Goal: Complete application form: Complete application form

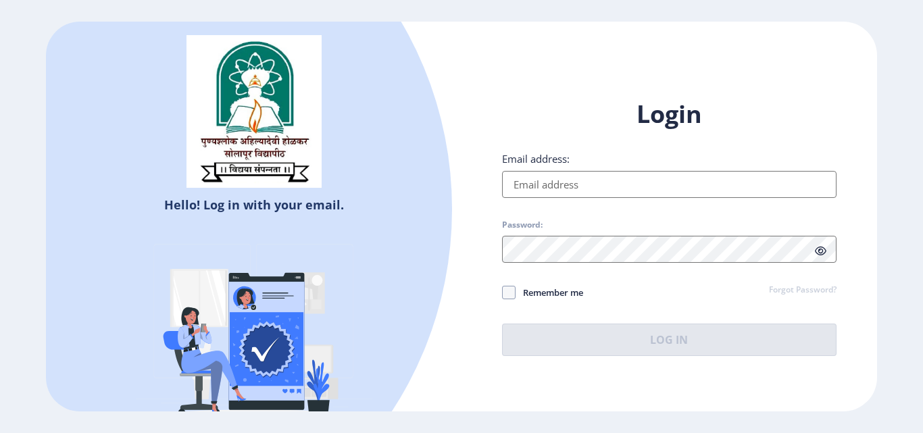
click at [551, 197] on input "Email address:" at bounding box center [669, 184] width 334 height 27
type input "[EMAIL_ADDRESS][DOMAIN_NAME]"
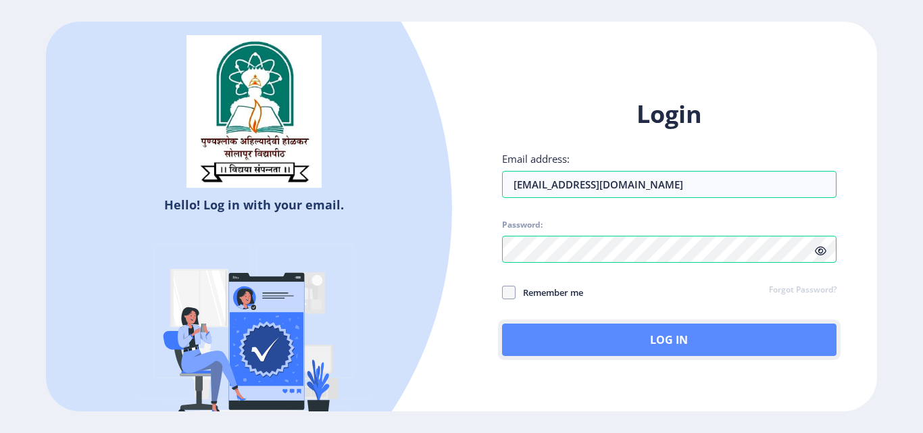
click at [572, 328] on button "Log In" at bounding box center [669, 340] width 334 height 32
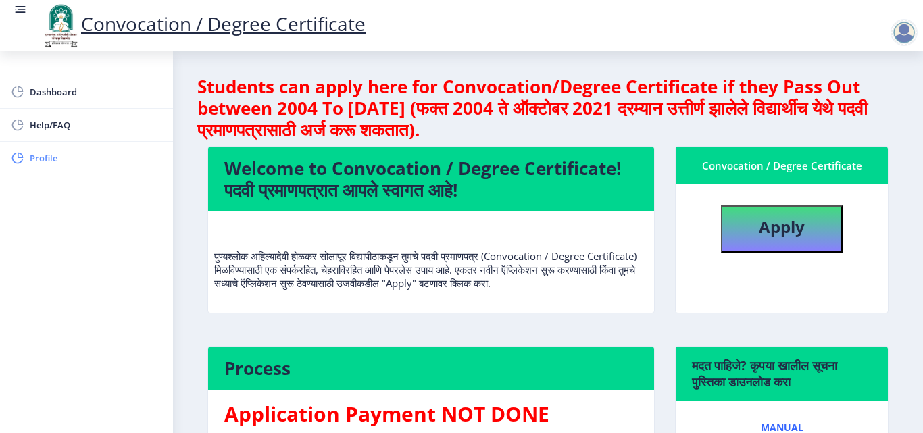
click at [63, 153] on span "Profile" at bounding box center [96, 158] width 132 height 16
select select
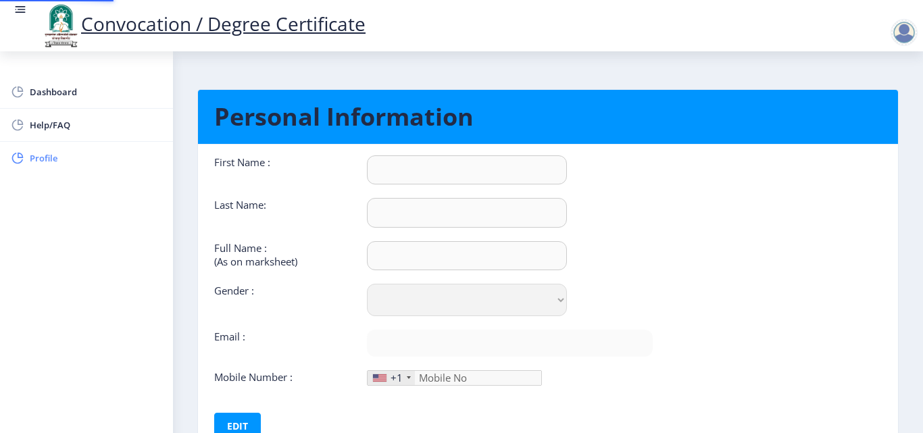
type input "[PERSON_NAME]"
type input "Khan"
type input "[PERSON_NAME] [PERSON_NAME]"
select select "[DEMOGRAPHIC_DATA]"
type input "[EMAIL_ADDRESS][DOMAIN_NAME]"
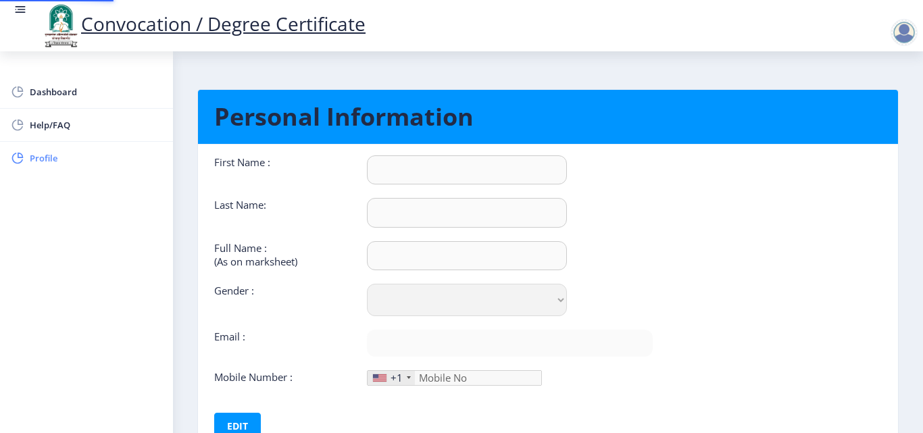
type input "9011585676"
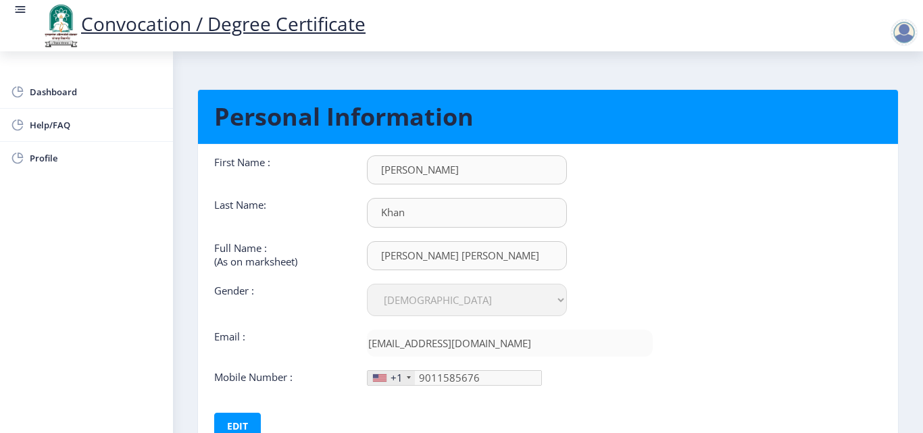
click at [389, 384] on div "+1" at bounding box center [391, 378] width 47 height 14
click at [233, 420] on button "Edit" at bounding box center [237, 426] width 47 height 27
click at [382, 383] on div "+1" at bounding box center [391, 378] width 47 height 14
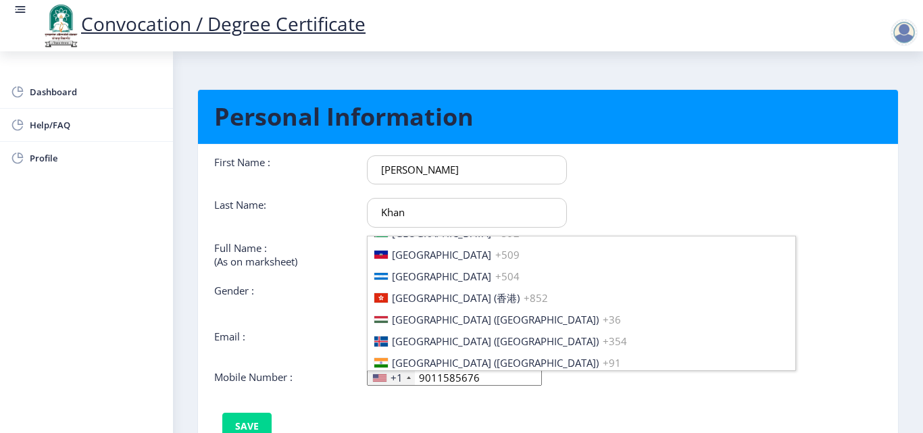
scroll to position [2068, 0]
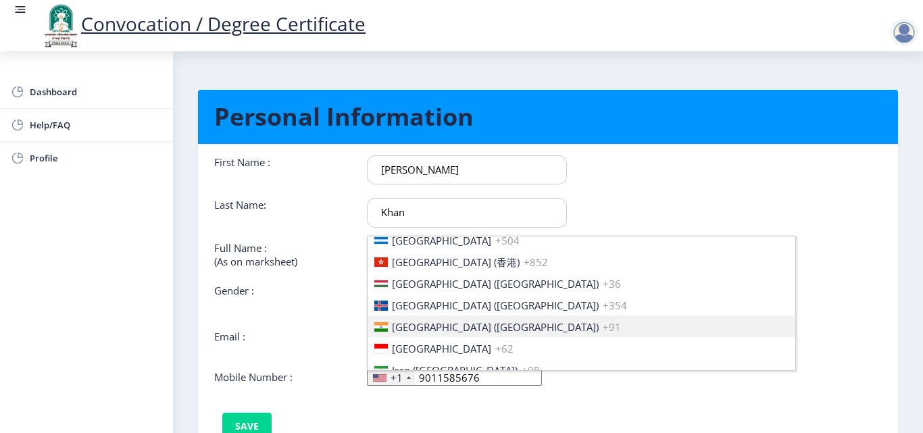
click at [503, 325] on li "[GEOGRAPHIC_DATA] ([GEOGRAPHIC_DATA]) +91" at bounding box center [582, 327] width 428 height 22
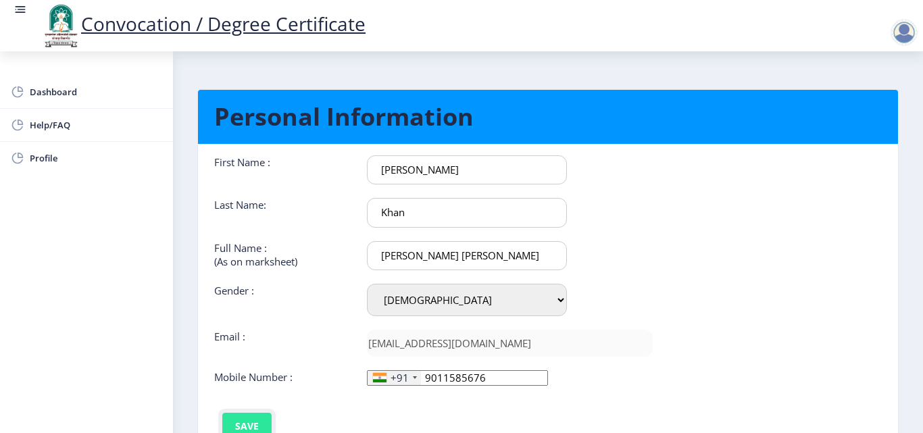
click at [240, 418] on button "Save" at bounding box center [246, 426] width 49 height 27
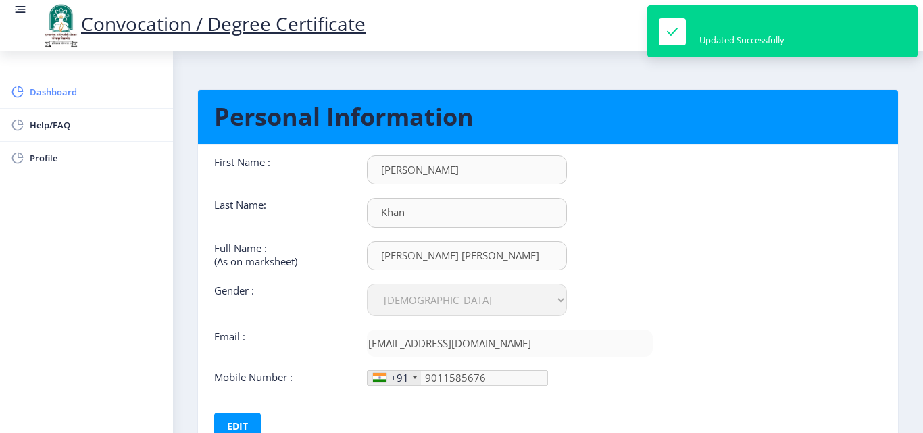
click at [77, 104] on link "Dashboard" at bounding box center [86, 92] width 173 height 32
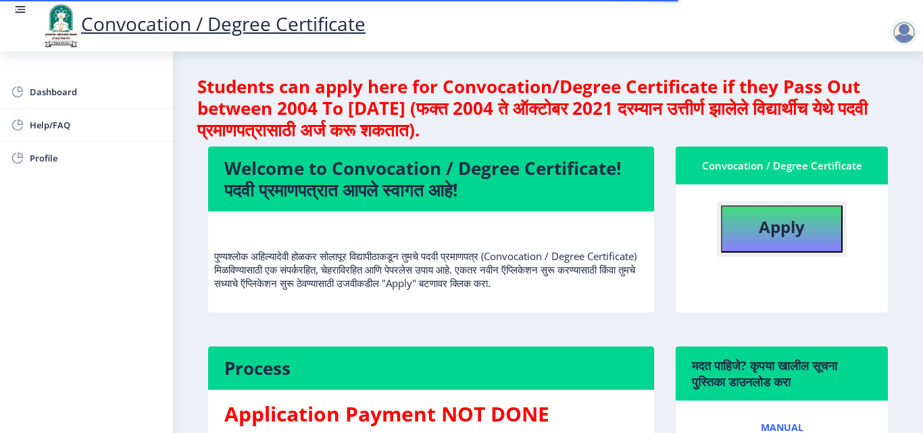
click at [772, 242] on button "Apply" at bounding box center [782, 228] width 122 height 47
select select
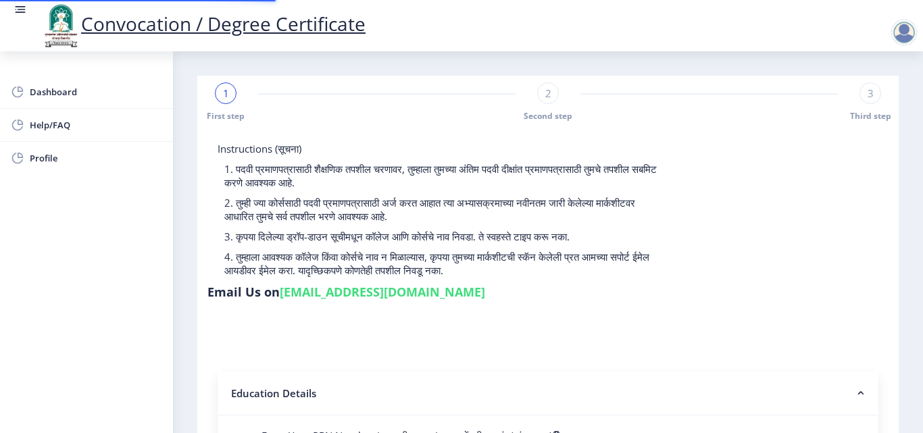
type input "2015032500206062"
select select "Regular"
select select "2018"
select select "May"
select select "Grade A"
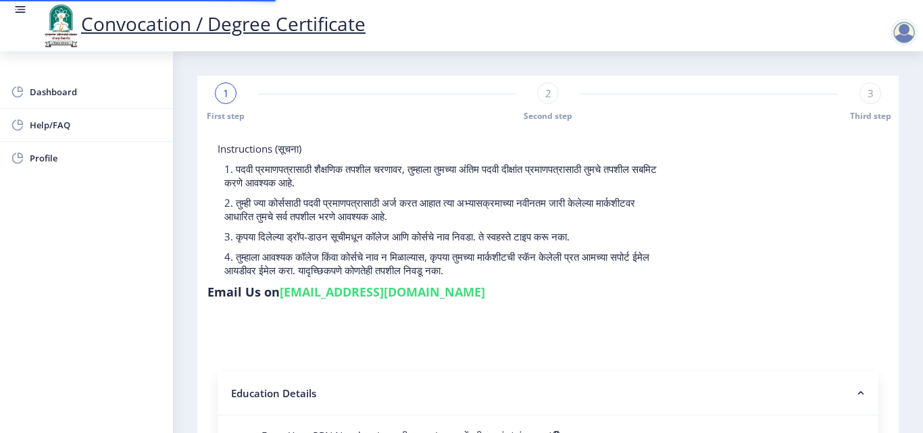
type input "589780"
type input "Shabana"
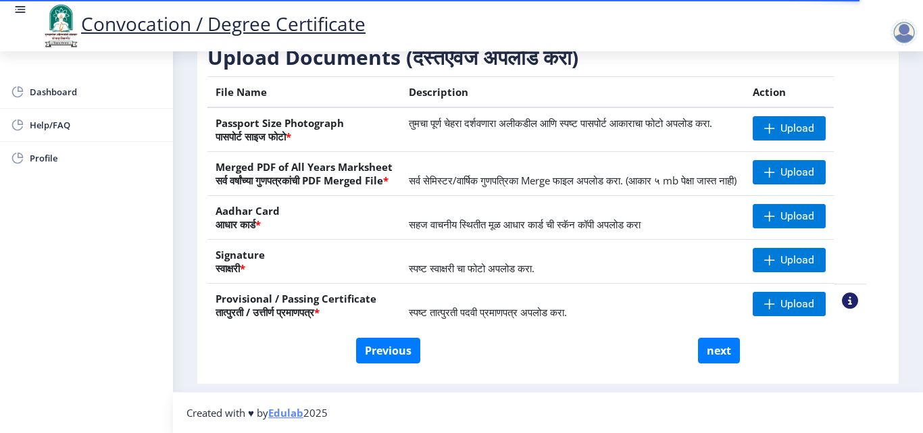
scroll to position [249, 0]
click at [415, 357] on button "Previous" at bounding box center [388, 351] width 64 height 26
select select "Regular"
select select "2018"
select select "May"
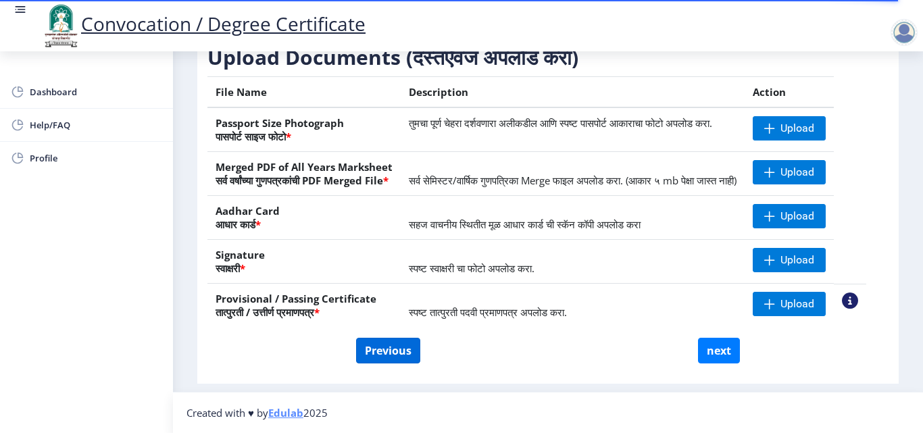
select select "Grade A"
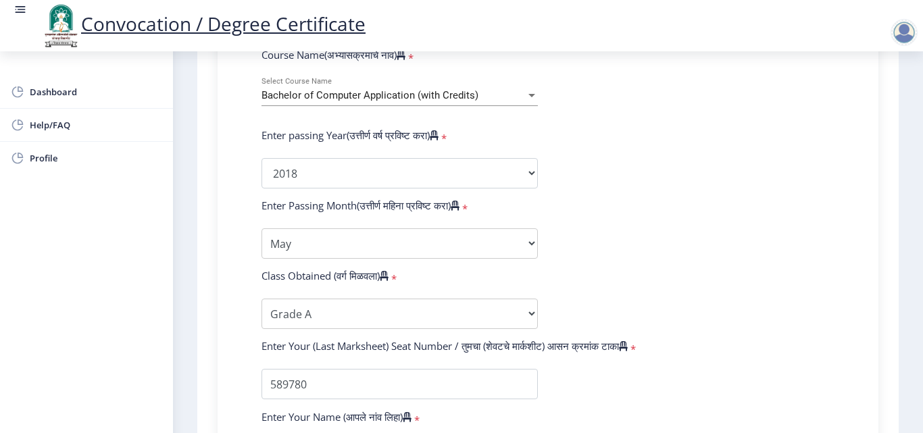
scroll to position [607, 0]
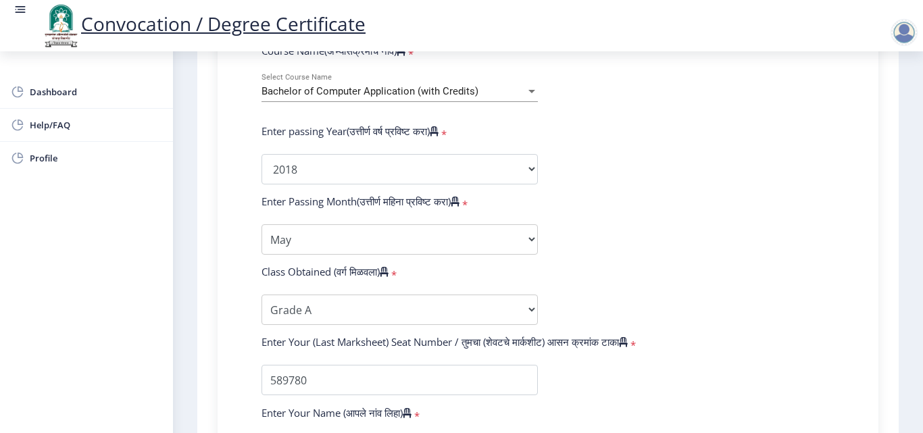
drag, startPoint x: 917, startPoint y: 326, endPoint x: 917, endPoint y: 334, distance: 8.1
click at [917, 334] on nb-layout-column "1 First step Second step 3 Third step Instructions (सूचना) 1. पदवी प्रमाणपत्रास…" at bounding box center [548, 57] width 750 height 1226
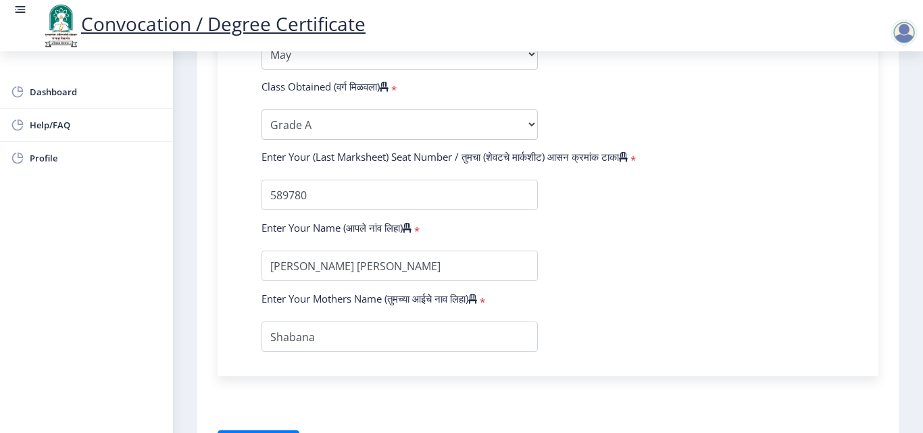
scroll to position [778, 0]
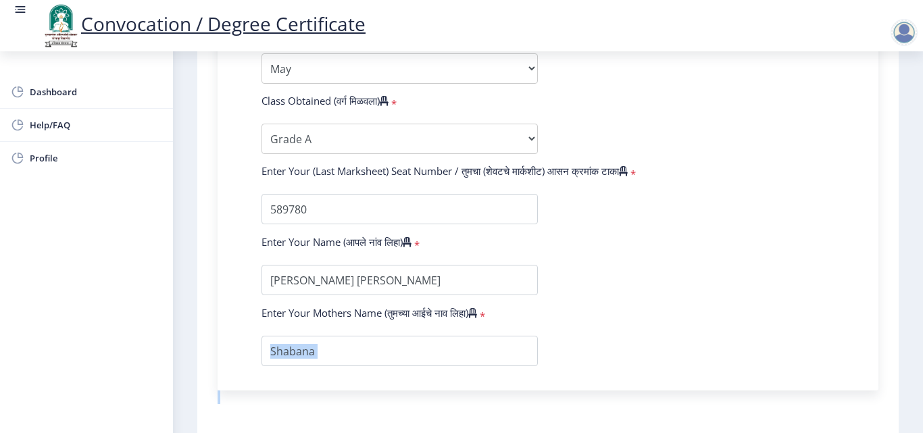
drag, startPoint x: 918, startPoint y: 380, endPoint x: 918, endPoint y: 405, distance: 25.0
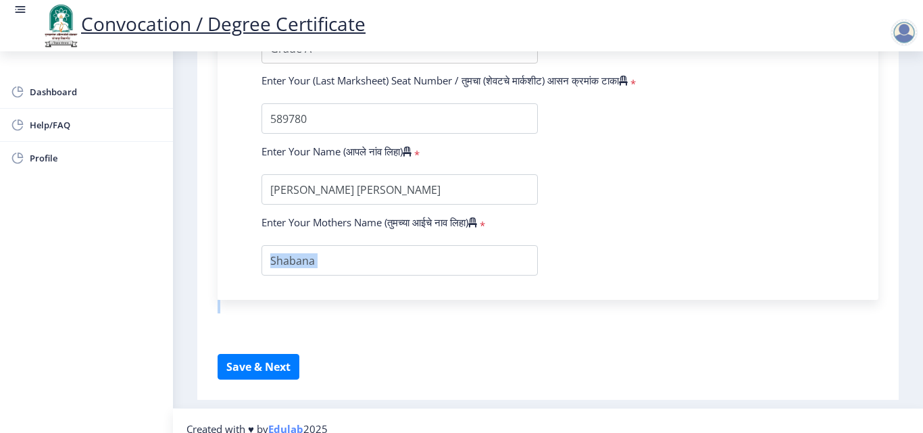
scroll to position [885, 0]
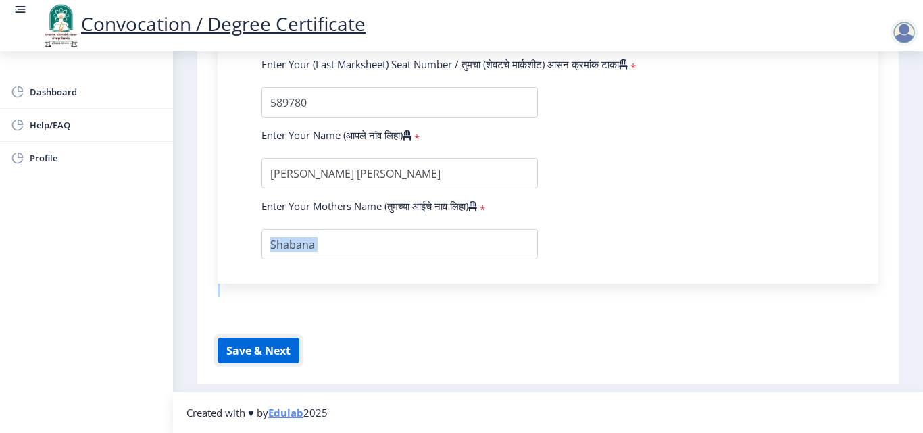
click at [270, 351] on button "Save & Next" at bounding box center [259, 351] width 82 height 26
select select
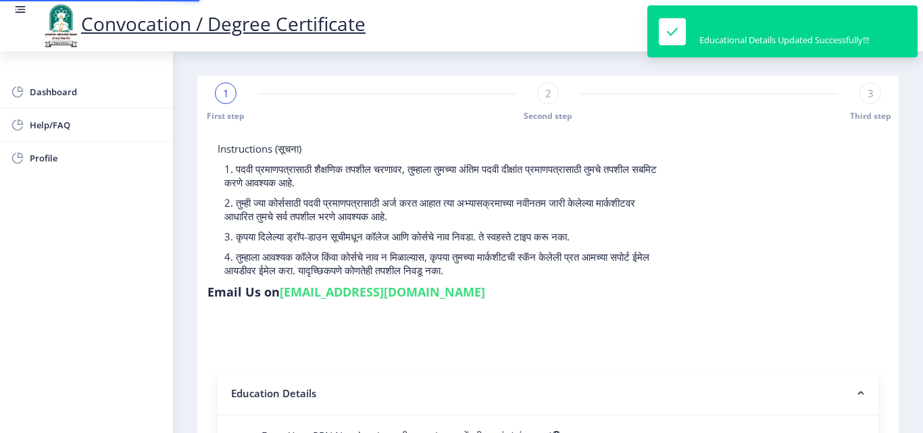
type input "2015032500206062"
select select "Regular"
select select "2018"
select select "May"
select select "Grade A"
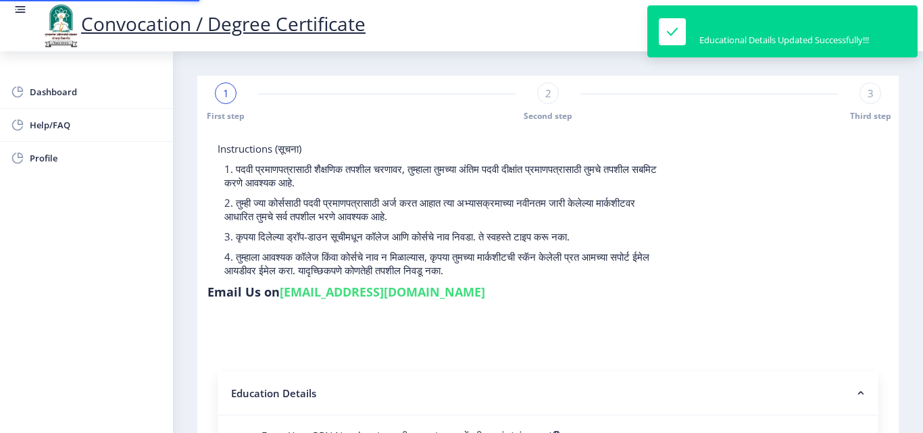
type input "589780"
type input "Shabana"
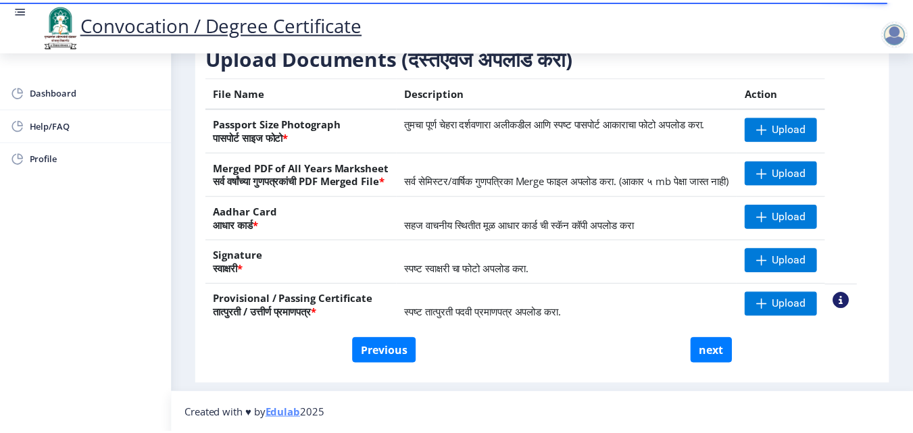
scroll to position [224, 0]
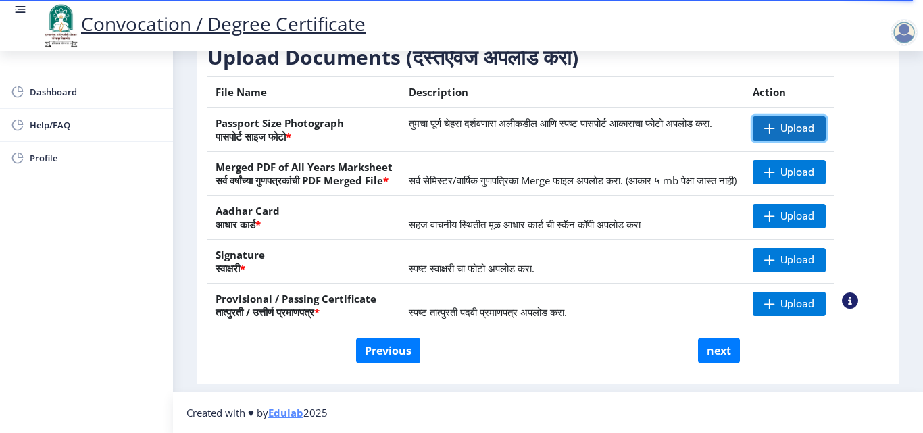
click at [810, 135] on span "Upload" at bounding box center [797, 129] width 34 height 14
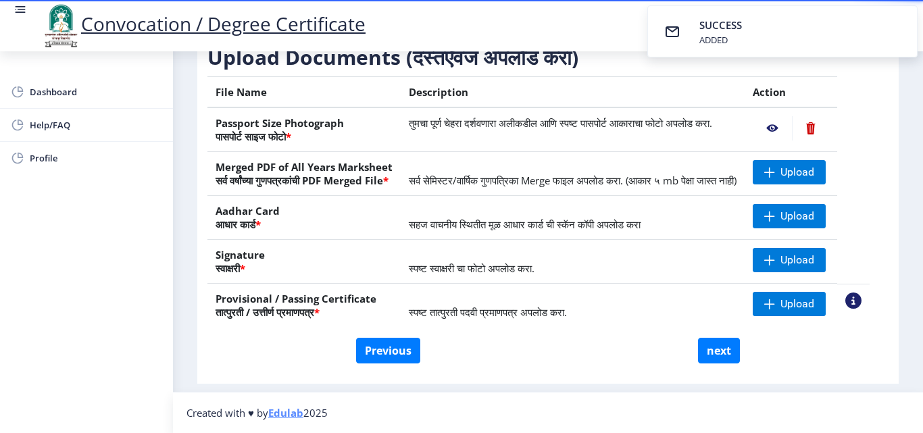
click at [789, 136] on nb-action at bounding box center [772, 128] width 39 height 24
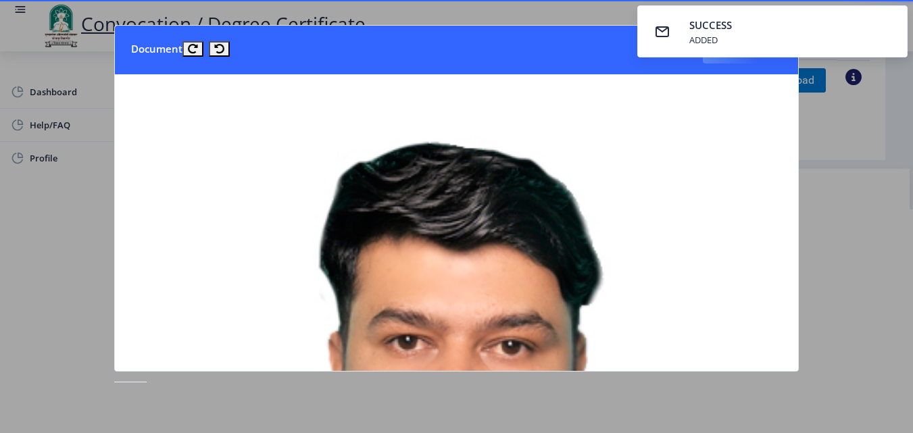
drag, startPoint x: 649, startPoint y: 68, endPoint x: 625, endPoint y: 55, distance: 27.5
click at [625, 55] on nb-card-header "Document Close" at bounding box center [456, 50] width 683 height 49
click at [579, 50] on nb-card-header "Document Close" at bounding box center [456, 50] width 683 height 49
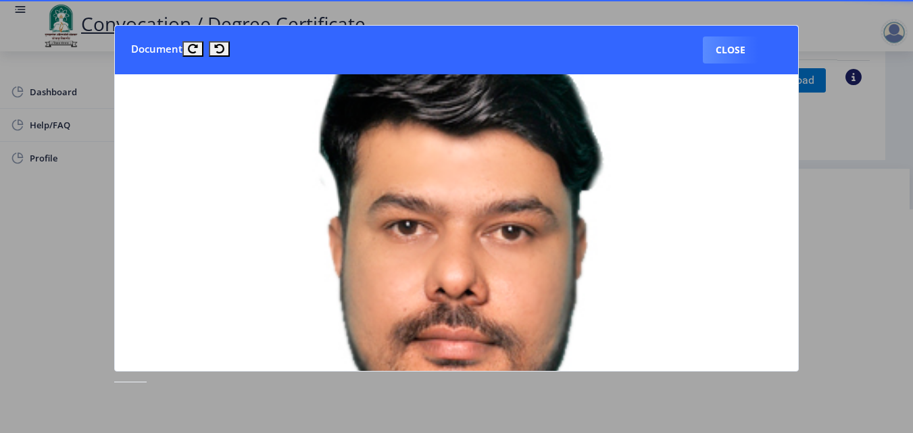
scroll to position [74, 0]
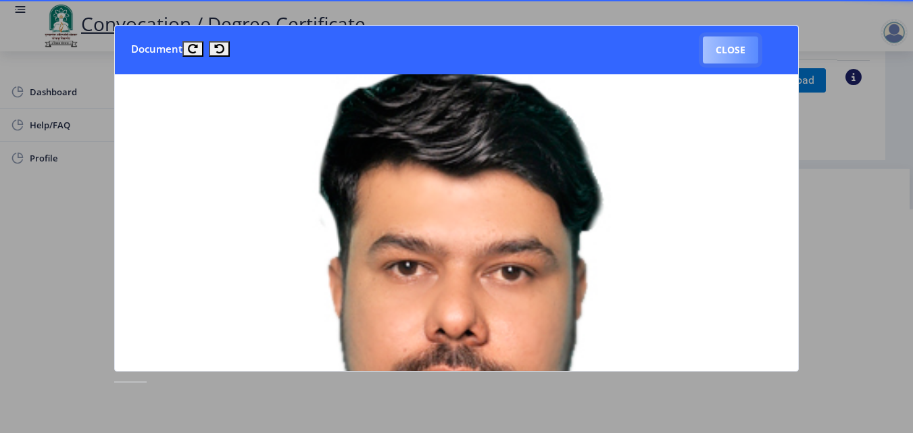
click at [732, 53] on button "Close" at bounding box center [730, 49] width 55 height 27
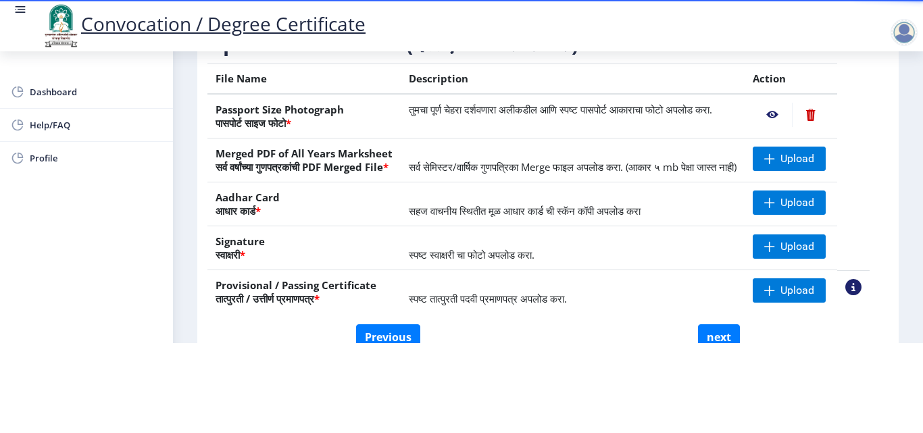
scroll to position [144, 0]
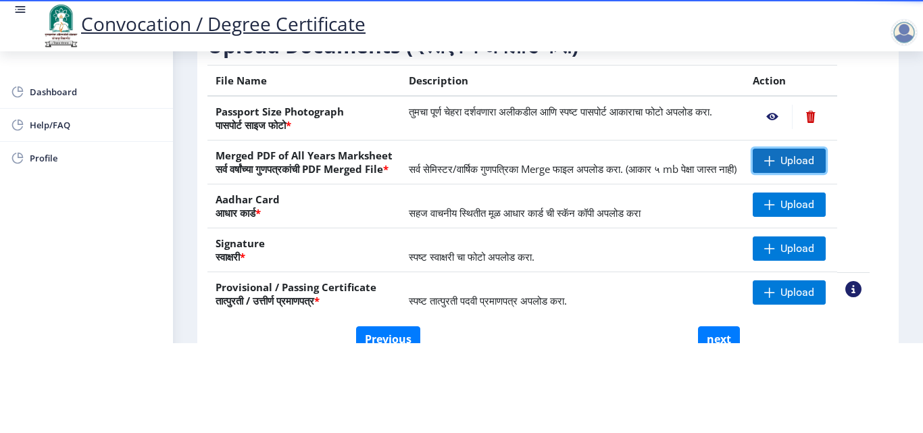
click at [811, 154] on span "Upload" at bounding box center [797, 161] width 34 height 14
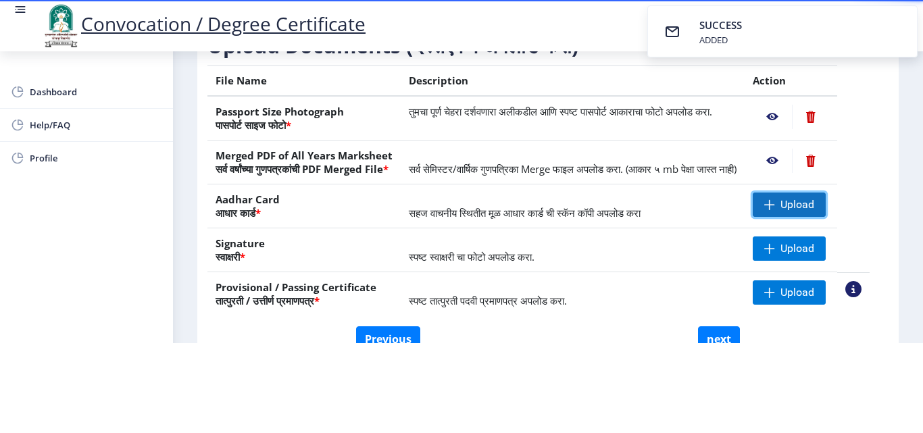
click at [794, 206] on span "Upload" at bounding box center [789, 205] width 73 height 24
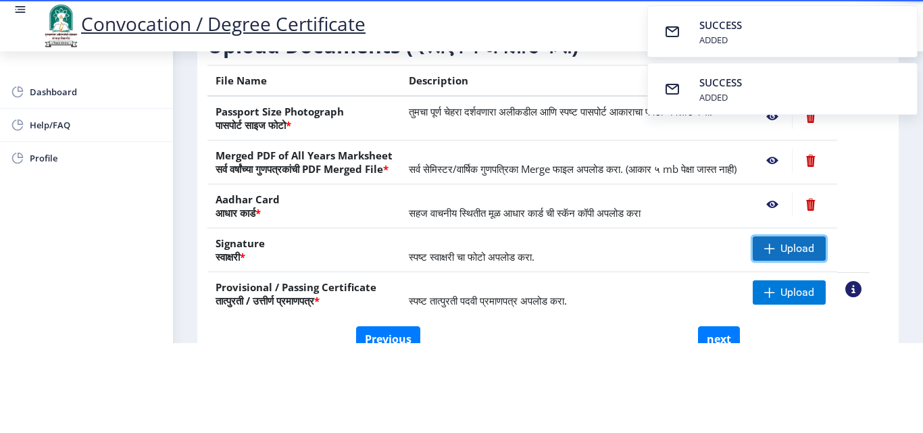
click at [798, 253] on span "Upload" at bounding box center [797, 249] width 34 height 14
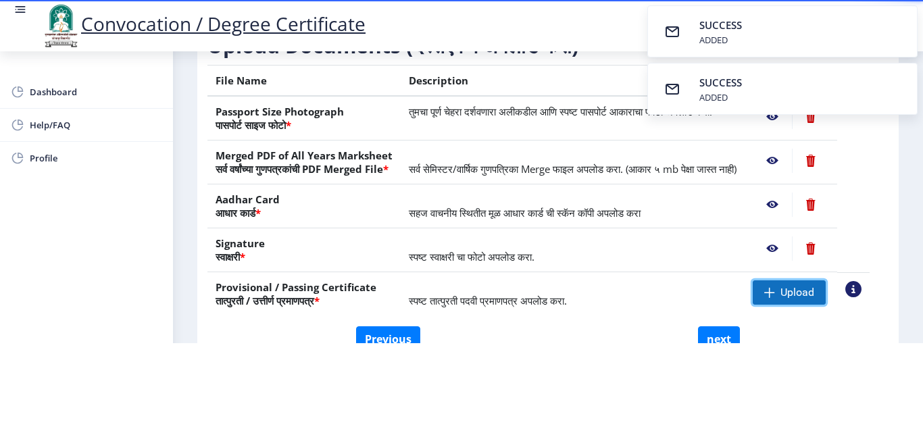
click at [807, 291] on span "Upload" at bounding box center [797, 293] width 34 height 14
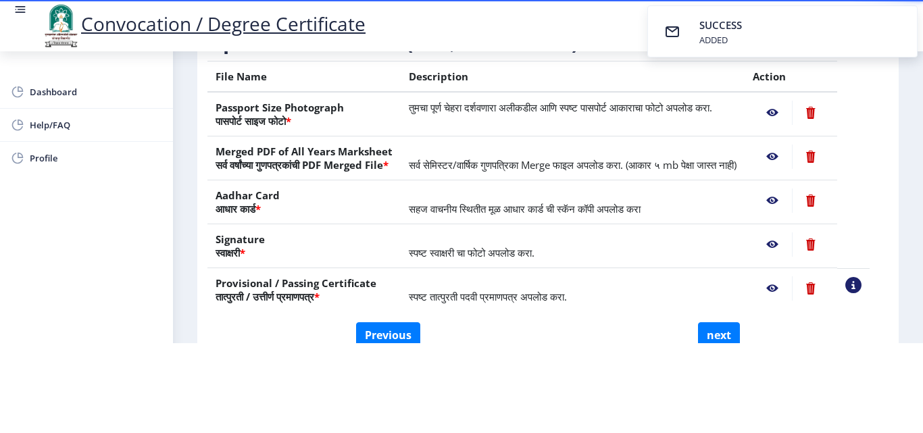
scroll to position [142, 0]
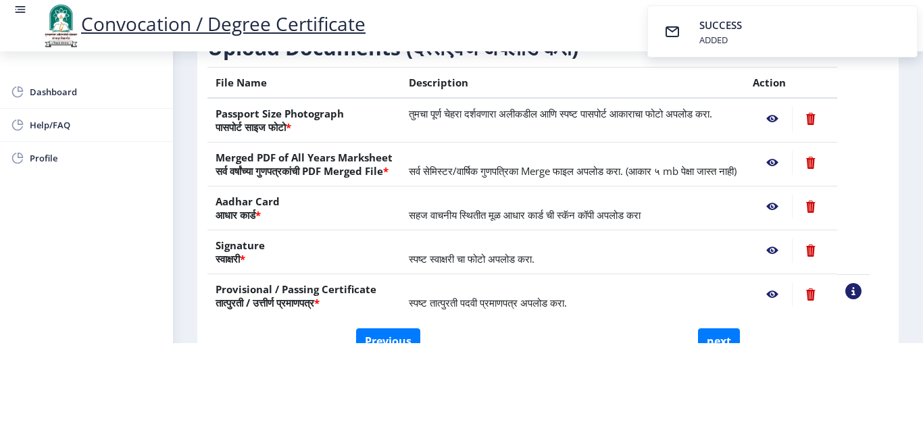
click at [792, 107] on nb-action at bounding box center [772, 119] width 39 height 24
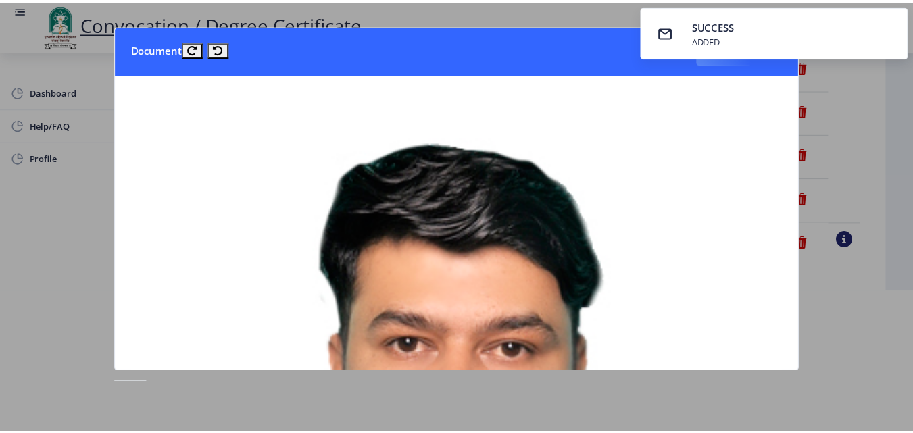
scroll to position [0, 0]
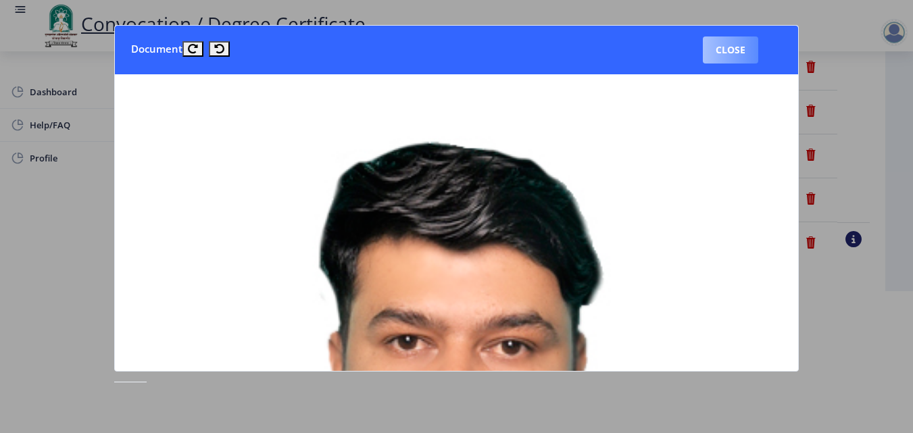
click at [738, 63] on button "Close" at bounding box center [730, 49] width 55 height 27
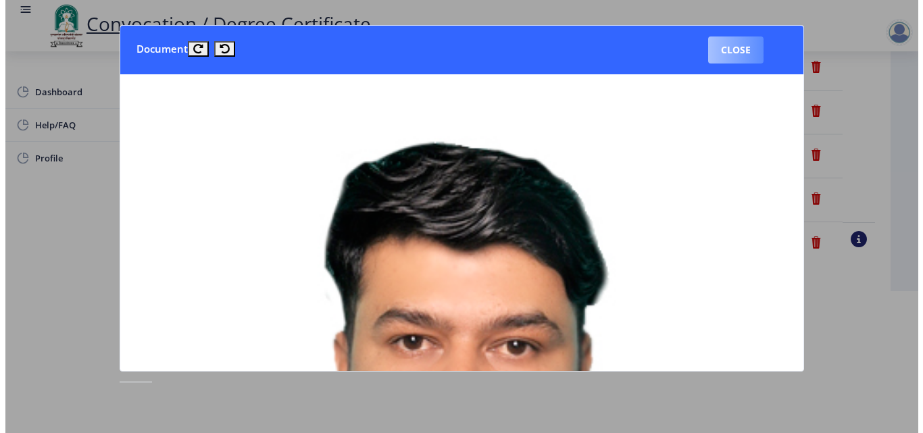
scroll to position [117, 0]
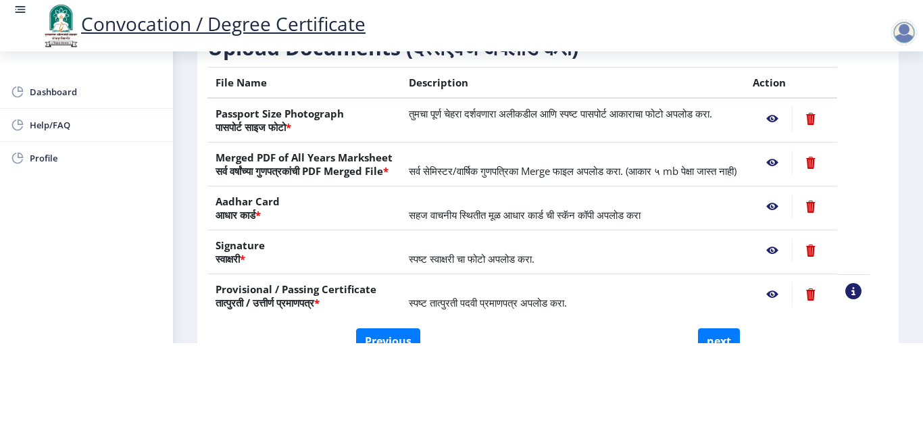
click at [787, 107] on nb-action at bounding box center [772, 119] width 39 height 24
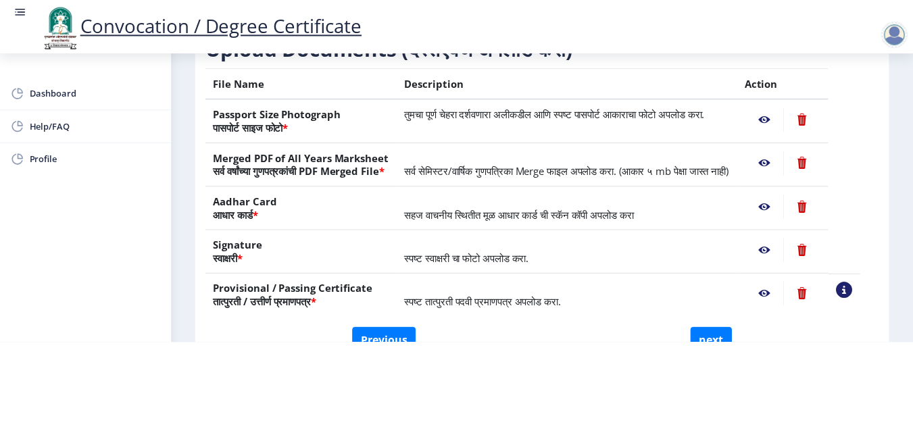
scroll to position [0, 0]
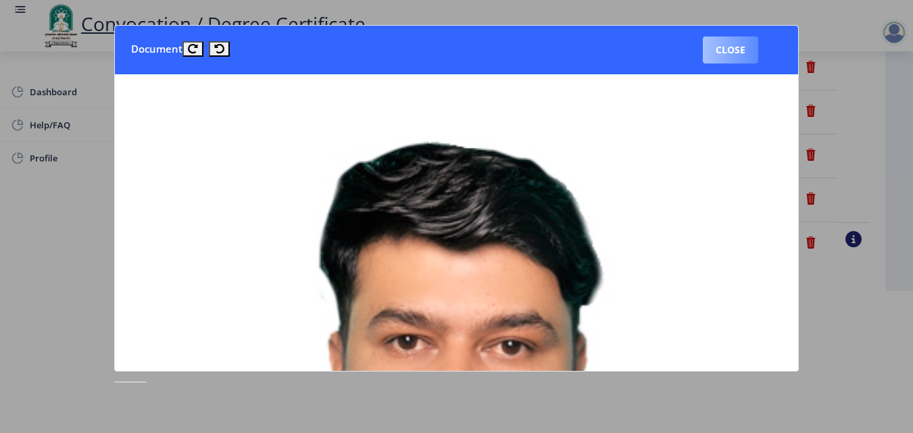
click at [726, 47] on button "Close" at bounding box center [730, 49] width 55 height 27
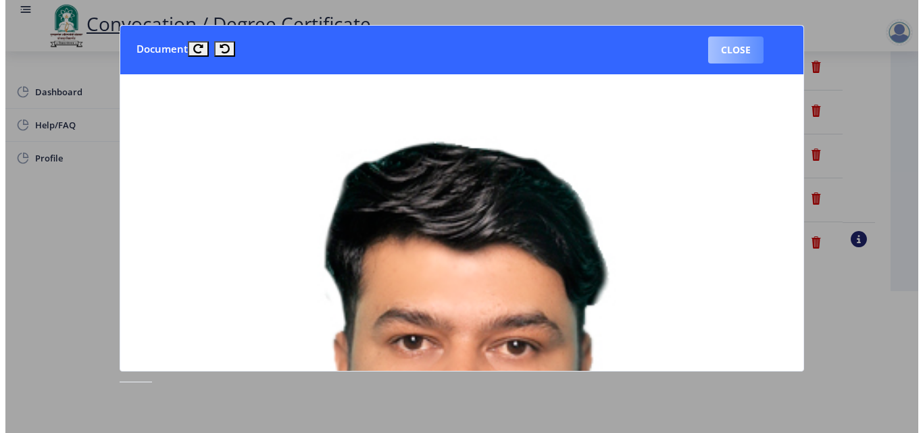
scroll to position [117, 0]
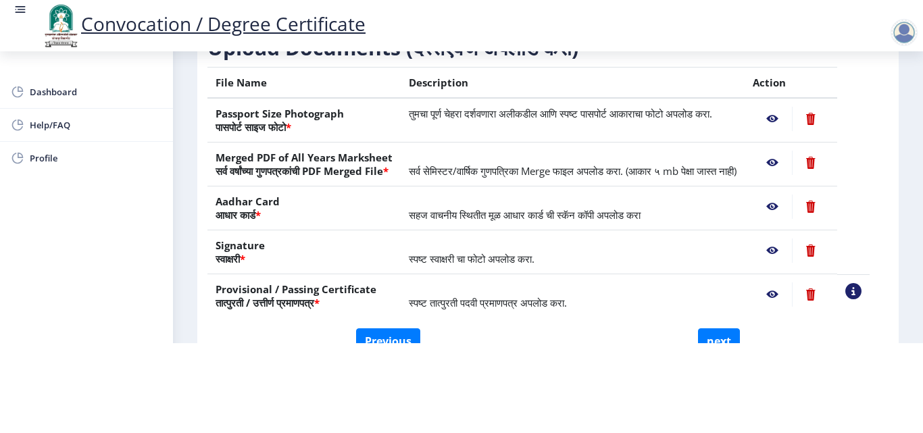
click at [789, 151] on nb-action at bounding box center [772, 163] width 39 height 24
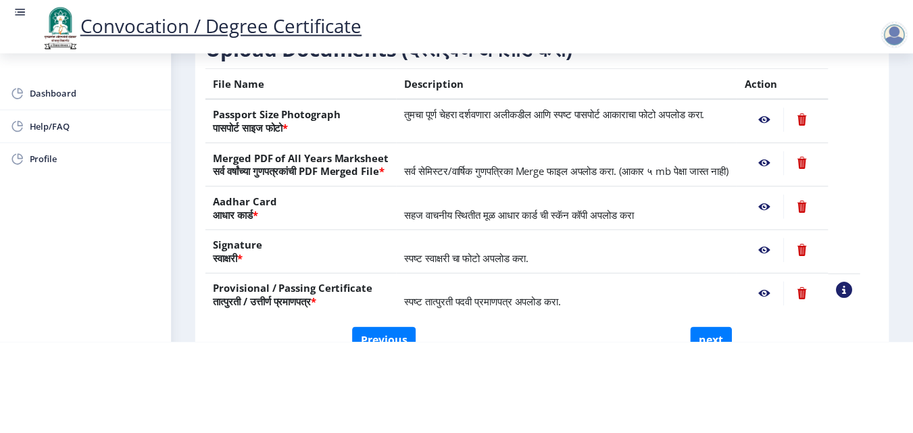
scroll to position [0, 0]
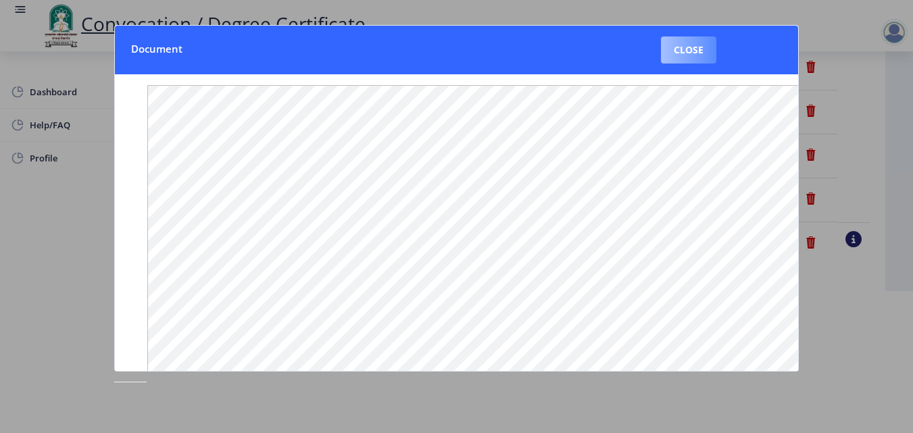
click at [689, 58] on button "Close" at bounding box center [688, 49] width 55 height 27
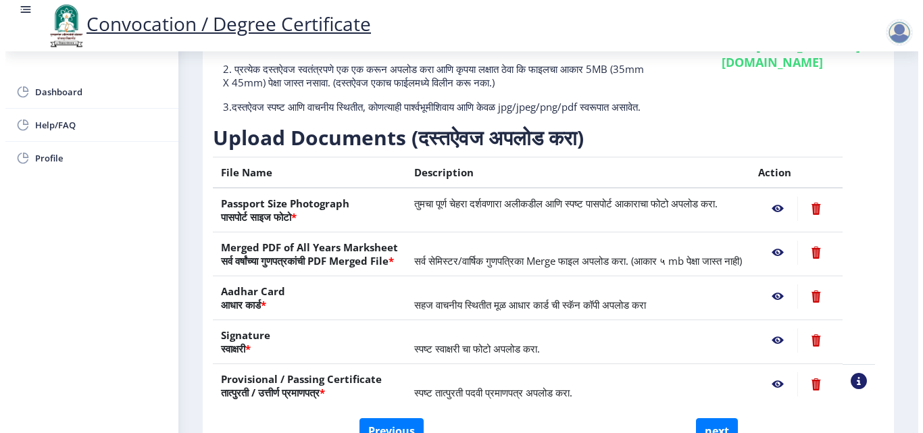
scroll to position [117, 0]
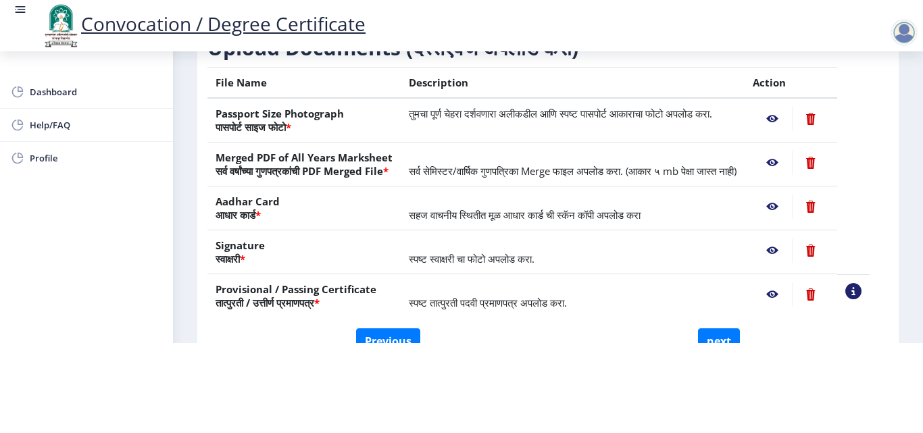
click at [786, 151] on nb-action at bounding box center [772, 163] width 39 height 24
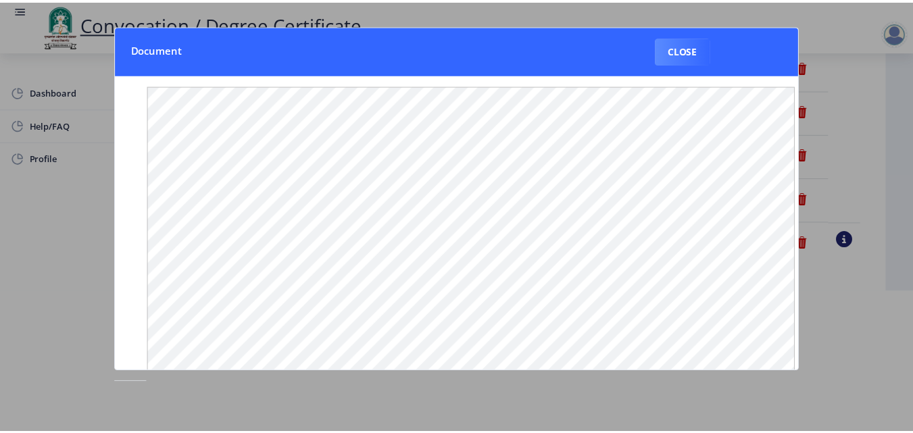
scroll to position [0, 0]
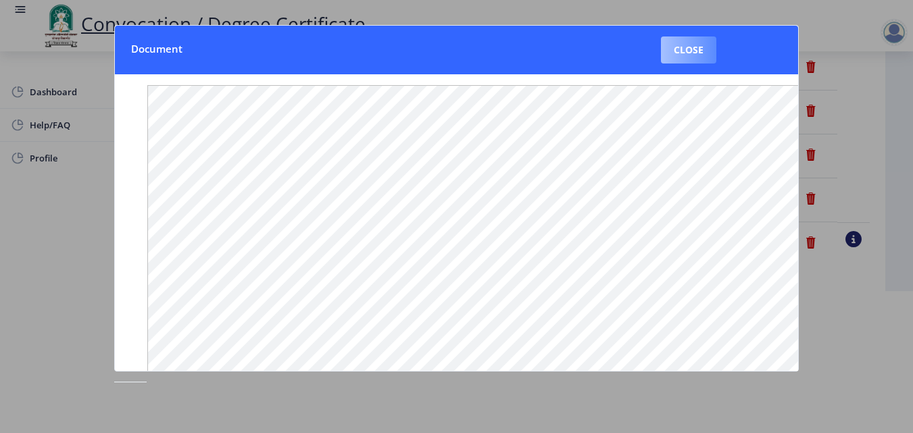
click at [706, 53] on button "Close" at bounding box center [688, 49] width 55 height 27
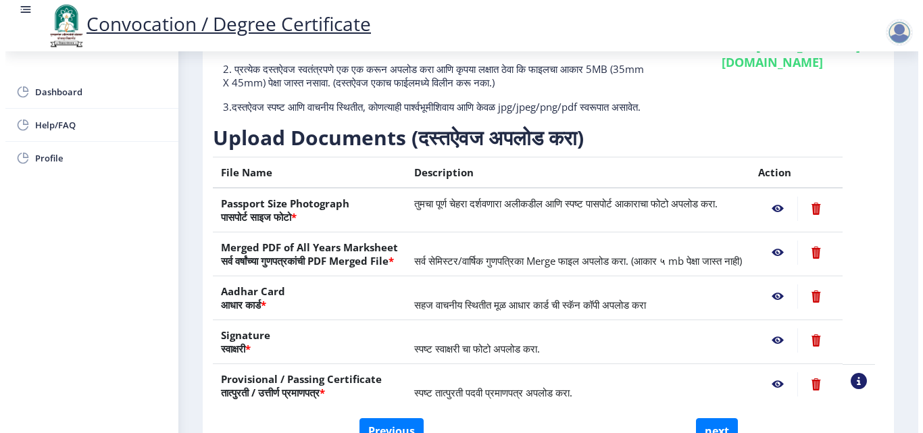
scroll to position [117, 0]
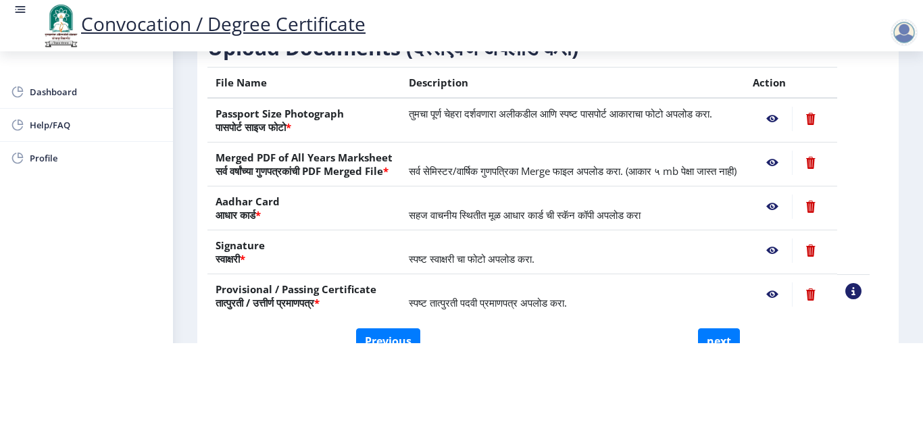
click at [784, 206] on nb-action at bounding box center [772, 207] width 39 height 24
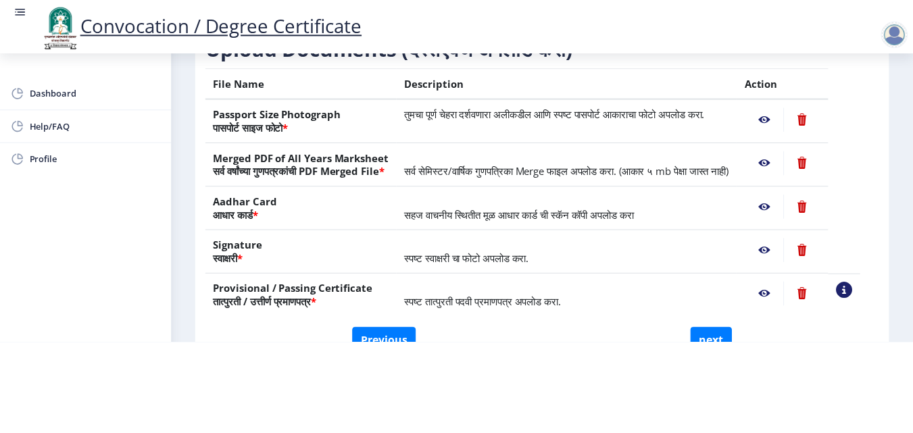
scroll to position [0, 0]
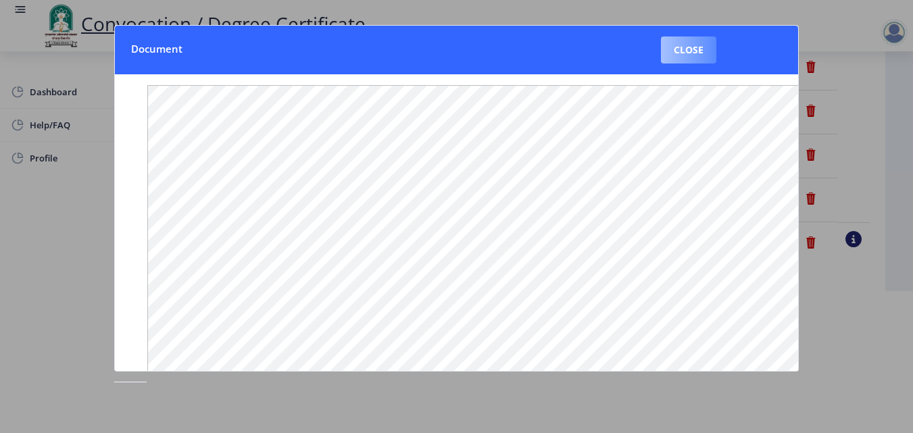
click at [684, 58] on button "Close" at bounding box center [688, 49] width 55 height 27
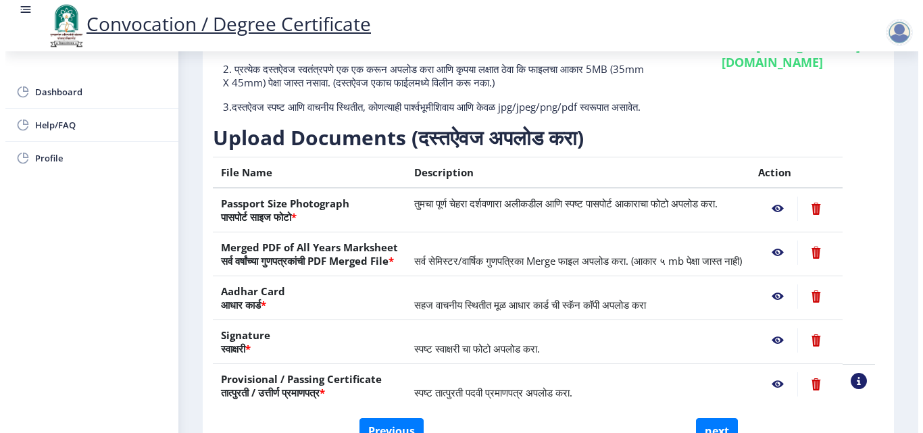
scroll to position [117, 0]
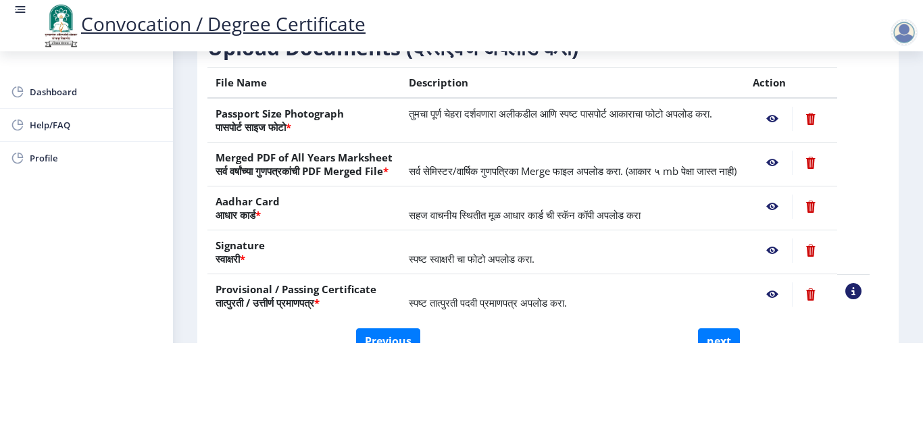
click at [782, 248] on nb-action at bounding box center [772, 251] width 39 height 24
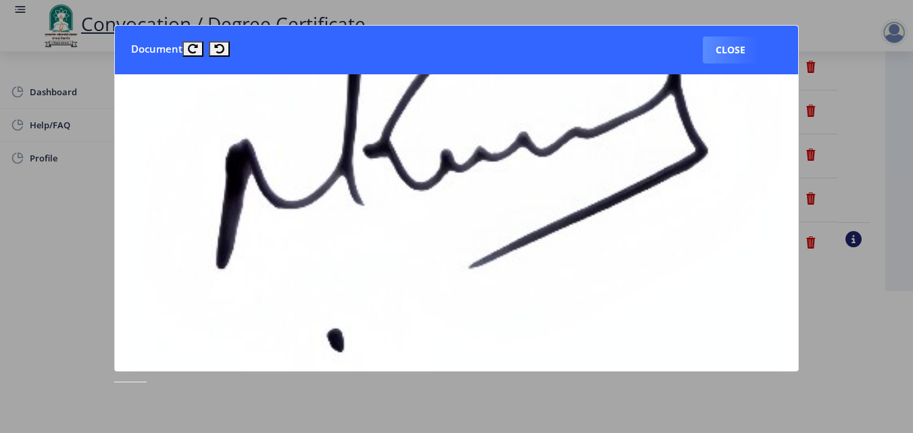
scroll to position [395, 0]
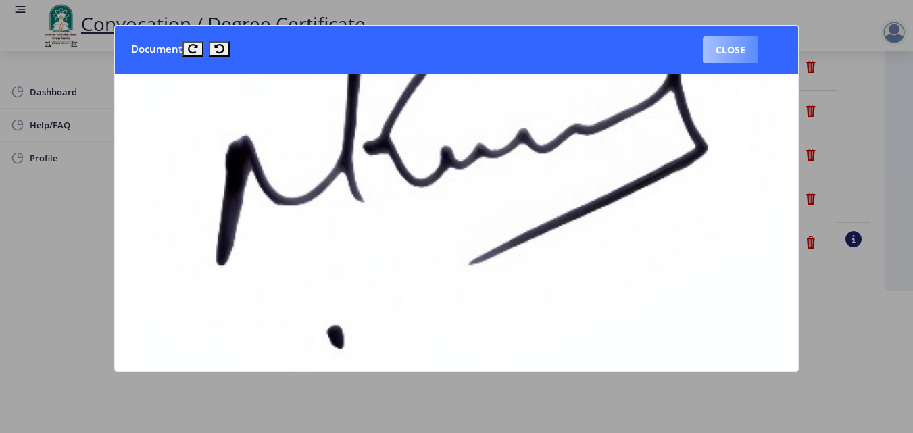
click at [733, 58] on button "Close" at bounding box center [730, 49] width 55 height 27
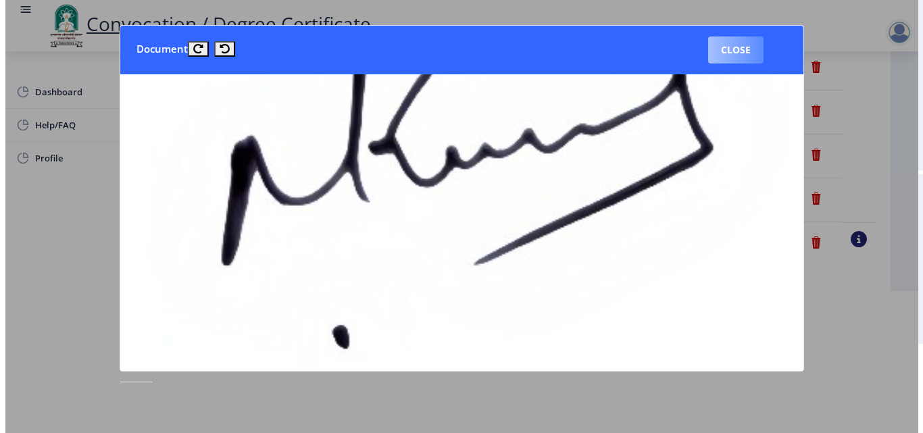
scroll to position [117, 0]
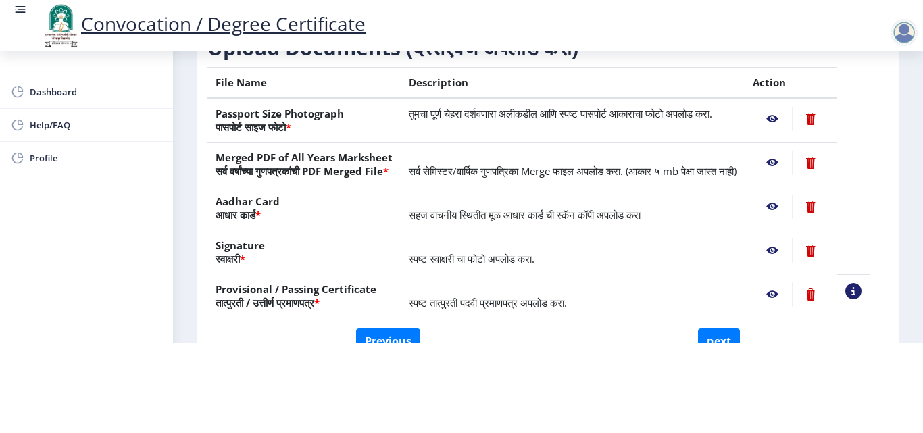
click at [791, 295] on nb-action at bounding box center [772, 294] width 39 height 24
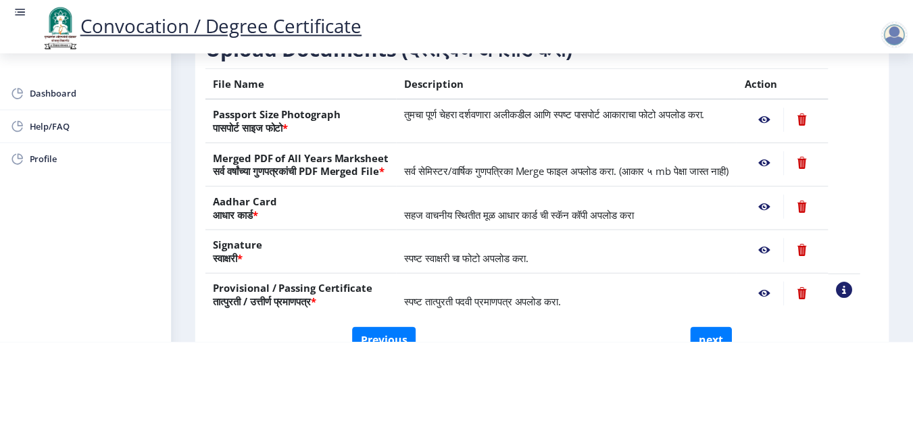
scroll to position [0, 0]
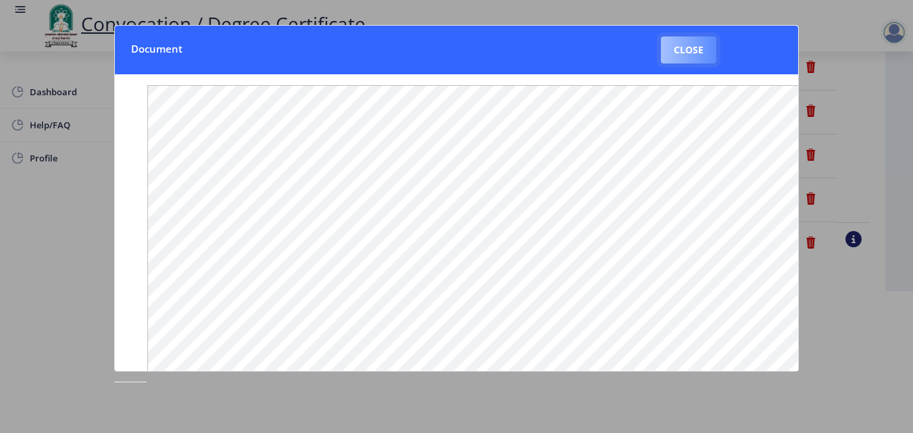
click at [684, 61] on button "Close" at bounding box center [688, 49] width 55 height 27
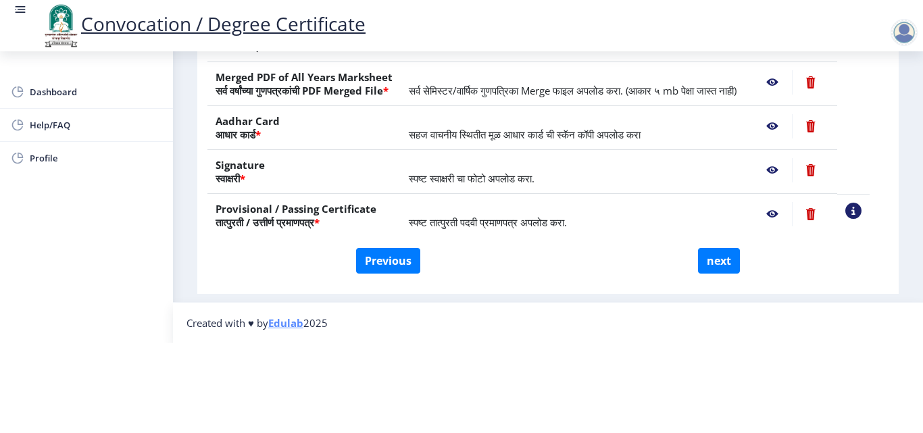
scroll to position [249, 0]
click at [724, 248] on button "next" at bounding box center [719, 261] width 42 height 26
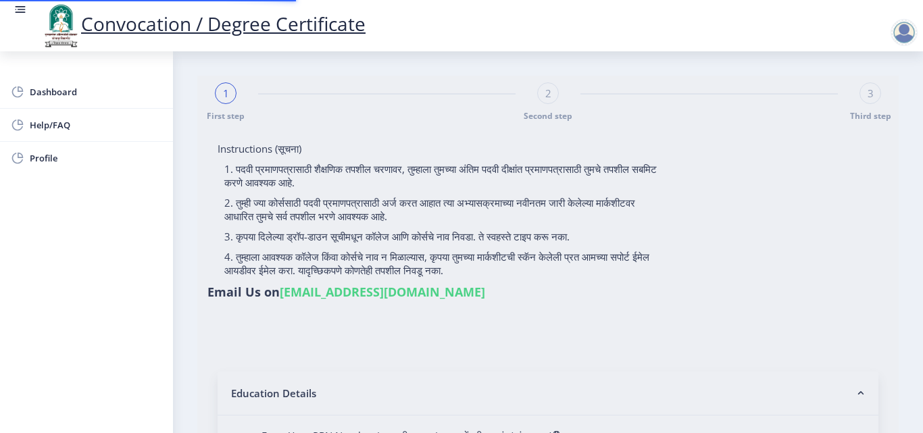
select select
type input "2015032500206062"
select select "Regular"
select select "2018"
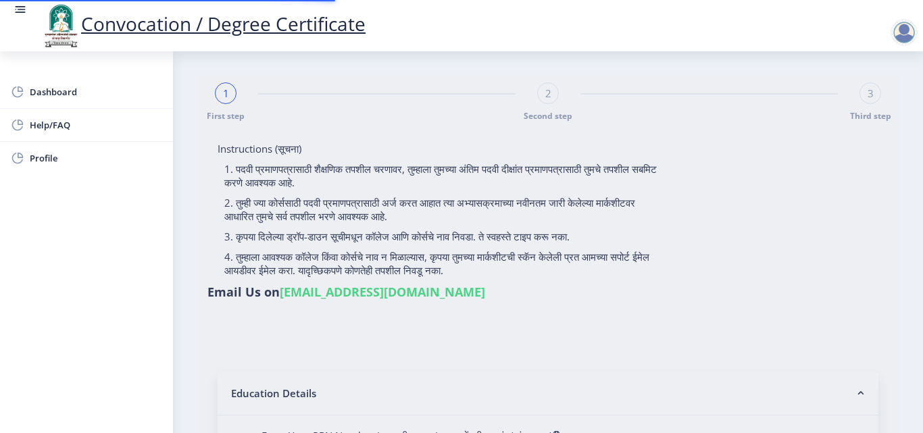
select select "May"
select select "Grade A"
type input "589780"
type input "Shabana"
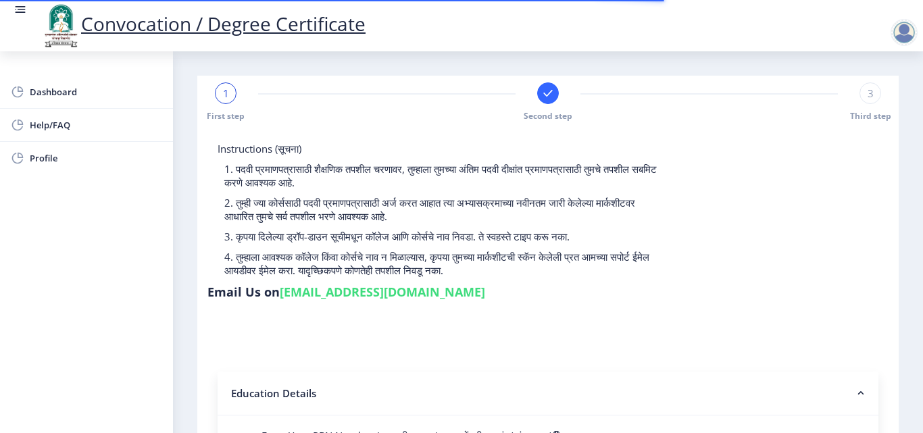
select select
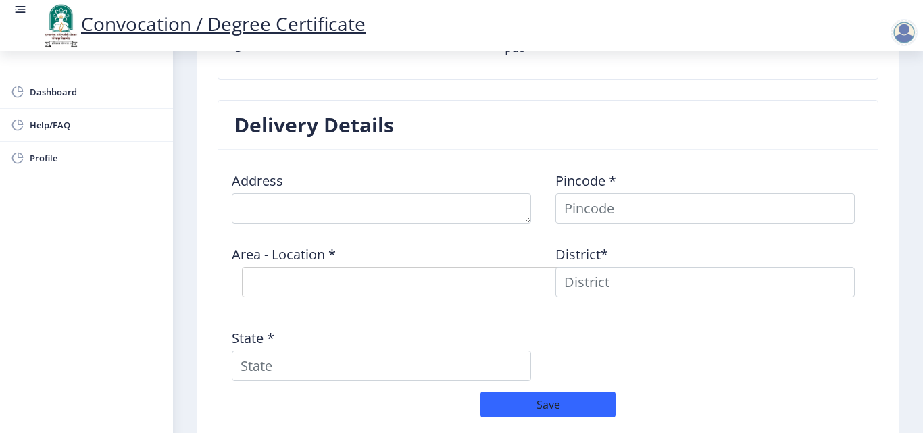
scroll to position [1046, 0]
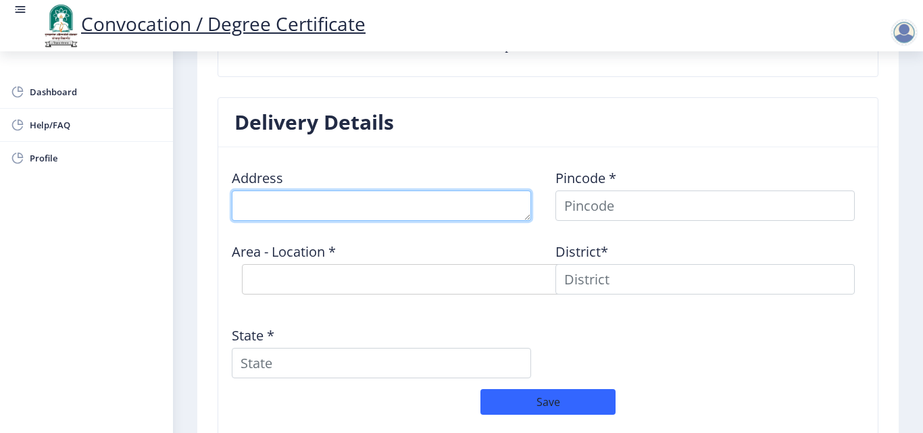
click at [361, 191] on textarea at bounding box center [381, 206] width 299 height 30
click at [364, 191] on textarea at bounding box center [381, 206] width 299 height 30
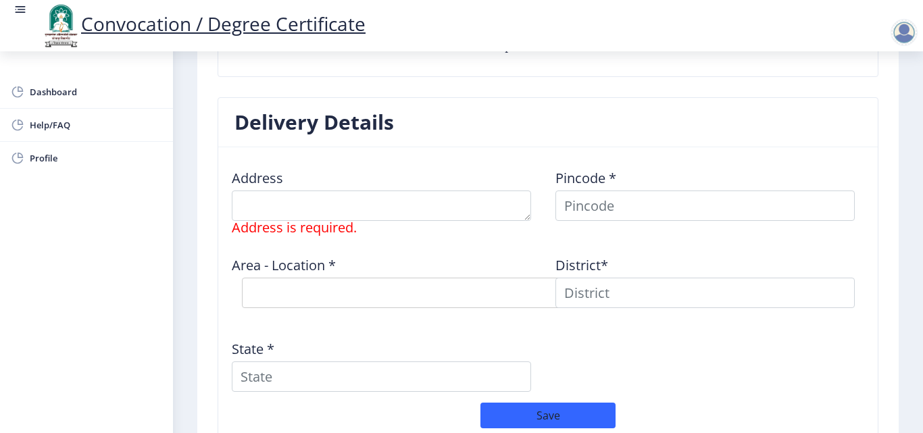
click at [505, 216] on div "Address Address is required. Pincode * Area - Location * Select Area Location D…" at bounding box center [547, 280] width 647 height 245
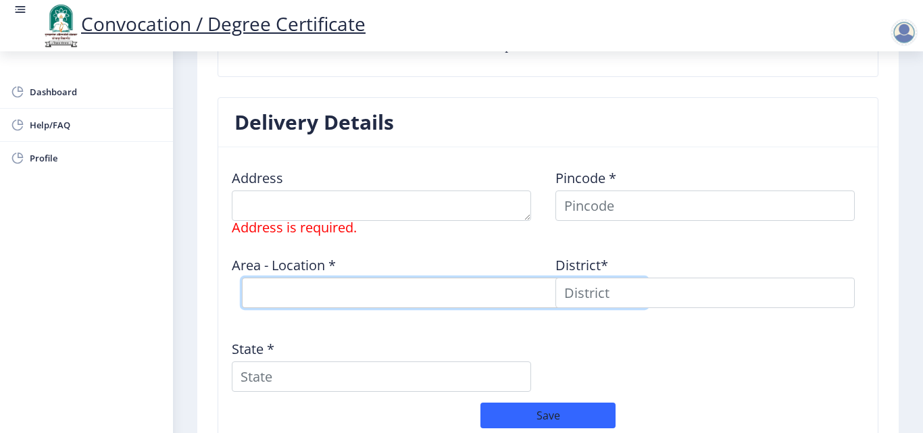
click at [387, 282] on select "Select Area Location" at bounding box center [444, 293] width 405 height 30
drag, startPoint x: 387, startPoint y: 282, endPoint x: 378, endPoint y: 191, distance: 91.7
click at [378, 191] on div "Address Address is required. Pincode * Area - Location * Select Area Location D…" at bounding box center [547, 280] width 647 height 245
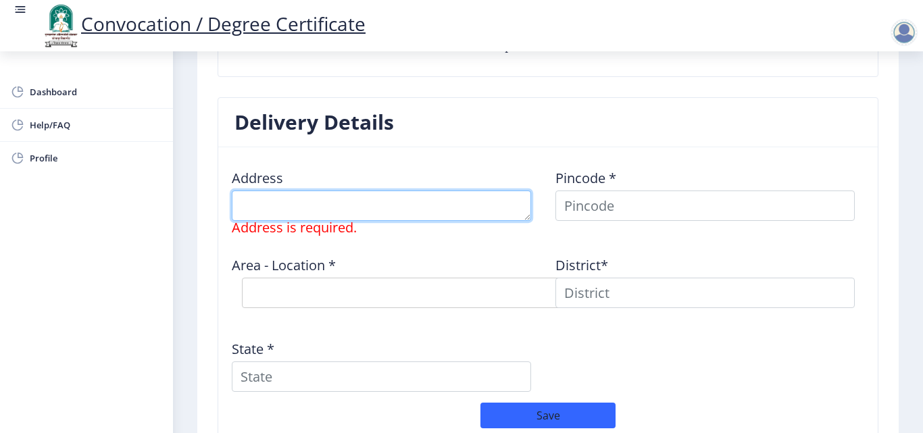
click at [378, 191] on textarea at bounding box center [381, 206] width 299 height 30
type textarea "p"
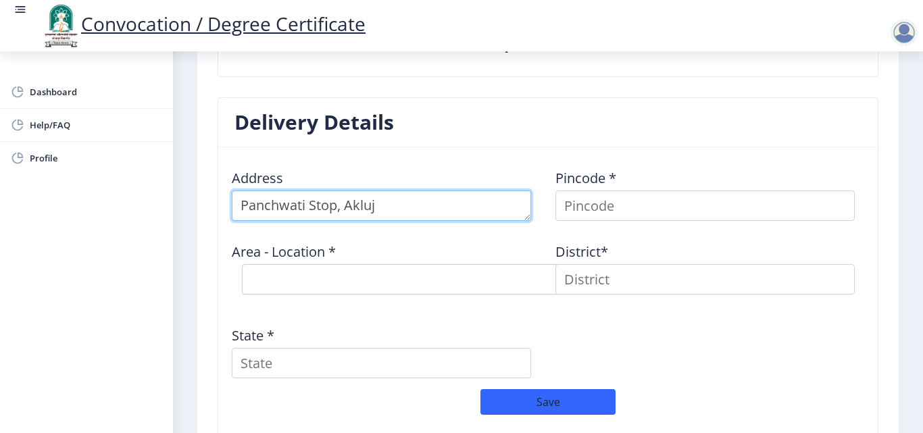
type textarea "Panchwati Stop, Akluj"
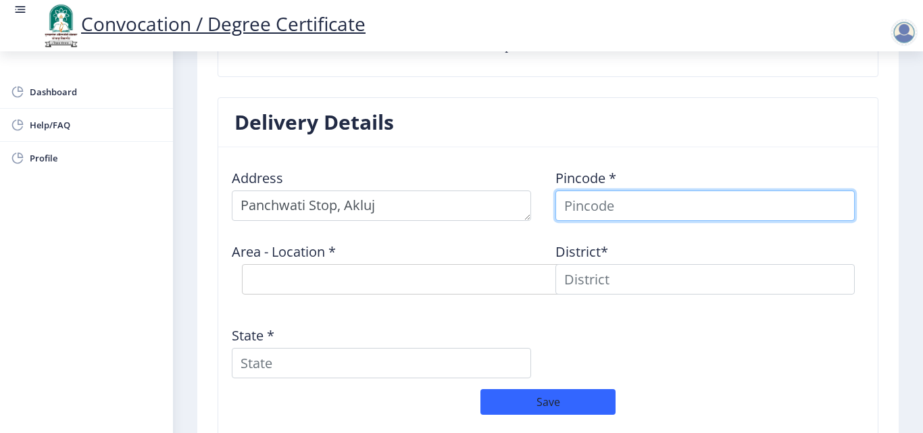
click at [635, 191] on input at bounding box center [704, 206] width 299 height 30
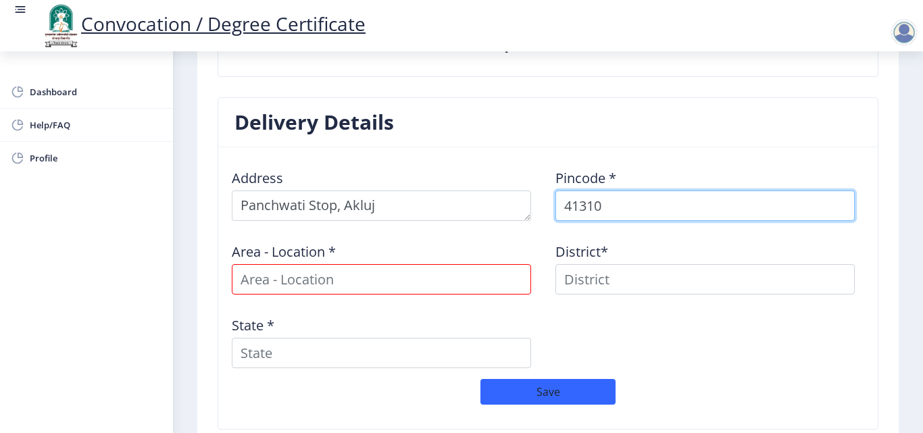
type input "413101"
select select
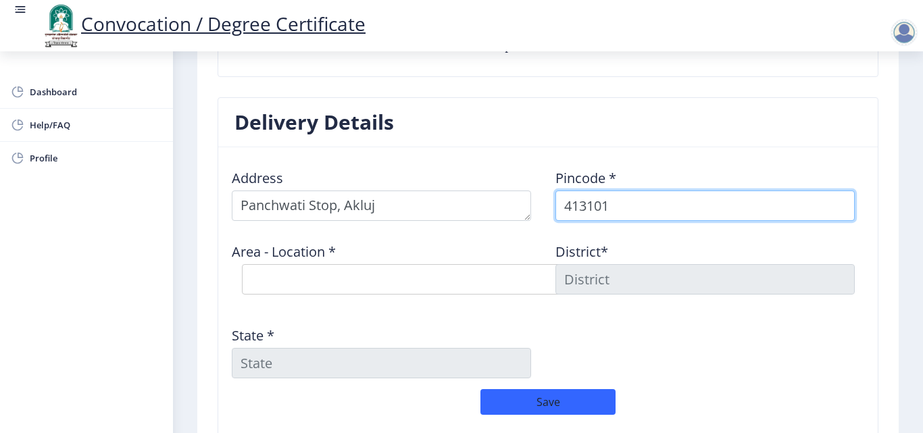
type input "413101"
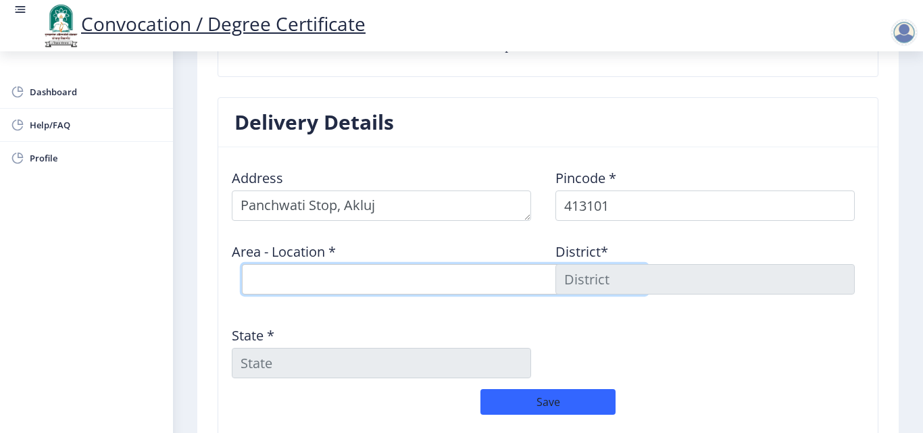
click at [362, 274] on select "Select Area Location [GEOGRAPHIC_DATA] S.O Bagechiwadi B.O Chakore B.O Kondbhav…" at bounding box center [444, 279] width 405 height 30
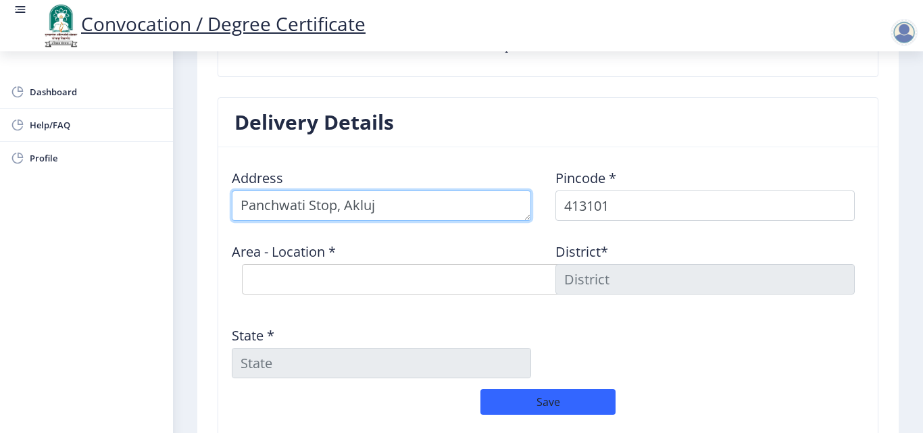
click at [289, 191] on textarea at bounding box center [381, 206] width 299 height 30
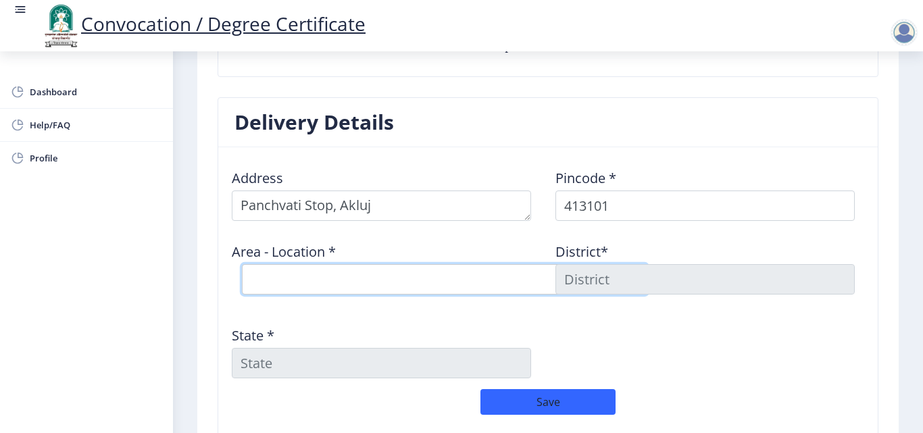
click at [323, 264] on select "Select Area Location [GEOGRAPHIC_DATA] S.O Bagechiwadi B.O Chakore B.O Kondbhav…" at bounding box center [444, 279] width 405 height 30
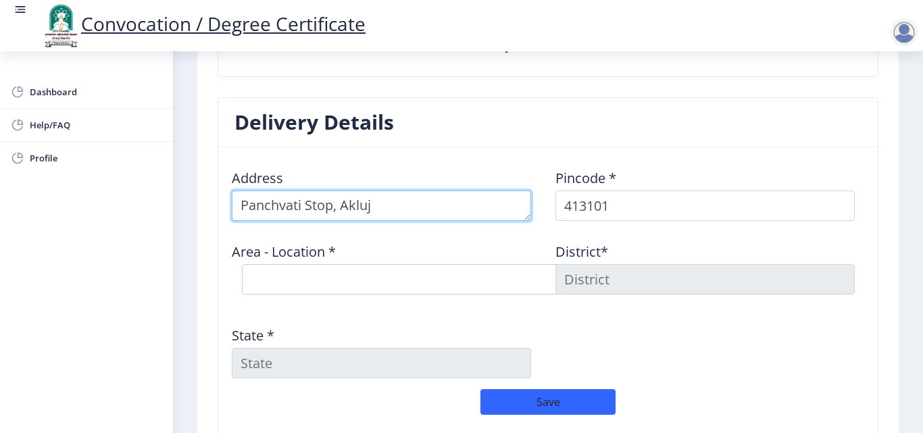
click at [332, 195] on textarea at bounding box center [381, 206] width 299 height 30
type textarea "Panchvati, Akluj"
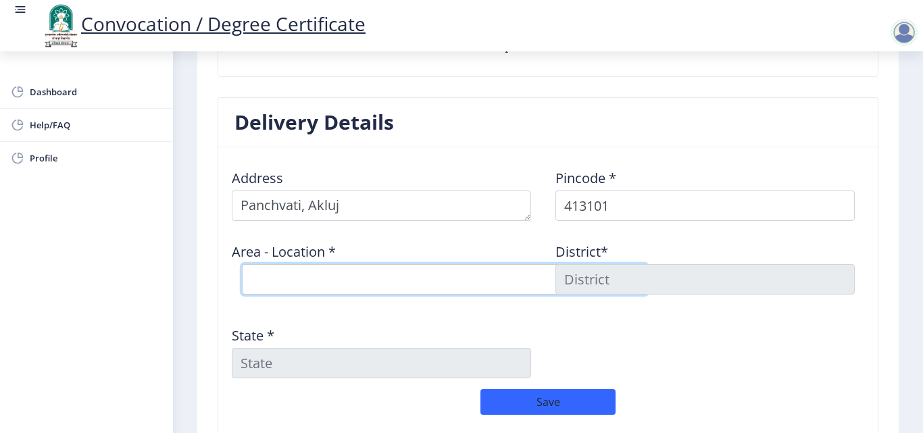
click at [359, 264] on select "Select Area Location [GEOGRAPHIC_DATA] S.O Bagechiwadi B.O Chakore B.O Kondbhav…" at bounding box center [444, 279] width 405 height 30
select select "1: Object"
click at [242, 264] on select "Select Area Location [GEOGRAPHIC_DATA] S.O Bagechiwadi B.O Chakore B.O Kondbhav…" at bounding box center [444, 279] width 405 height 30
type input "SOLAPUR"
type input "[GEOGRAPHIC_DATA]"
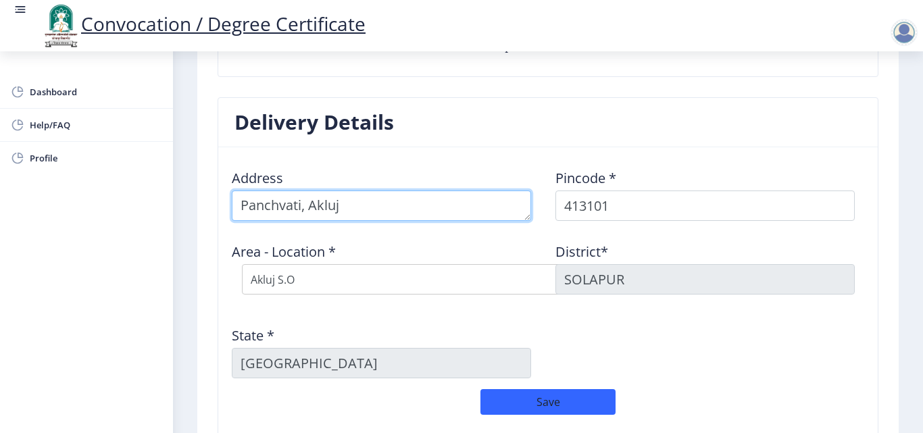
click at [425, 201] on textarea at bounding box center [381, 206] width 299 height 30
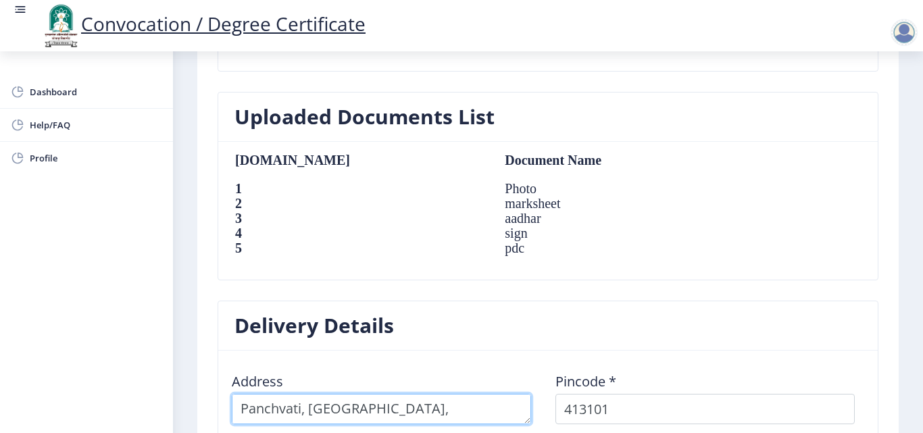
scroll to position [865, 0]
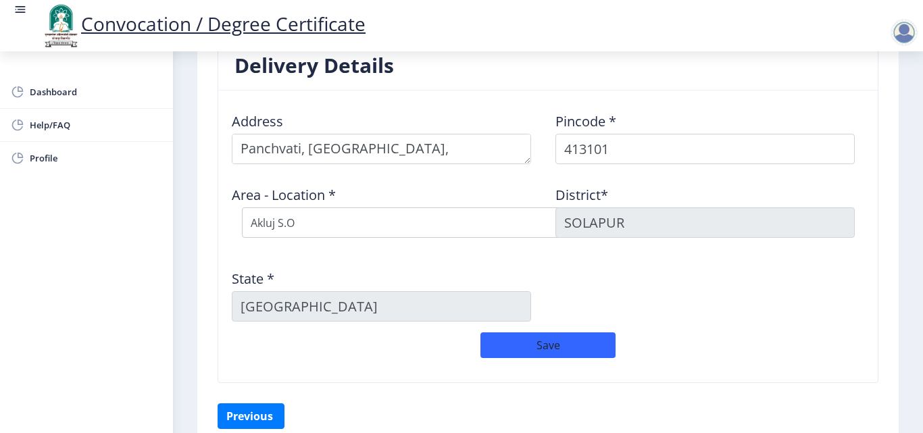
scroll to position [1093, 0]
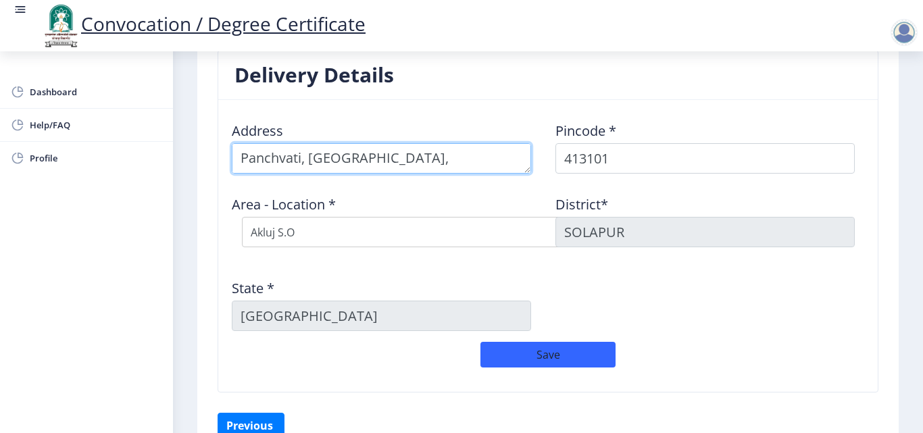
click at [411, 149] on textarea at bounding box center [381, 158] width 299 height 30
click at [307, 150] on textarea at bounding box center [381, 158] width 299 height 30
click at [241, 149] on textarea at bounding box center [381, 158] width 299 height 30
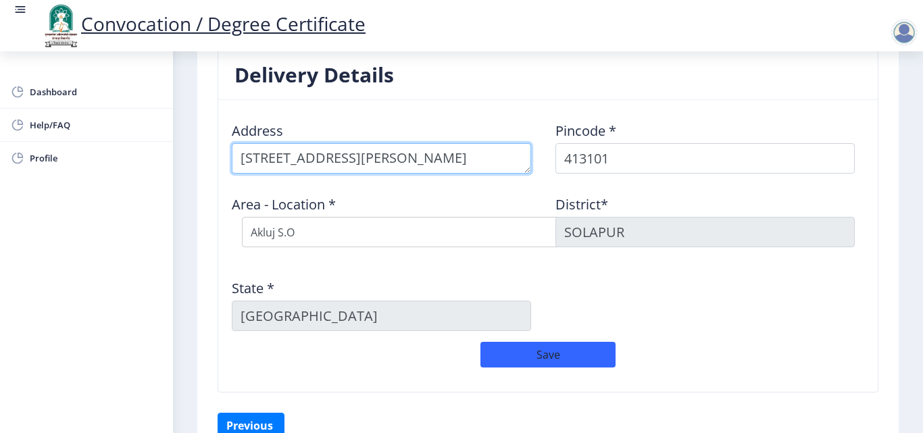
click at [413, 143] on textarea at bounding box center [381, 158] width 299 height 30
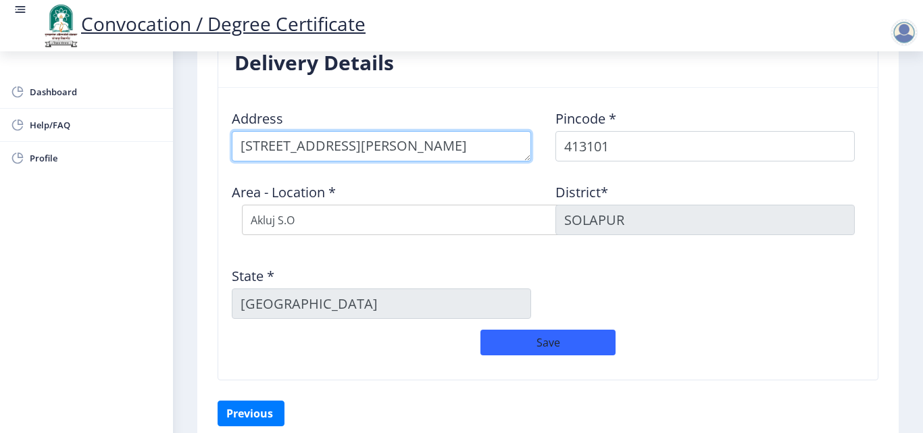
scroll to position [1137, 0]
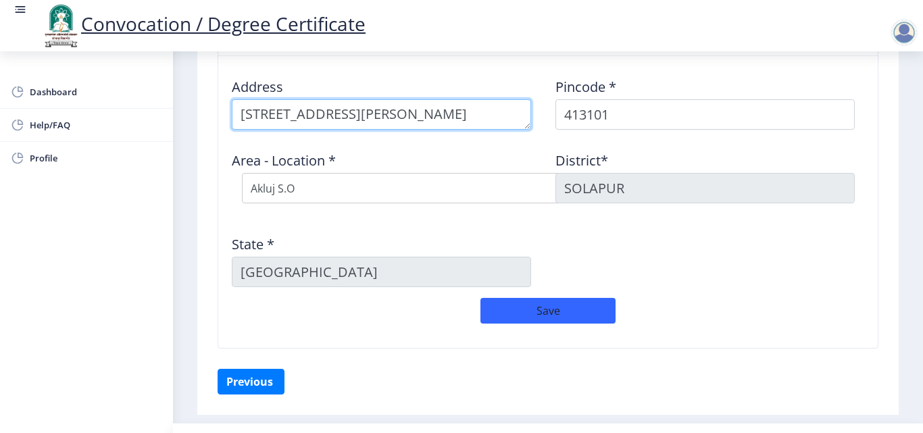
type textarea "[STREET_ADDRESS][PERSON_NAME]"
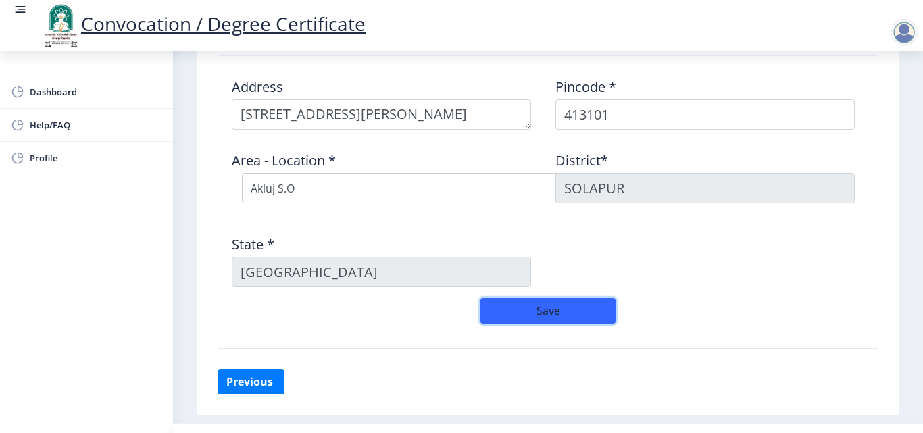
click at [563, 300] on button "Save" at bounding box center [547, 311] width 135 height 26
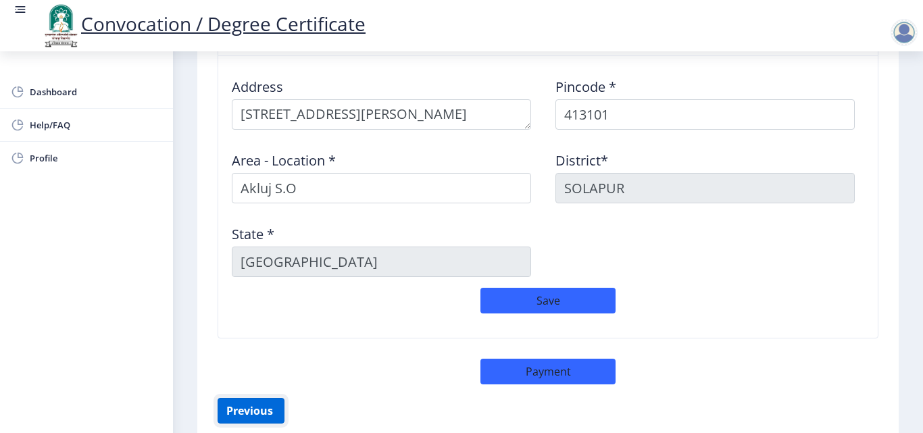
click at [234, 398] on button "Previous ‍" at bounding box center [251, 411] width 67 height 26
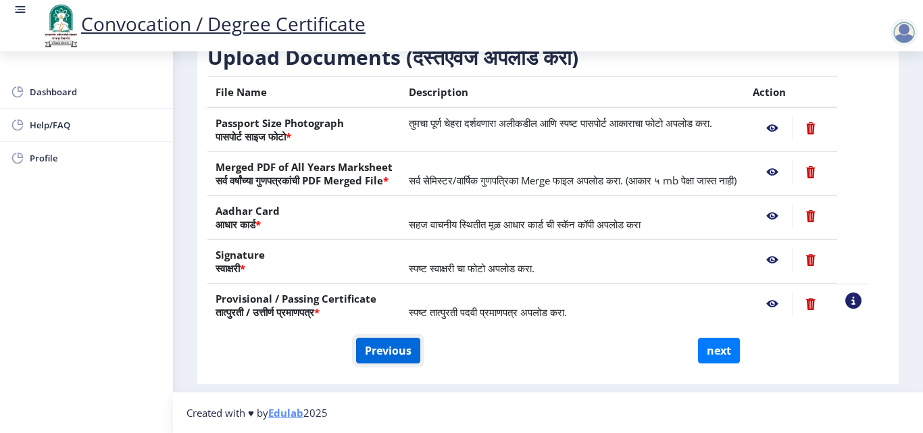
click at [369, 352] on button "Previous" at bounding box center [388, 351] width 64 height 26
select select "Regular"
select select "2018"
select select "May"
select select "Grade A"
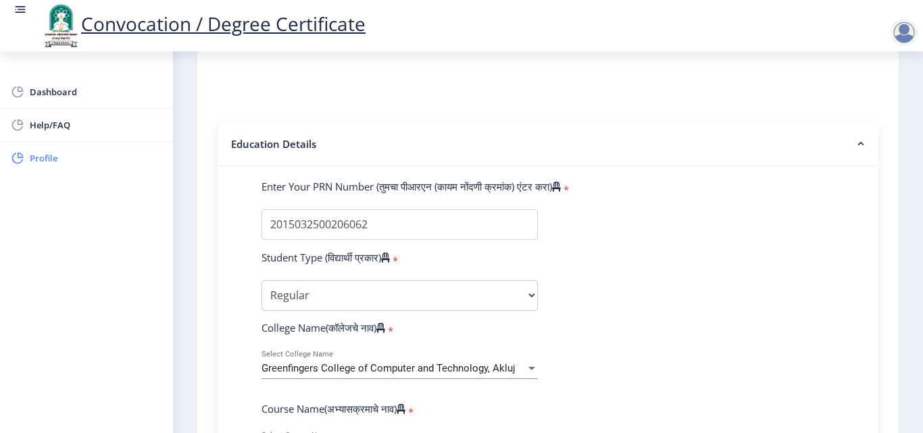
click at [45, 162] on span "Profile" at bounding box center [96, 158] width 132 height 16
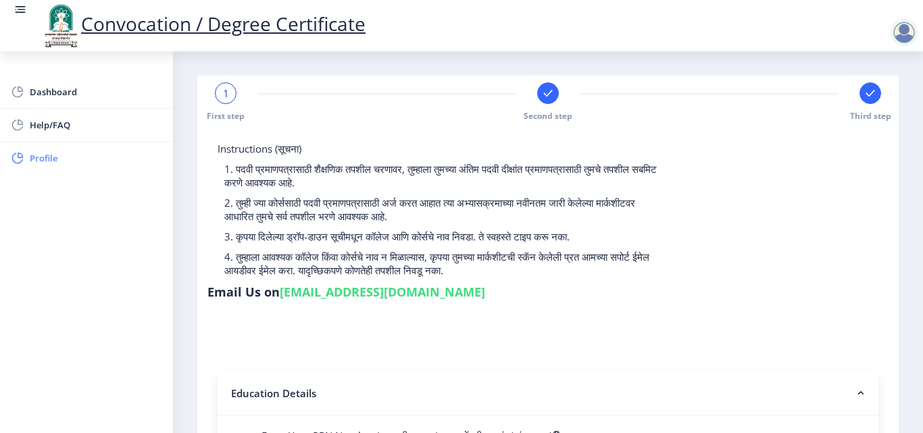
select select
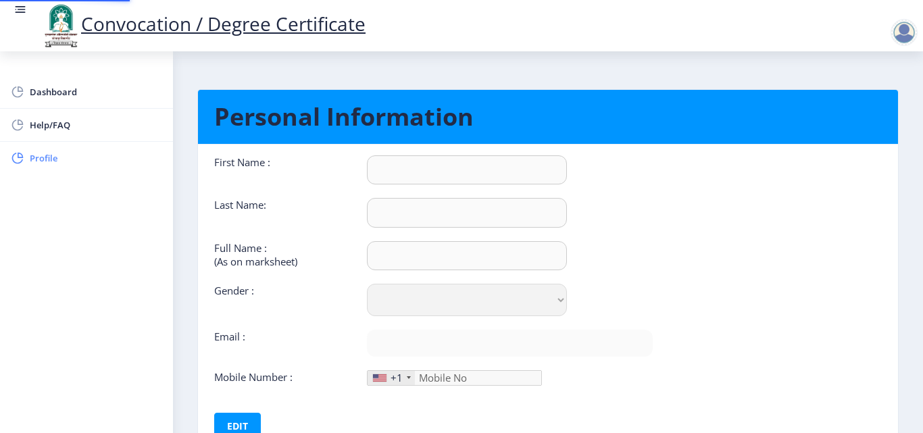
type input "[PERSON_NAME]"
type input "Khan"
type input "[PERSON_NAME] [PERSON_NAME]"
select select "[DEMOGRAPHIC_DATA]"
type input "[EMAIL_ADDRESS][DOMAIN_NAME]"
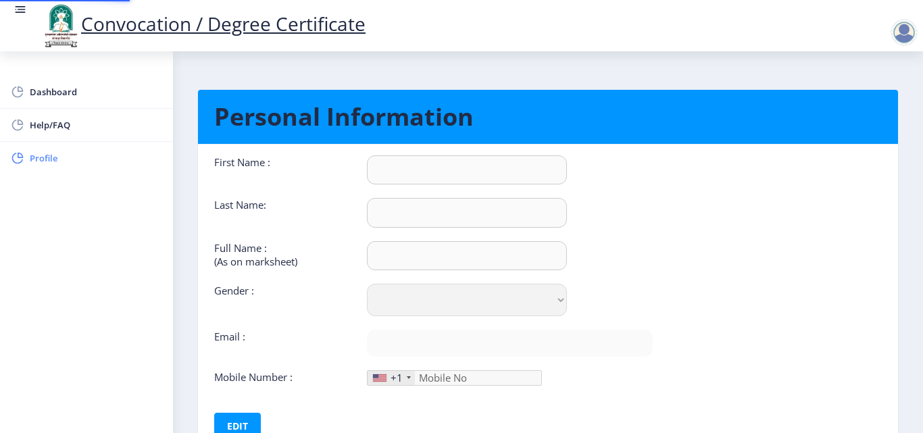
type input "9011585676"
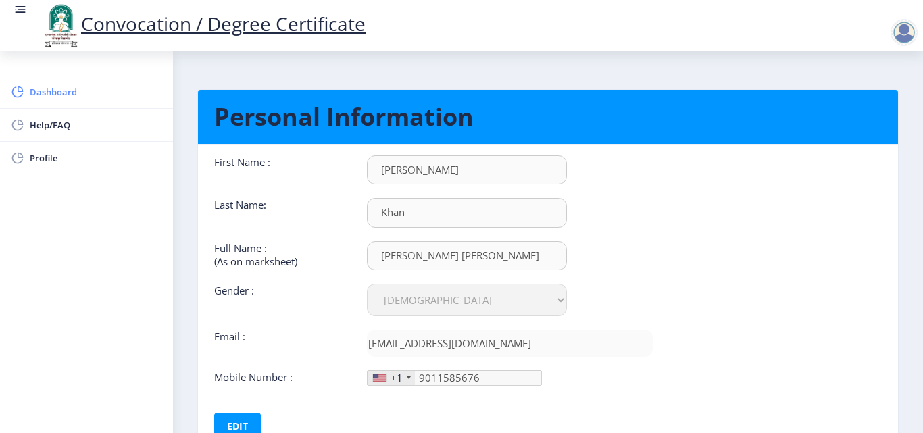
click at [59, 94] on span "Dashboard" at bounding box center [96, 92] width 132 height 16
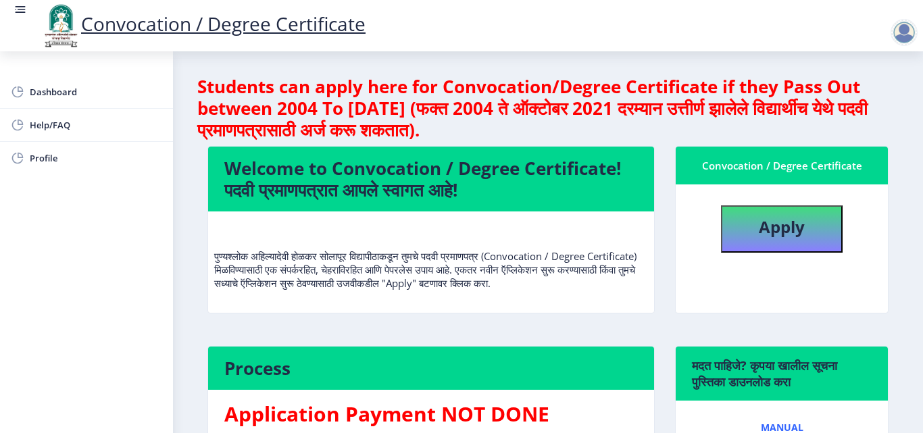
click at [903, 34] on div at bounding box center [904, 32] width 27 height 27
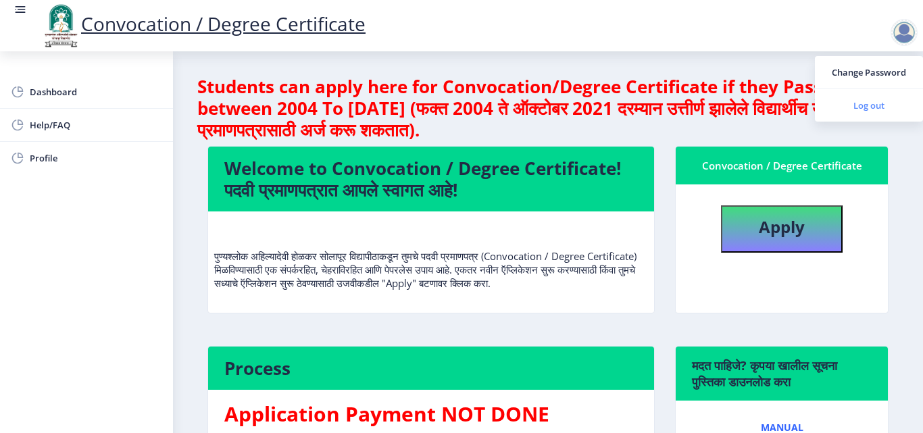
click at [862, 111] on span "Log out" at bounding box center [869, 105] width 86 height 16
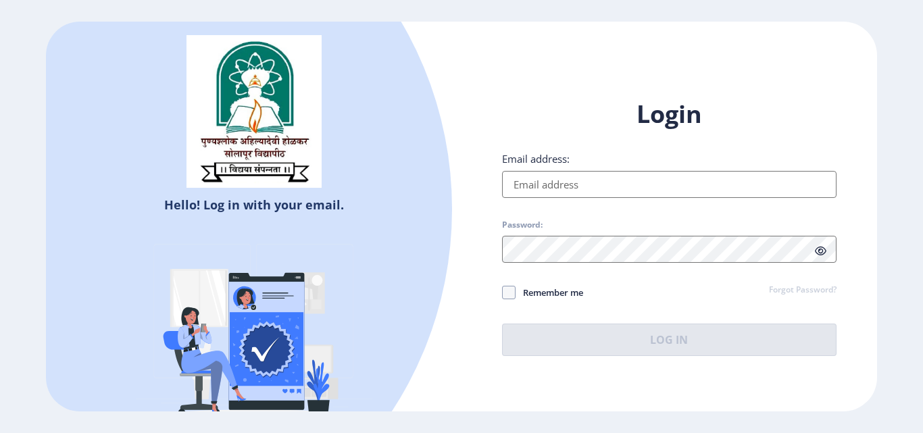
click at [551, 186] on input "Email address:" at bounding box center [669, 184] width 334 height 27
type input "[EMAIL_ADDRESS][DOMAIN_NAME]"
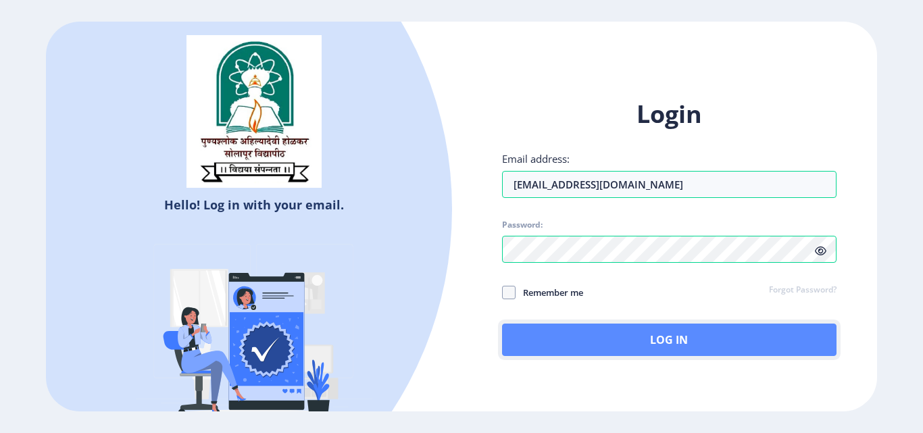
click at [636, 351] on button "Log In" at bounding box center [669, 340] width 334 height 32
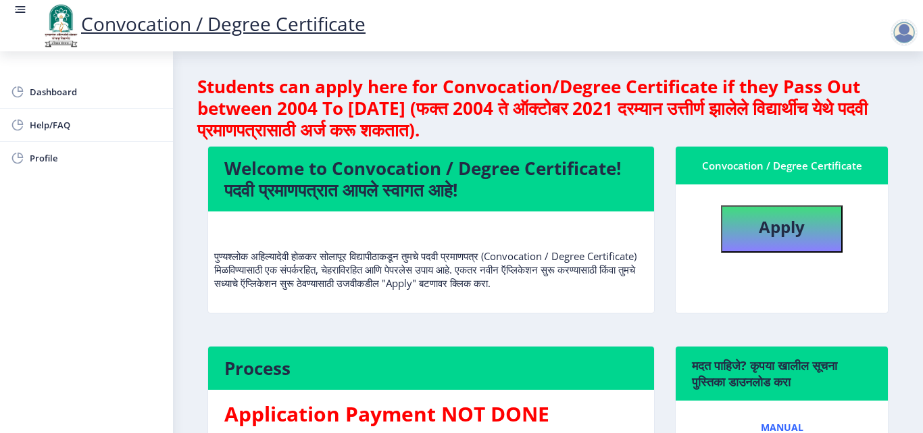
drag, startPoint x: 770, startPoint y: 259, endPoint x: 780, endPoint y: 247, distance: 16.3
click at [780, 247] on nb-card-body "Apply" at bounding box center [782, 248] width 212 height 128
click at [780, 247] on button "Apply" at bounding box center [782, 228] width 122 height 47
select select
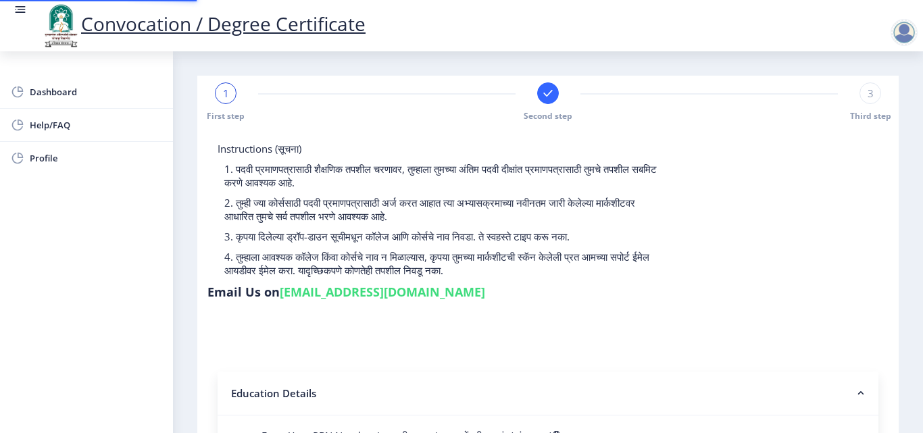
type input "2015032500206062"
select select "Regular"
select select "2018"
select select "May"
select select "Grade A"
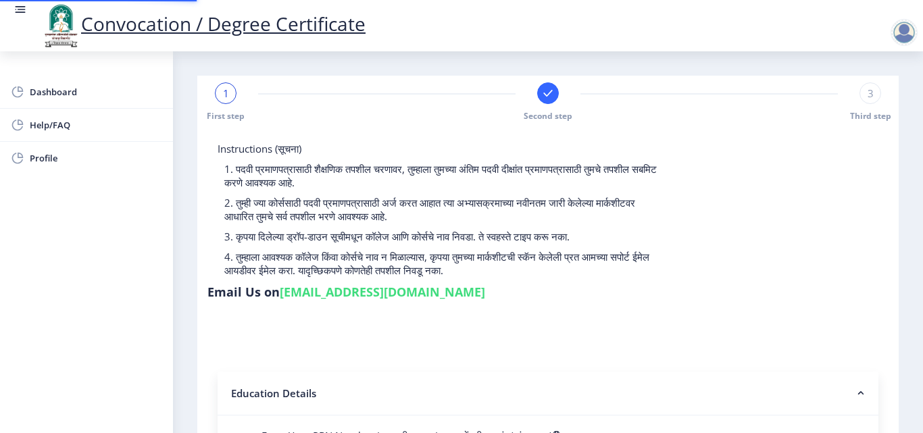
type input "589780"
type input "Shabana"
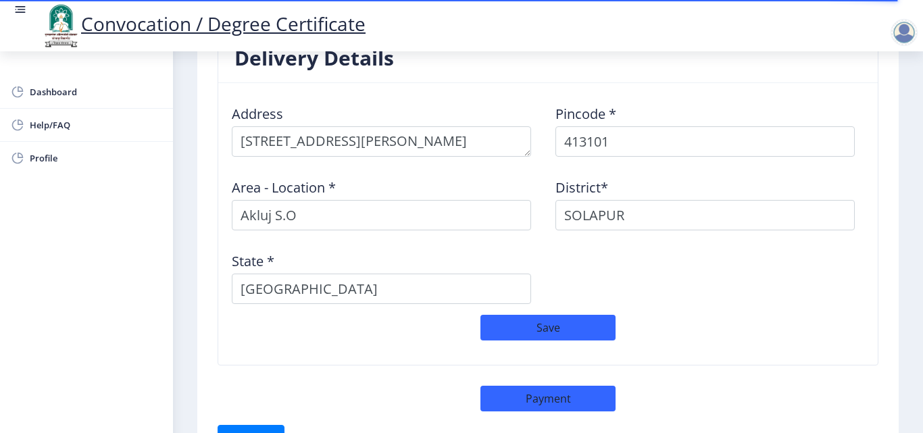
scroll to position [1088, 0]
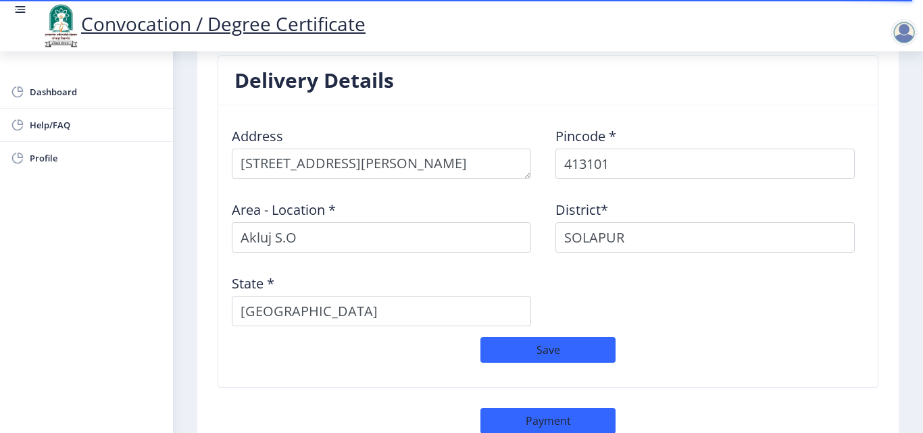
drag, startPoint x: 912, startPoint y: 398, endPoint x: 912, endPoint y: 436, distance: 38.5
click at [912, 432] on html "Convocation / Degree Certificate Dashboard Help/FAQ Profile First step Second s…" at bounding box center [461, 216] width 923 height 433
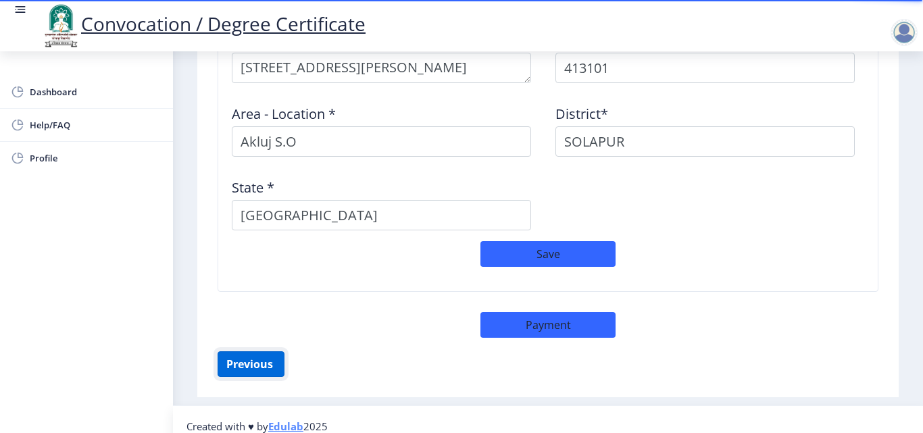
click at [265, 356] on button "Previous ‍" at bounding box center [251, 364] width 67 height 26
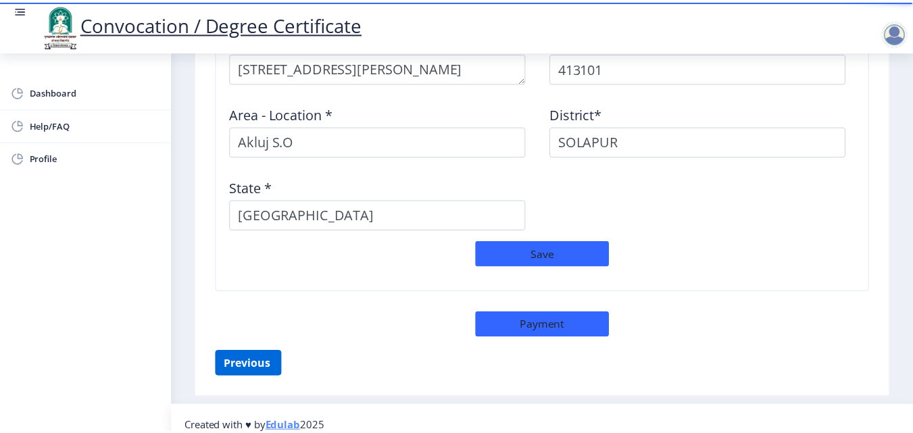
scroll to position [249, 0]
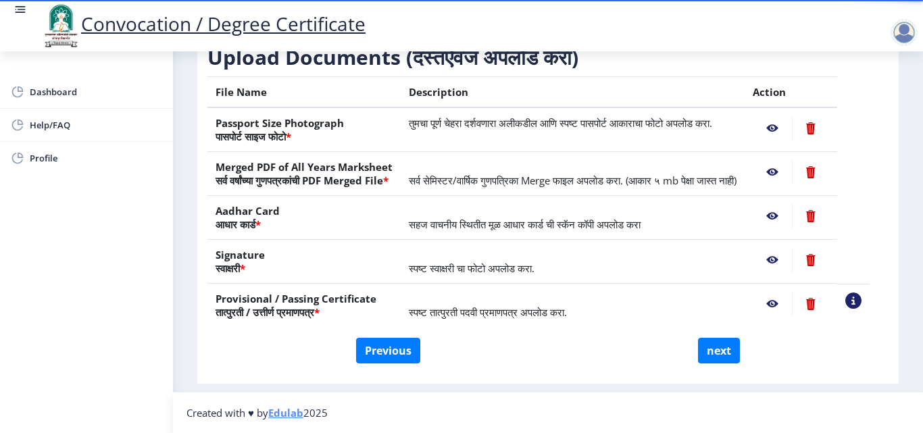
click at [782, 116] on nb-action at bounding box center [772, 128] width 39 height 24
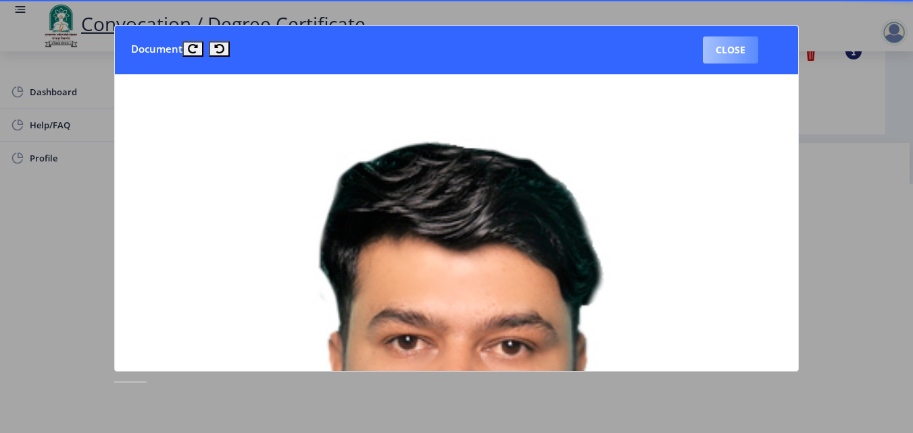
click at [709, 49] on button "Close" at bounding box center [730, 49] width 55 height 27
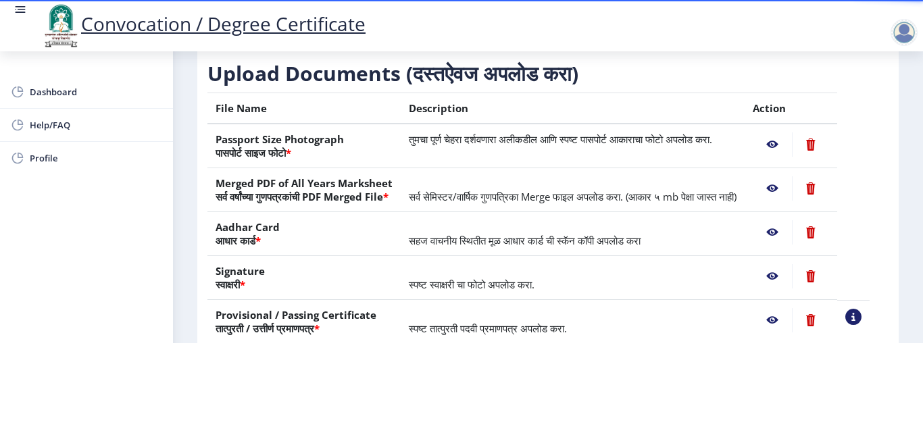
scroll to position [113, 0]
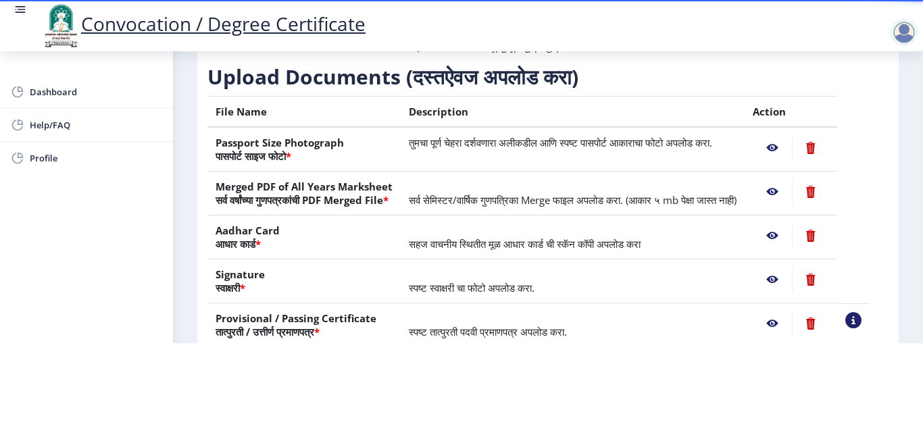
click at [783, 180] on nb-action at bounding box center [772, 192] width 39 height 24
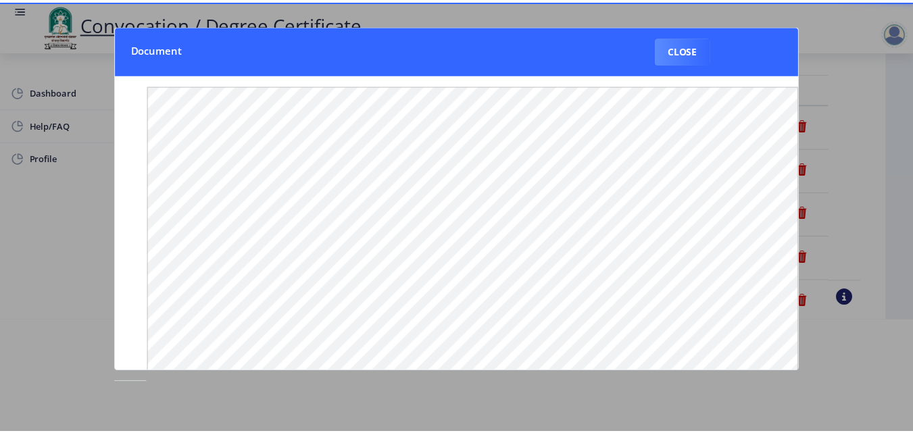
scroll to position [0, 0]
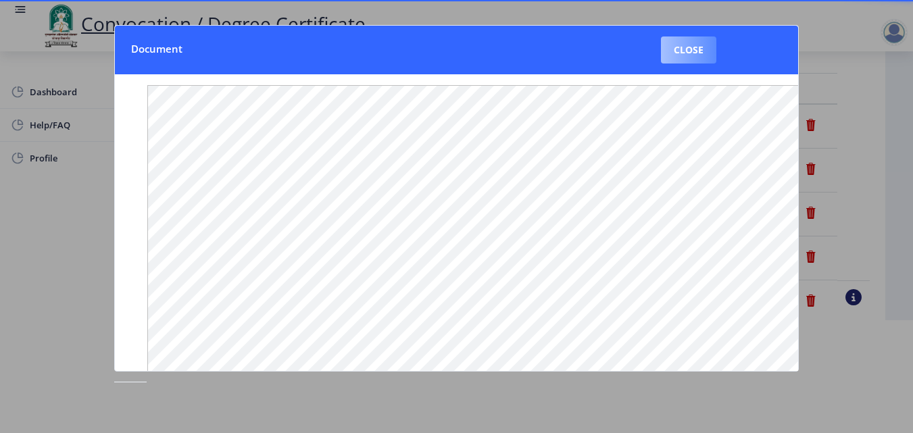
click at [704, 51] on button "Close" at bounding box center [688, 49] width 55 height 27
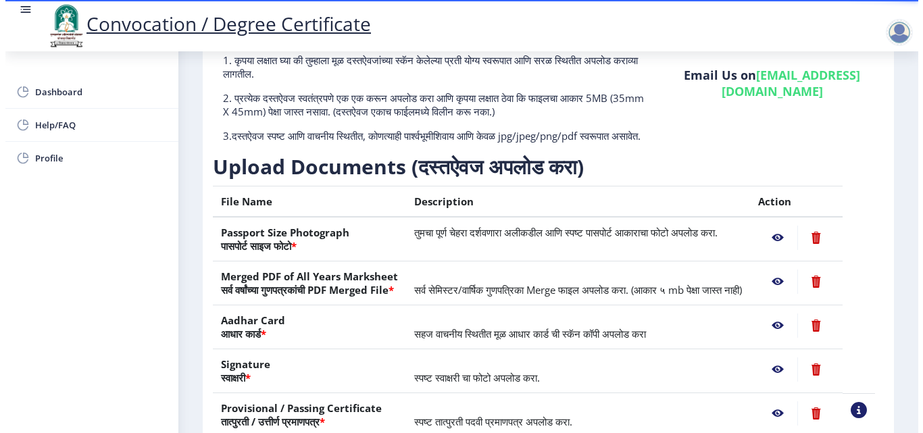
scroll to position [113, 0]
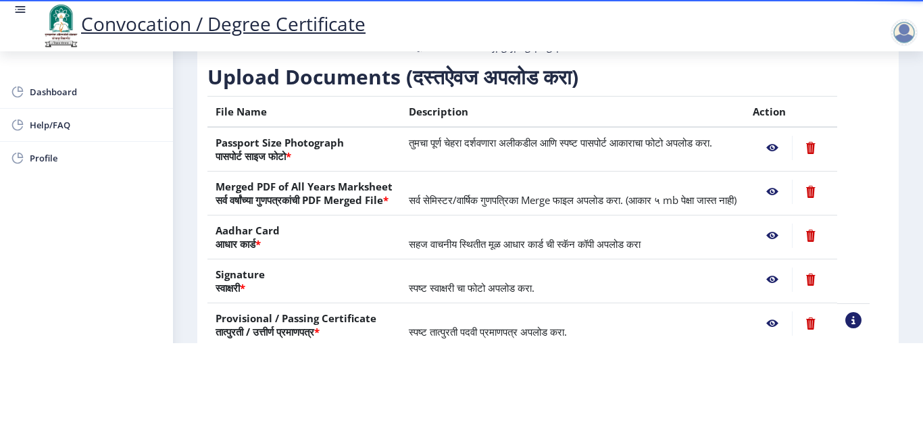
click at [790, 241] on nb-action at bounding box center [772, 236] width 39 height 24
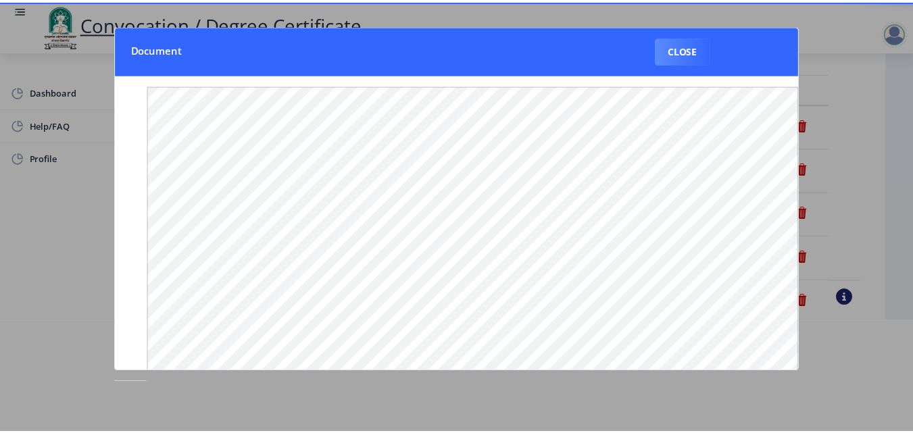
scroll to position [0, 0]
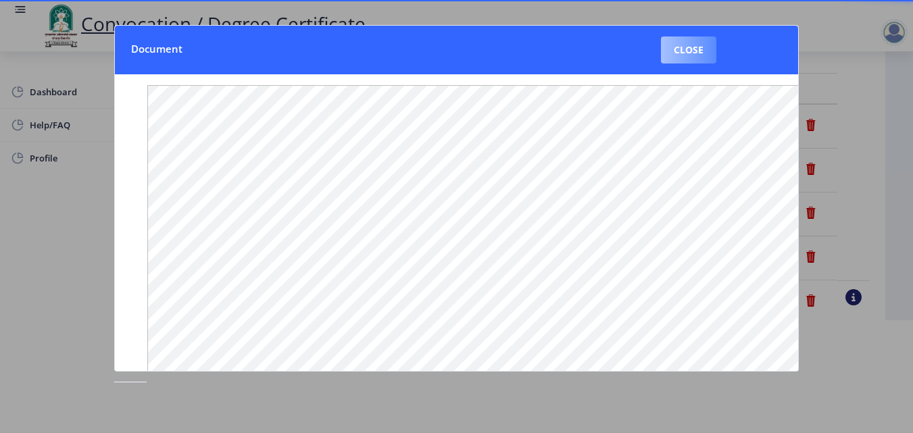
click at [669, 49] on button "Close" at bounding box center [688, 49] width 55 height 27
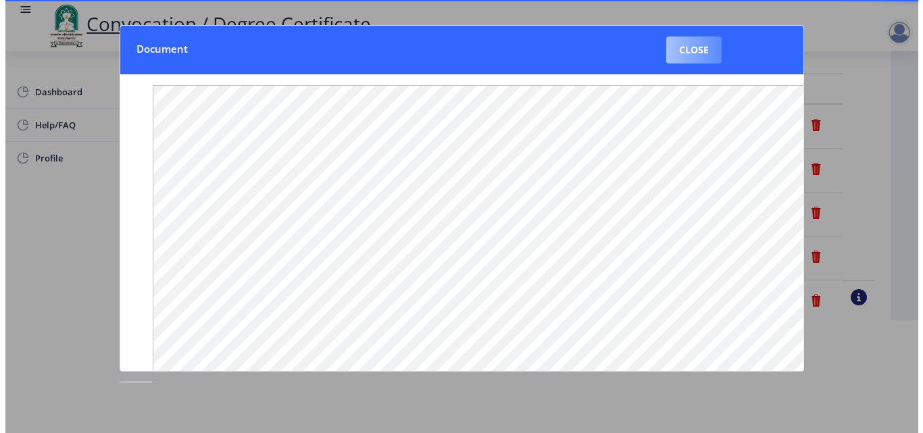
scroll to position [113, 0]
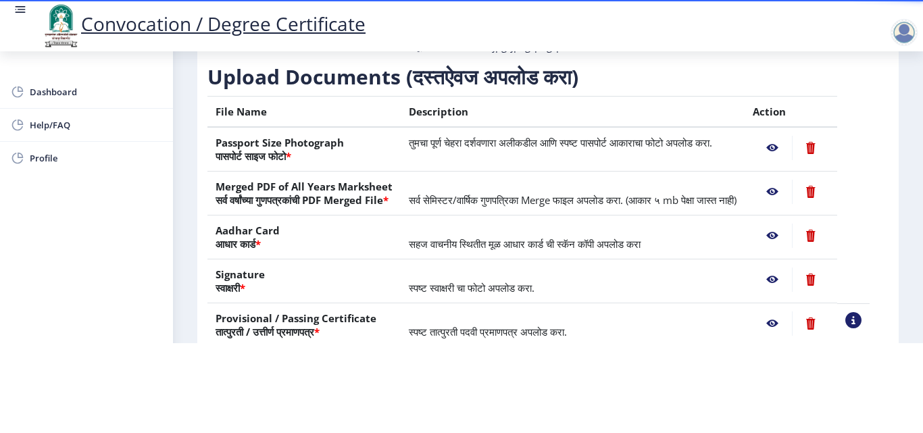
click at [786, 284] on nb-action at bounding box center [772, 280] width 39 height 24
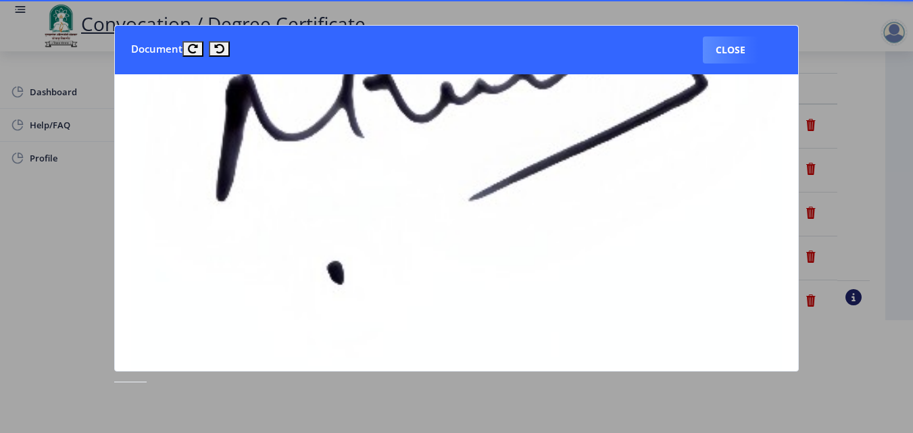
scroll to position [349, 0]
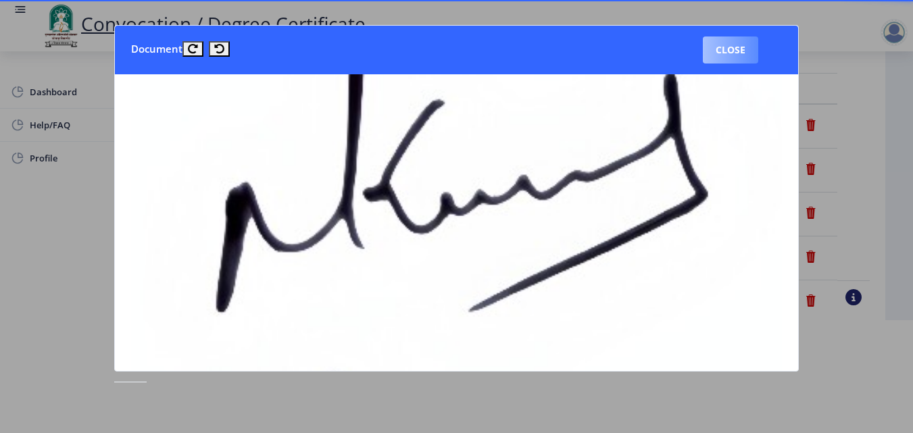
click at [734, 41] on button "Close" at bounding box center [730, 49] width 55 height 27
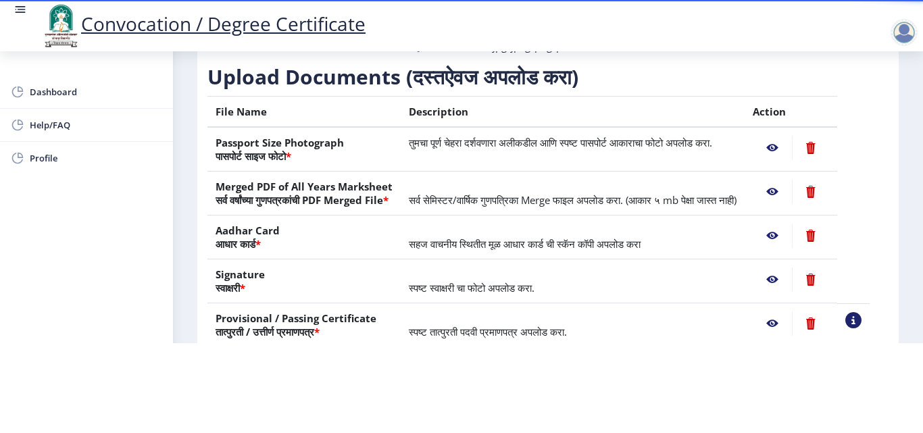
scroll to position [249, 0]
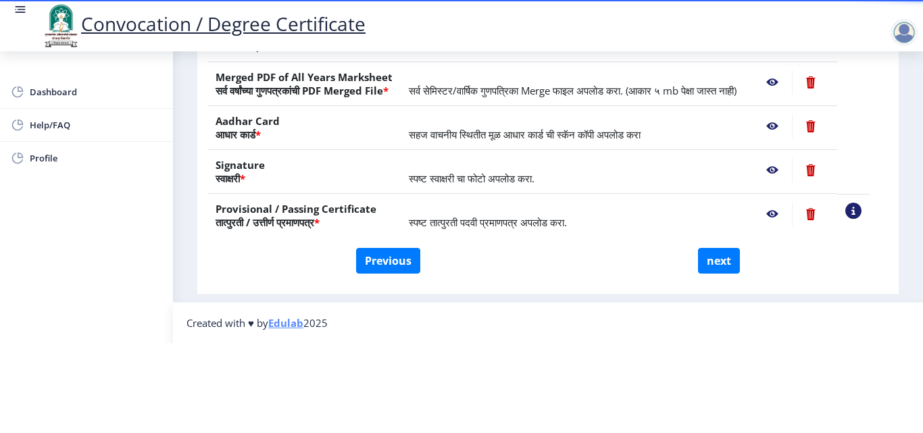
click at [785, 202] on nb-action at bounding box center [772, 214] width 39 height 24
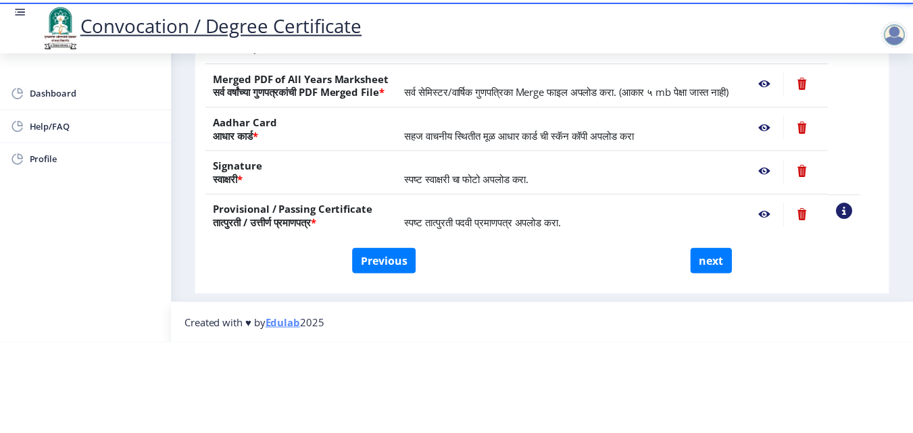
scroll to position [0, 0]
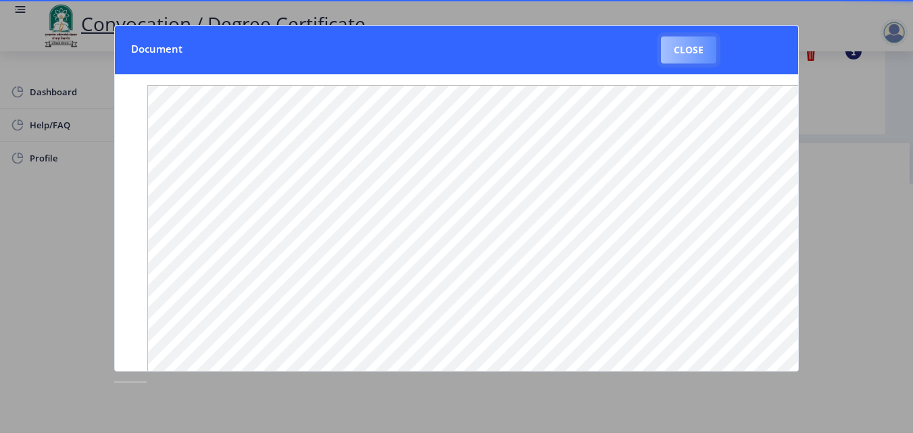
click at [687, 58] on button "Close" at bounding box center [688, 49] width 55 height 27
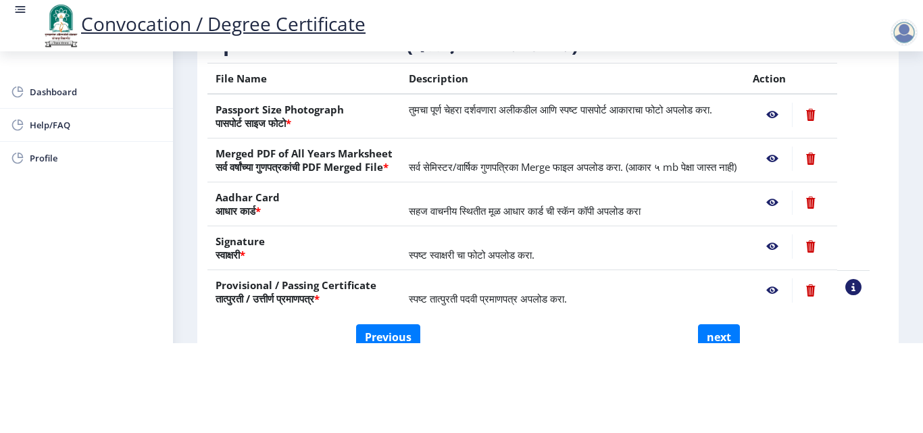
scroll to position [149, 0]
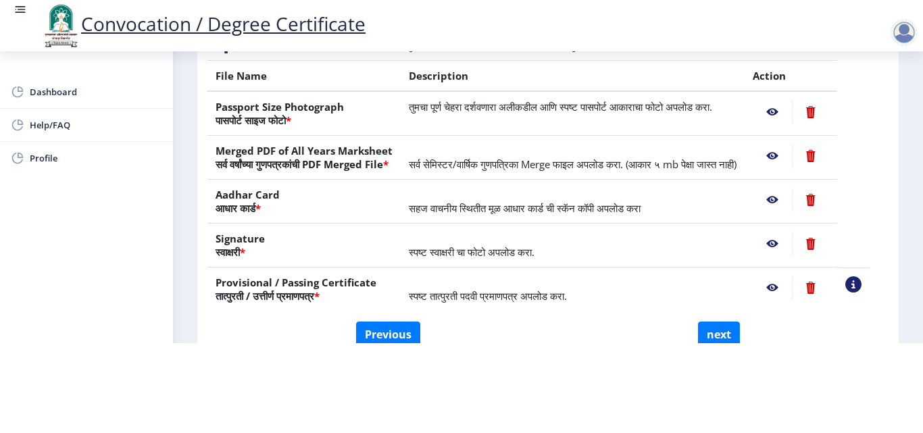
click at [788, 100] on nb-action at bounding box center [772, 112] width 39 height 24
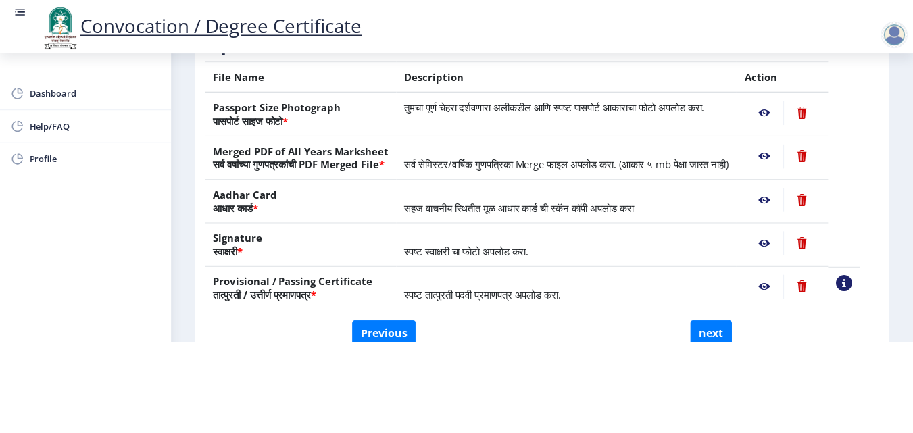
scroll to position [0, 0]
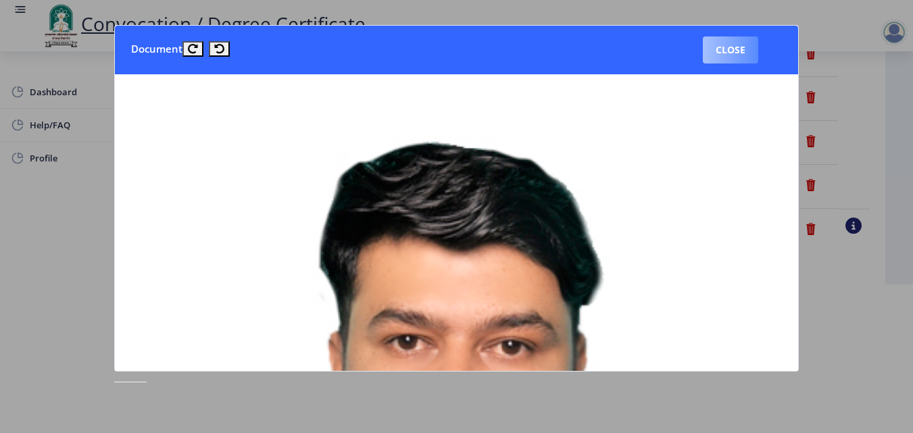
click at [707, 56] on button "Close" at bounding box center [730, 49] width 55 height 27
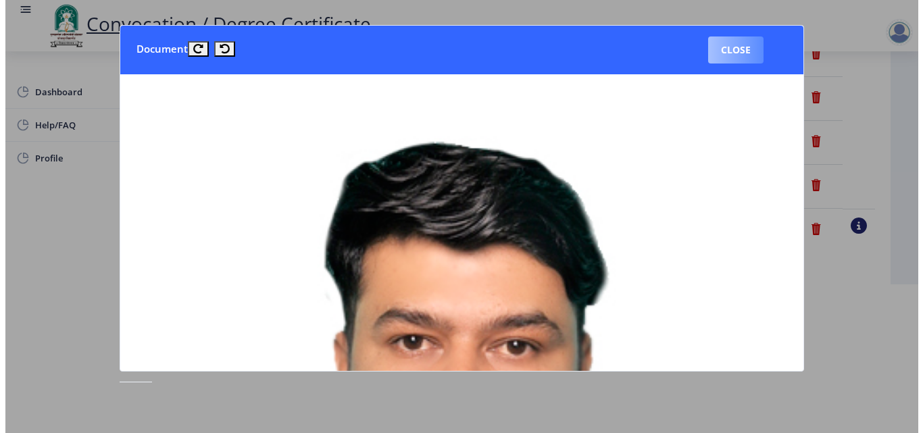
scroll to position [117, 0]
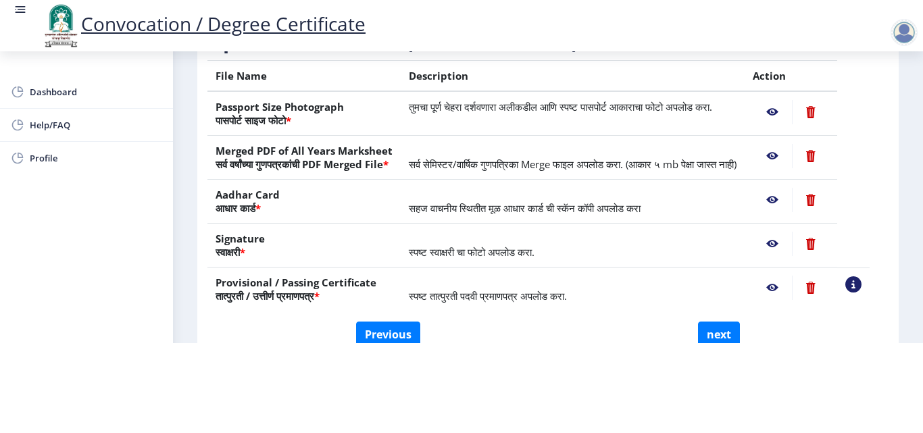
click at [788, 144] on nb-action at bounding box center [772, 156] width 39 height 24
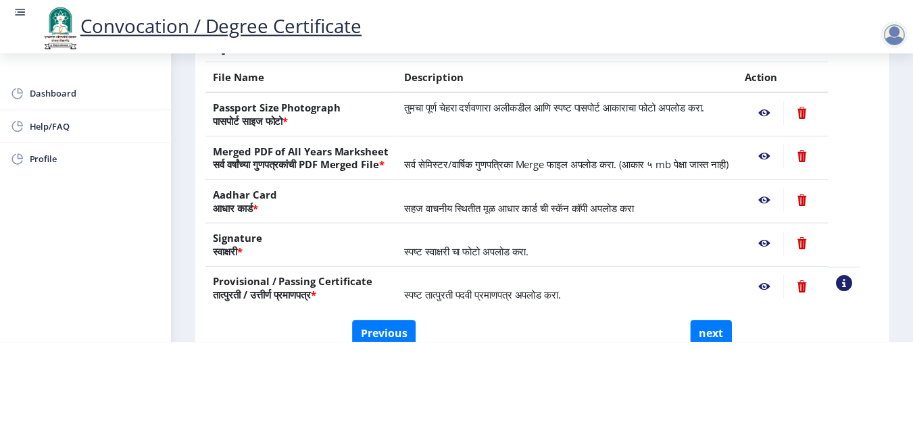
scroll to position [0, 0]
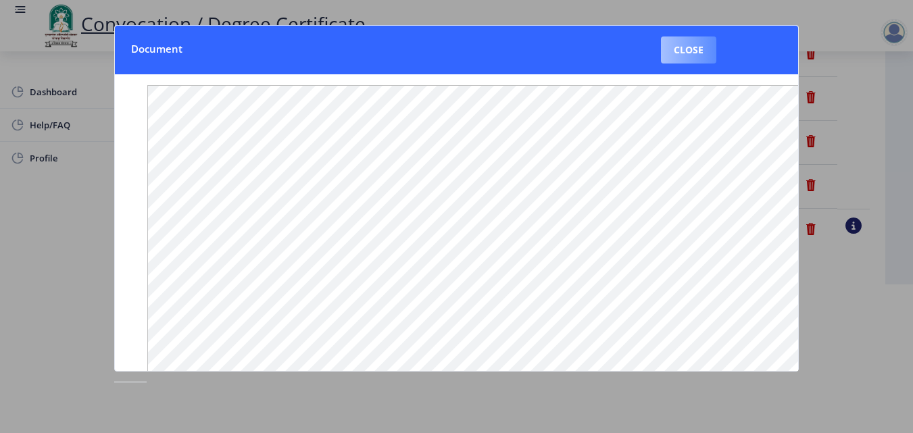
click at [691, 48] on button "Close" at bounding box center [688, 49] width 55 height 27
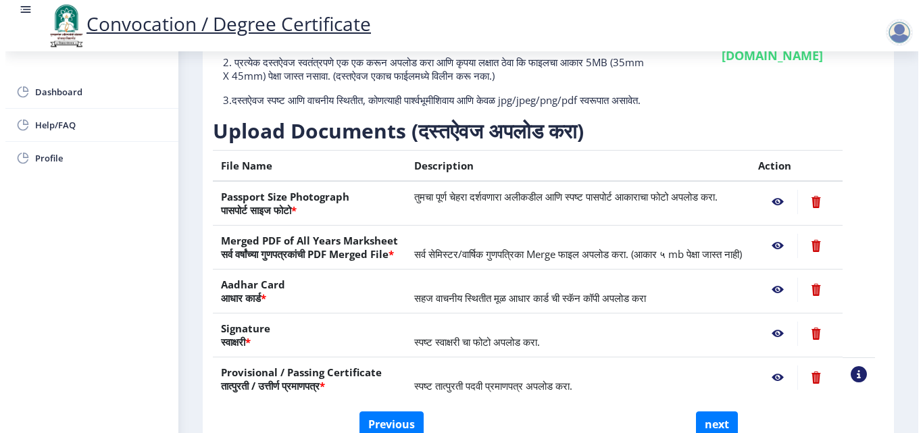
scroll to position [117, 0]
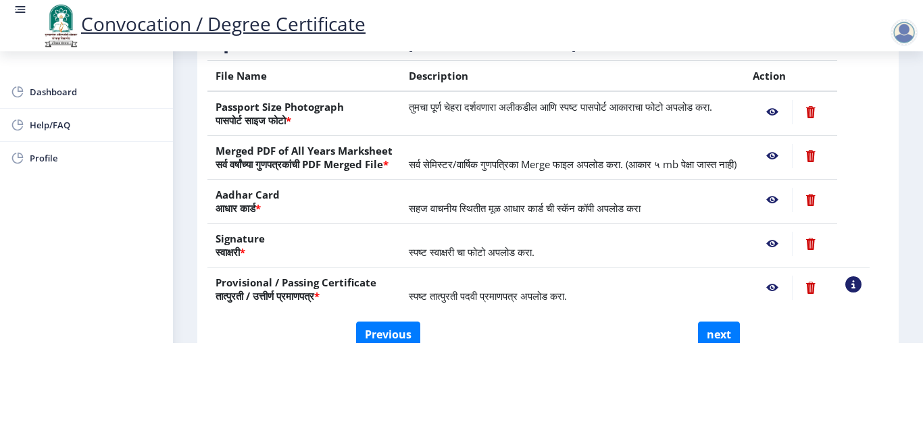
click at [789, 144] on nb-action at bounding box center [772, 156] width 39 height 24
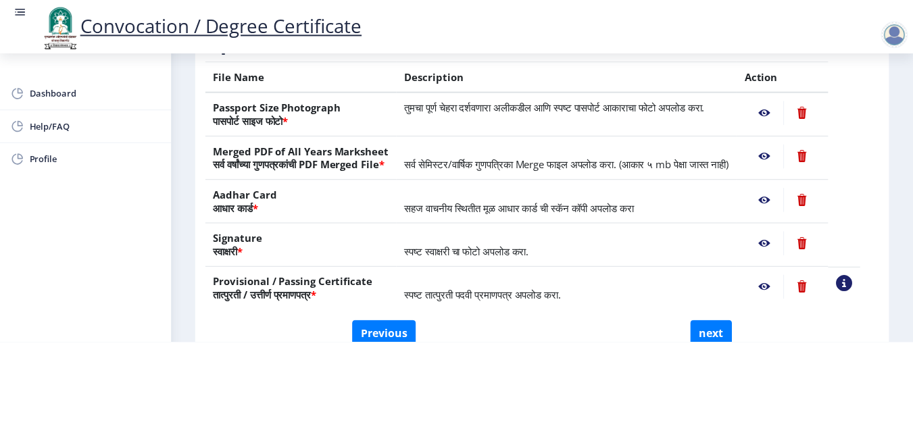
scroll to position [0, 0]
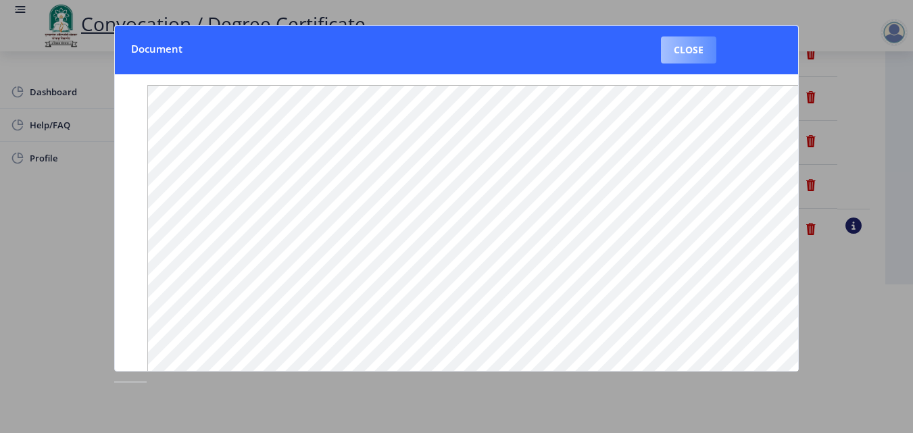
click at [693, 57] on button "Close" at bounding box center [688, 49] width 55 height 27
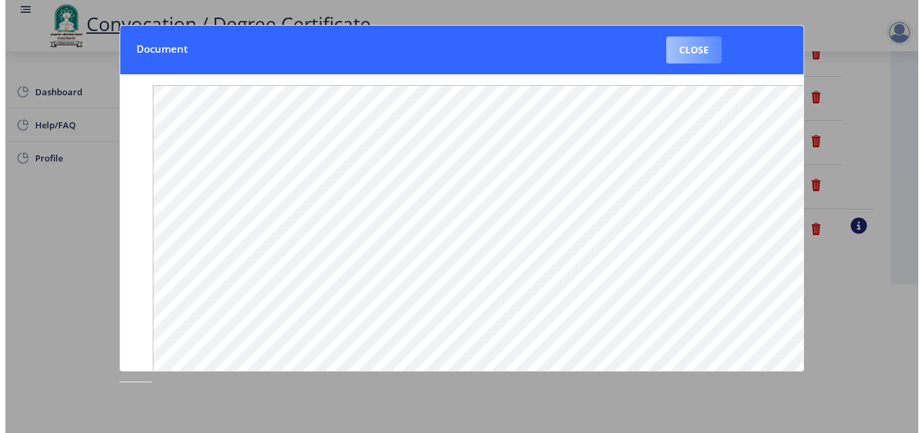
scroll to position [117, 0]
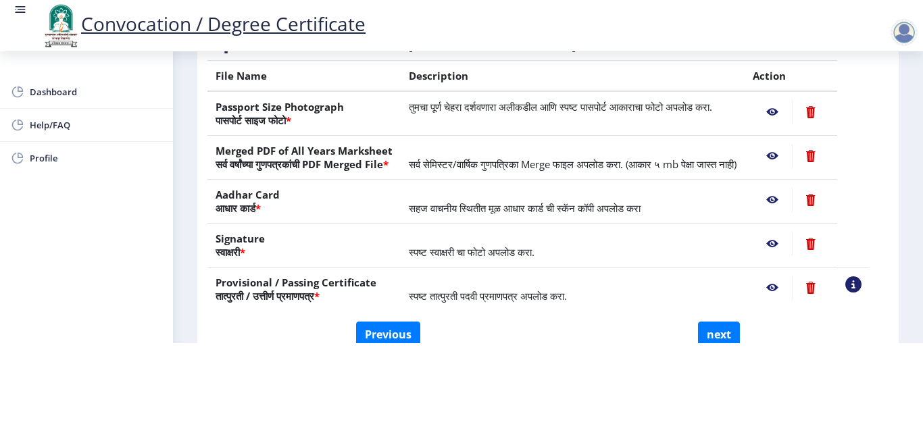
click at [789, 100] on nb-action at bounding box center [772, 112] width 39 height 24
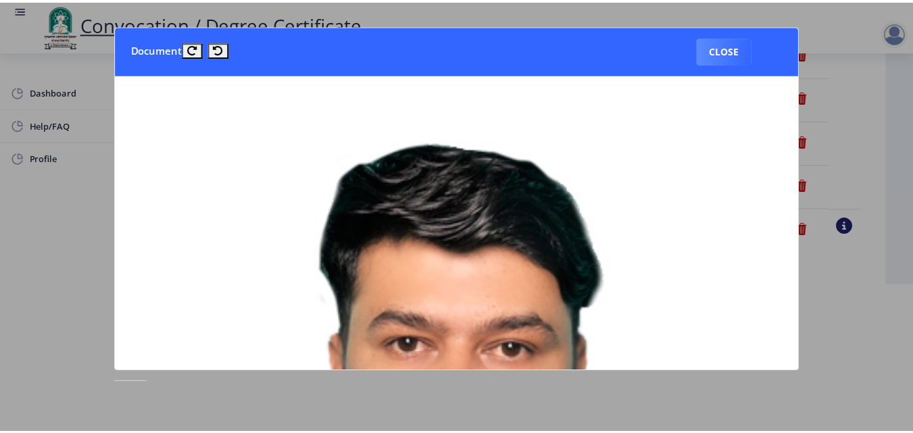
scroll to position [0, 0]
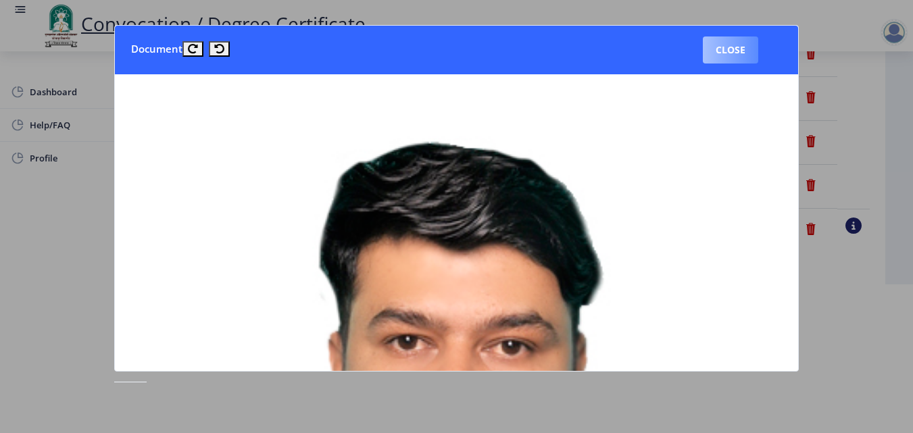
click at [712, 45] on button "Close" at bounding box center [730, 49] width 55 height 27
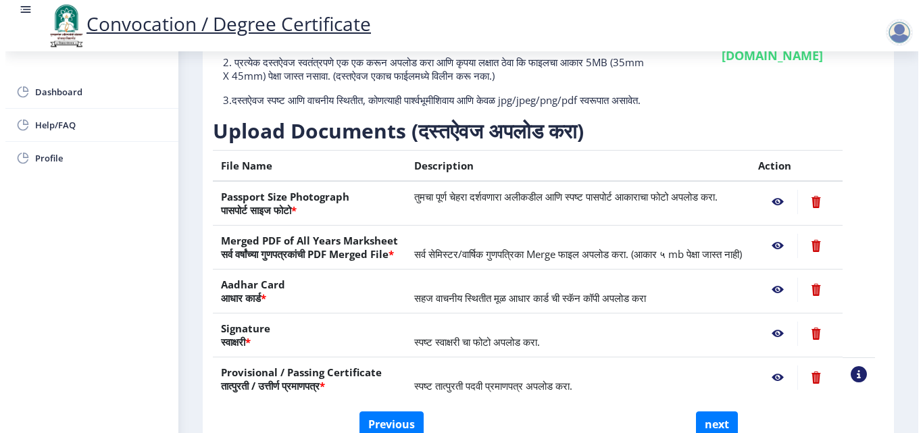
scroll to position [117, 0]
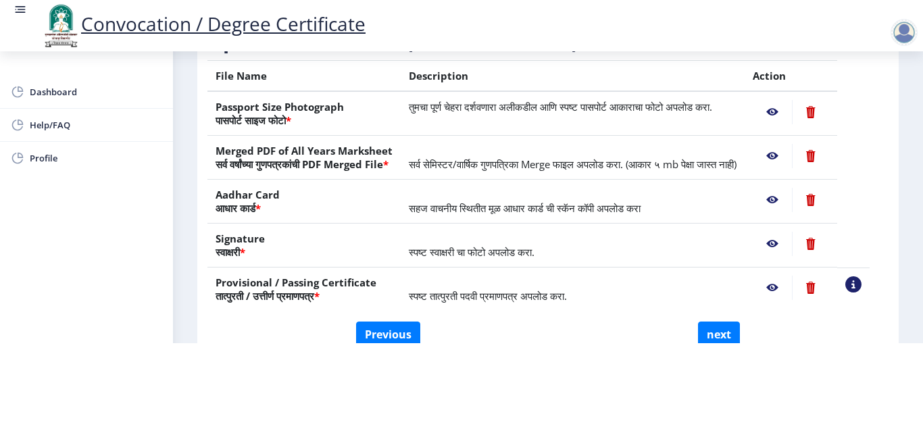
click at [788, 199] on nb-action at bounding box center [772, 200] width 39 height 24
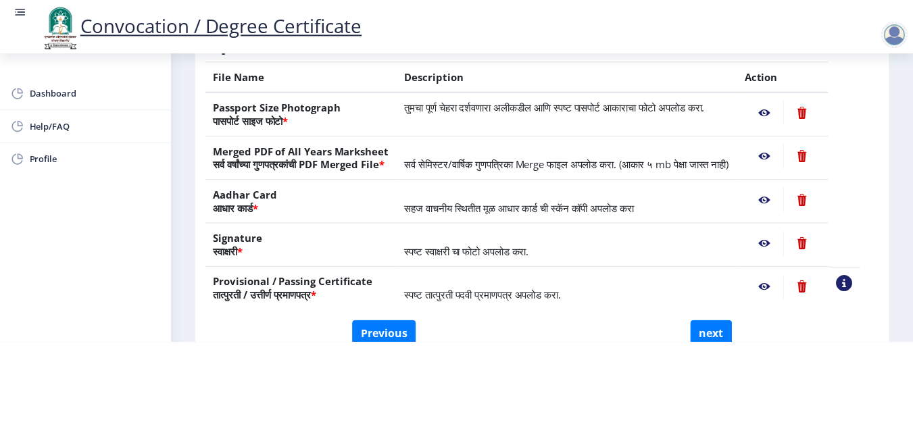
scroll to position [0, 0]
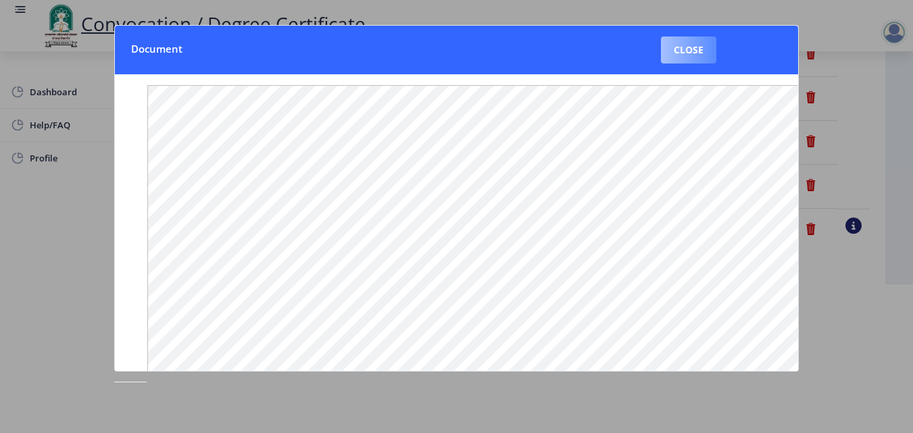
click at [693, 53] on button "Close" at bounding box center [688, 49] width 55 height 27
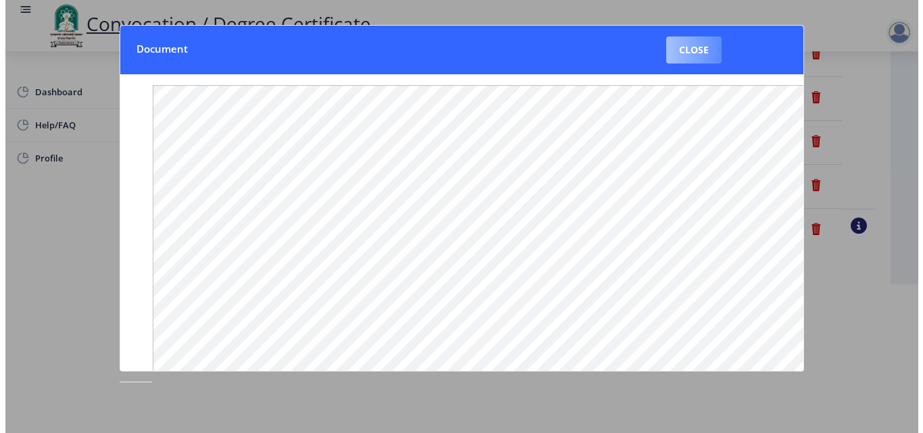
scroll to position [117, 0]
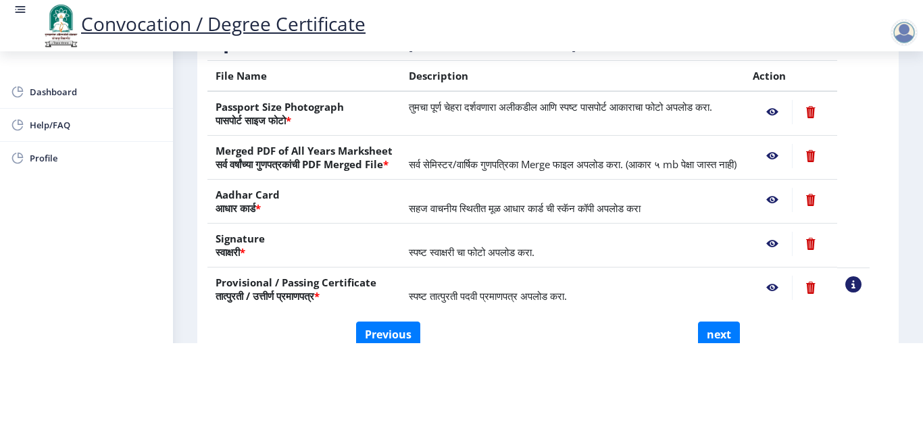
click at [784, 197] on nb-action at bounding box center [772, 200] width 39 height 24
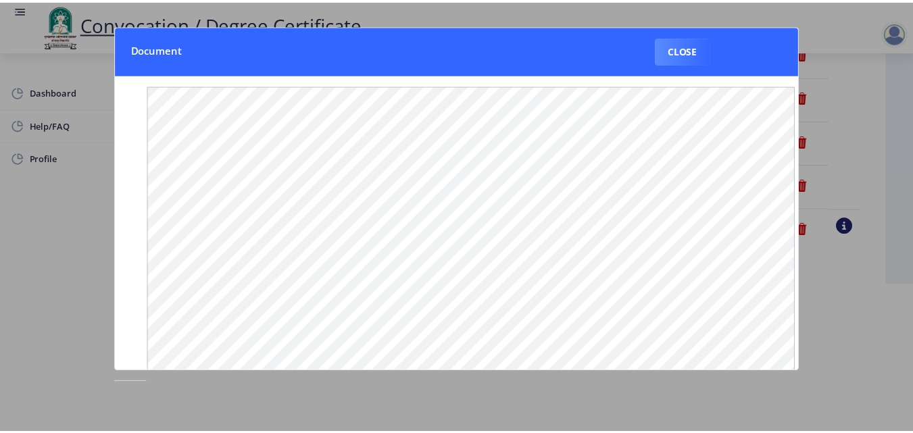
scroll to position [0, 0]
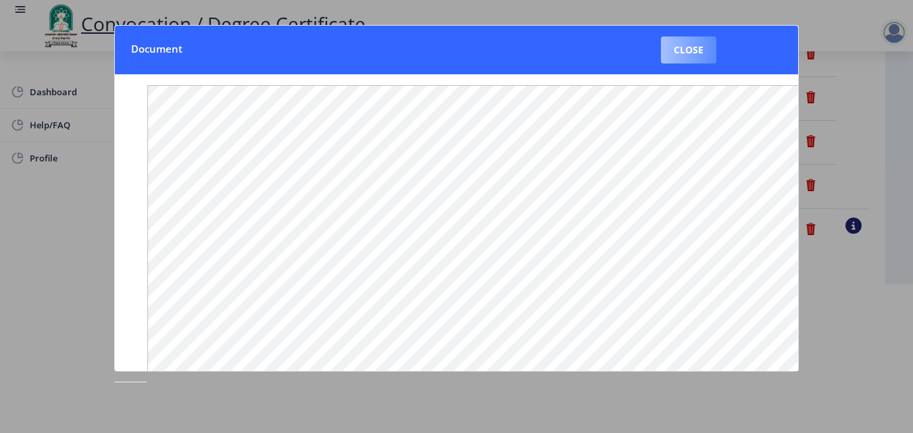
click at [691, 54] on button "Close" at bounding box center [688, 49] width 55 height 27
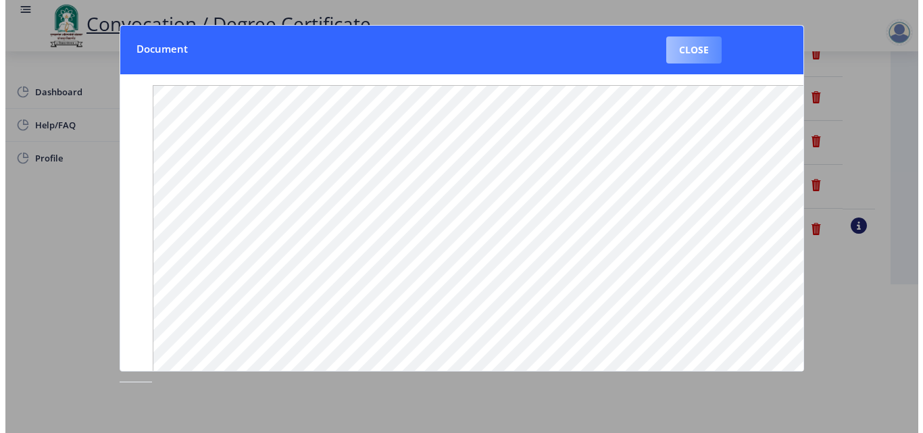
scroll to position [117, 0]
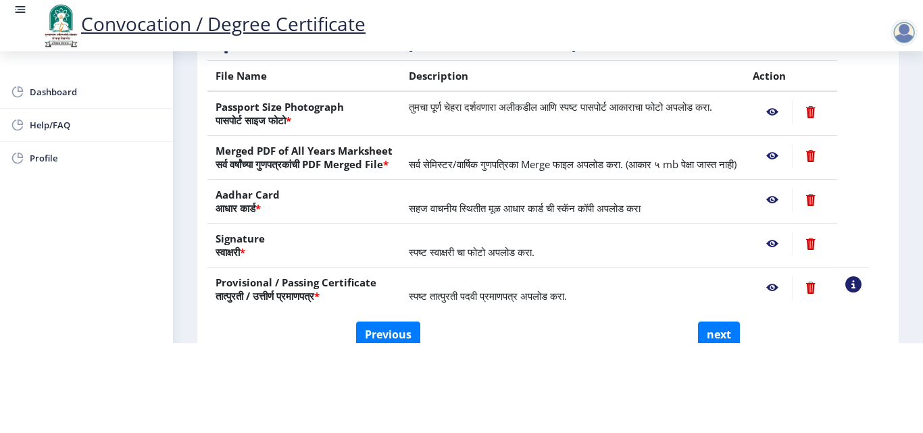
click at [786, 242] on nb-action at bounding box center [772, 244] width 39 height 24
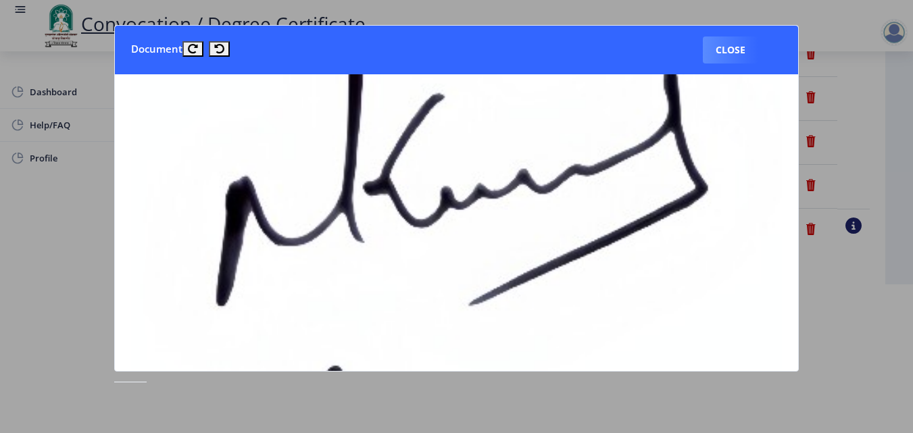
scroll to position [414, 0]
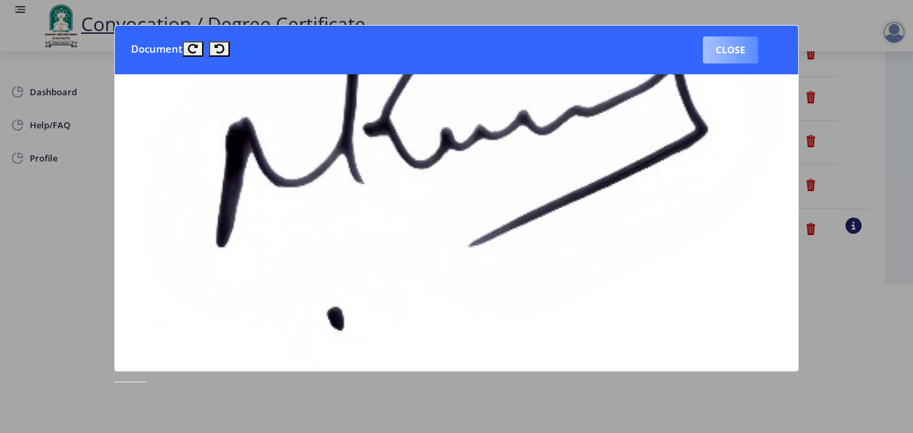
click at [723, 61] on button "Close" at bounding box center [730, 49] width 55 height 27
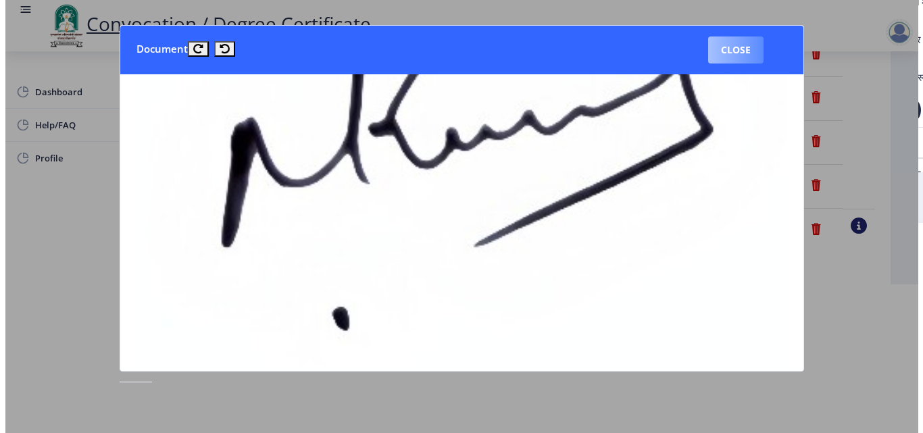
scroll to position [117, 0]
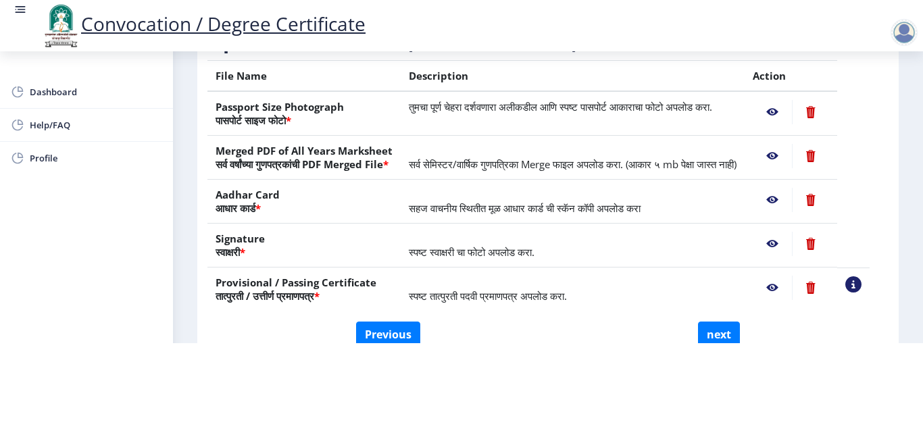
click at [789, 290] on nb-action at bounding box center [772, 288] width 39 height 24
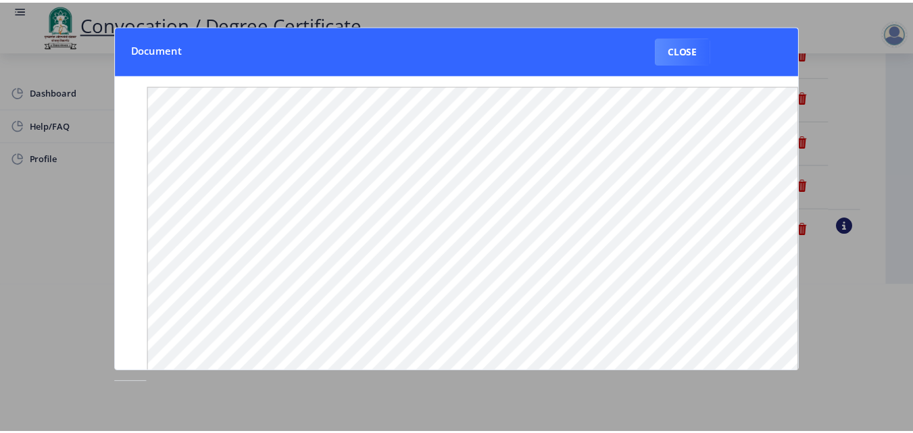
scroll to position [0, 0]
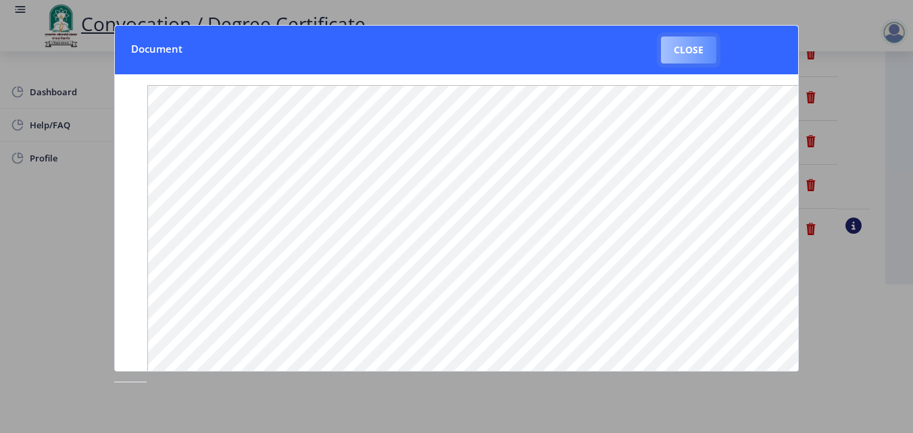
click at [686, 51] on button "Close" at bounding box center [688, 49] width 55 height 27
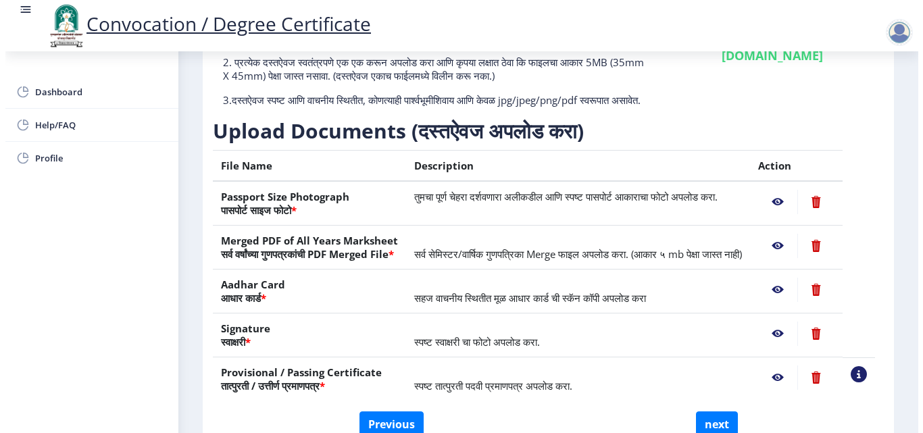
scroll to position [117, 0]
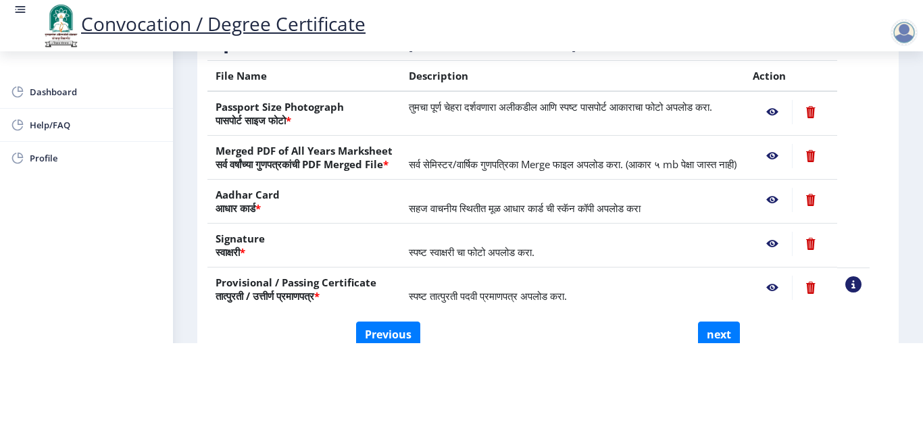
click at [786, 103] on nb-action at bounding box center [772, 112] width 39 height 24
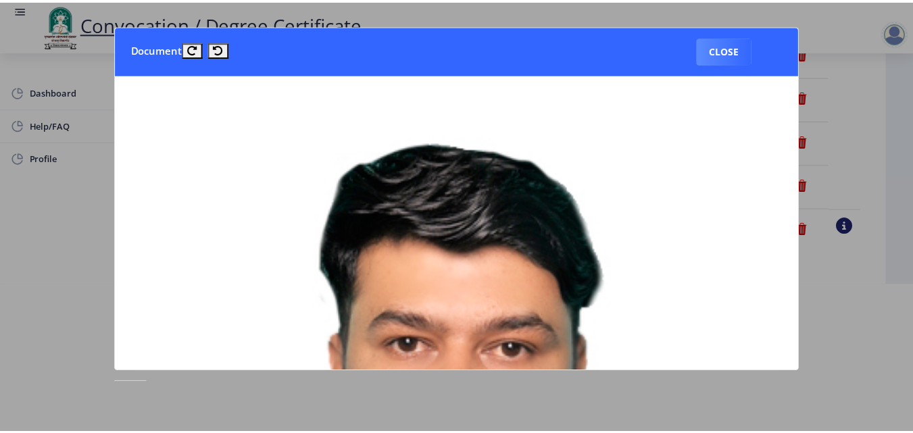
scroll to position [0, 0]
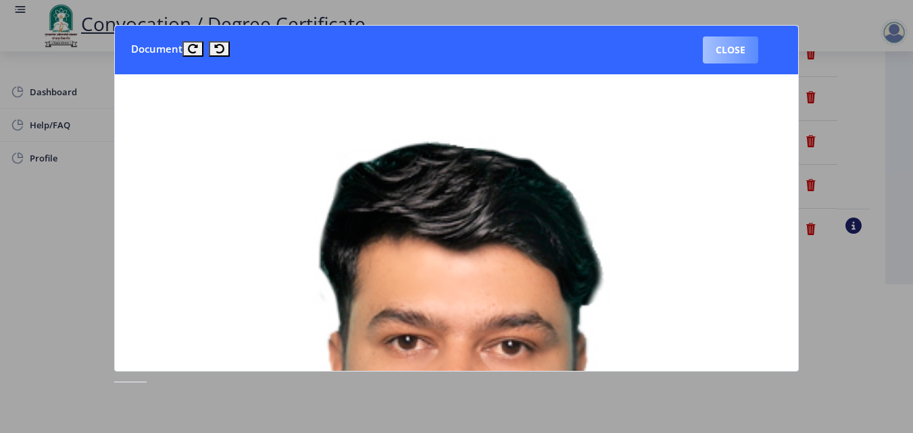
click at [743, 52] on button "Close" at bounding box center [730, 49] width 55 height 27
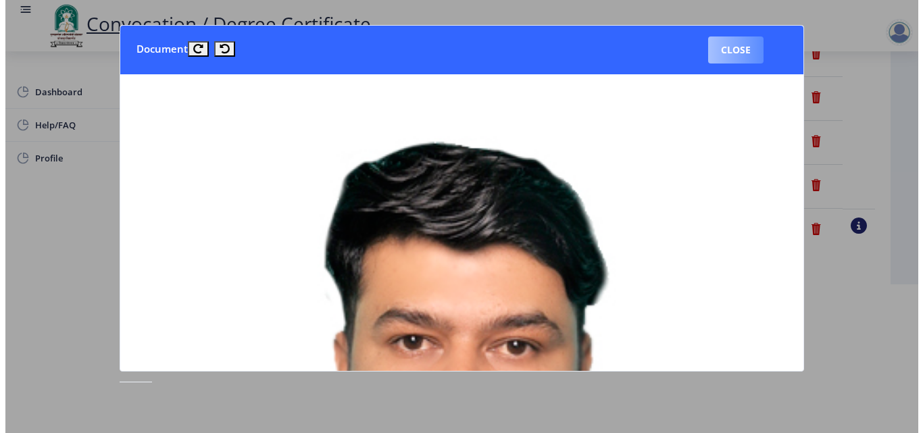
scroll to position [117, 0]
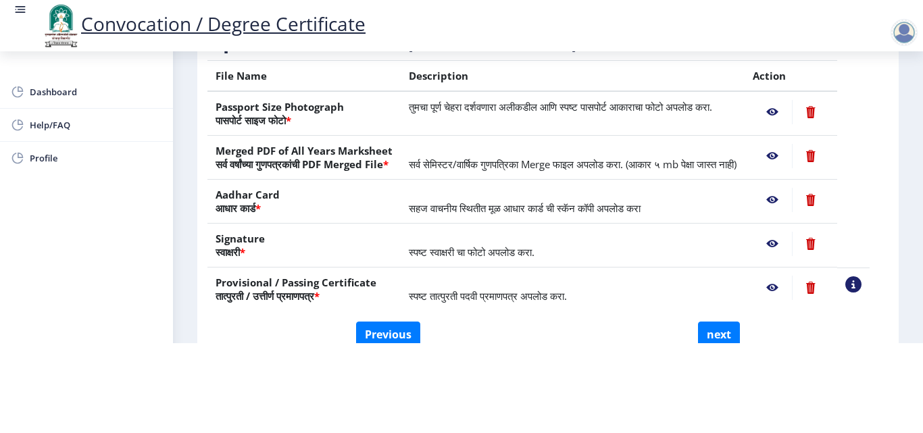
click at [786, 144] on nb-action at bounding box center [772, 156] width 39 height 24
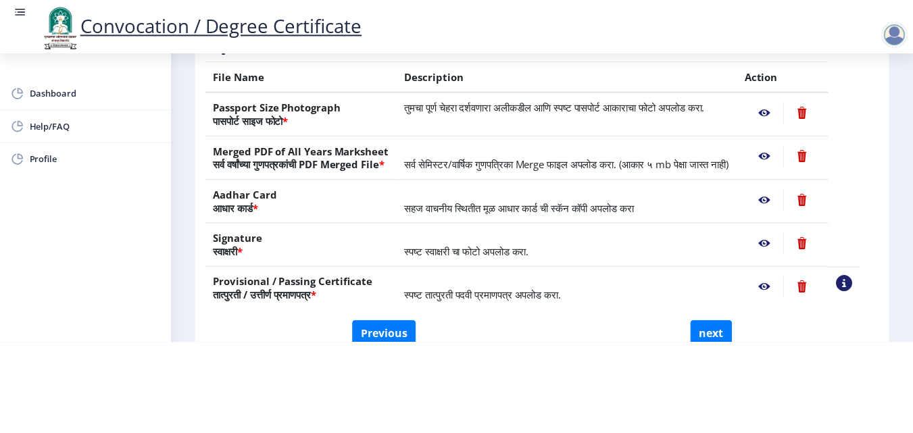
scroll to position [0, 0]
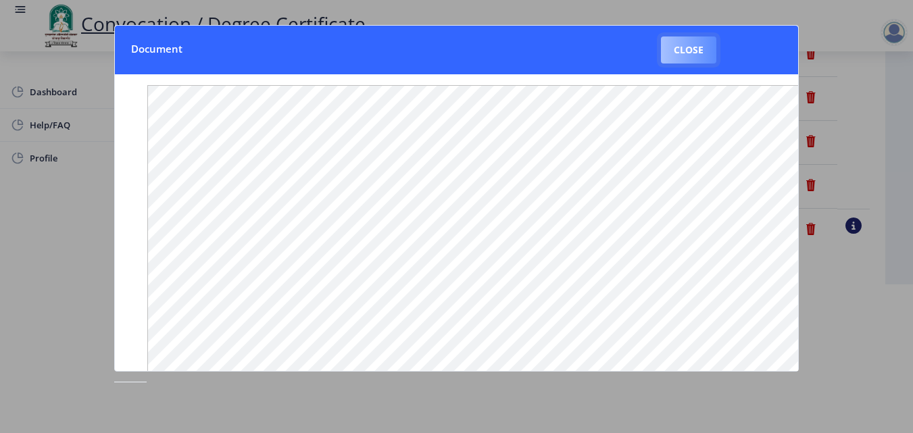
click at [683, 53] on button "Close" at bounding box center [688, 49] width 55 height 27
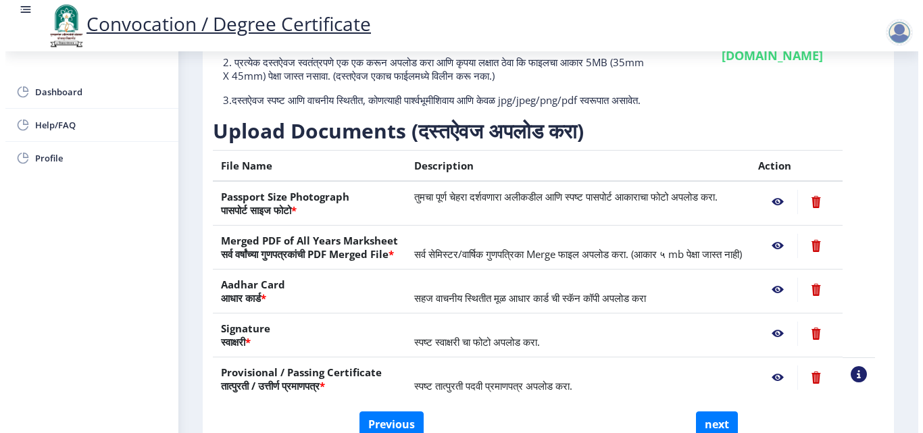
scroll to position [117, 0]
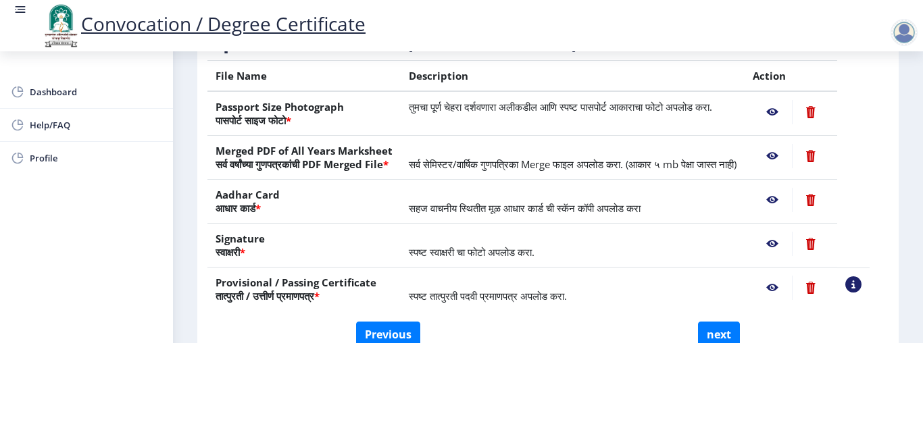
click at [788, 288] on nb-action at bounding box center [772, 288] width 39 height 24
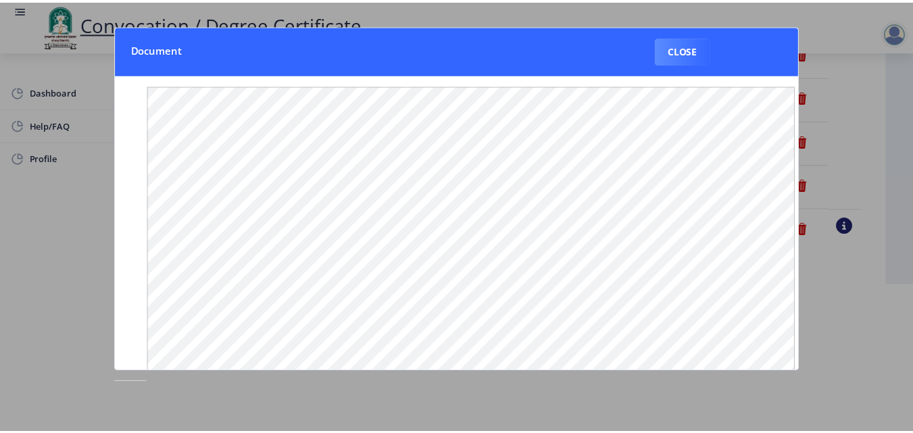
scroll to position [0, 0]
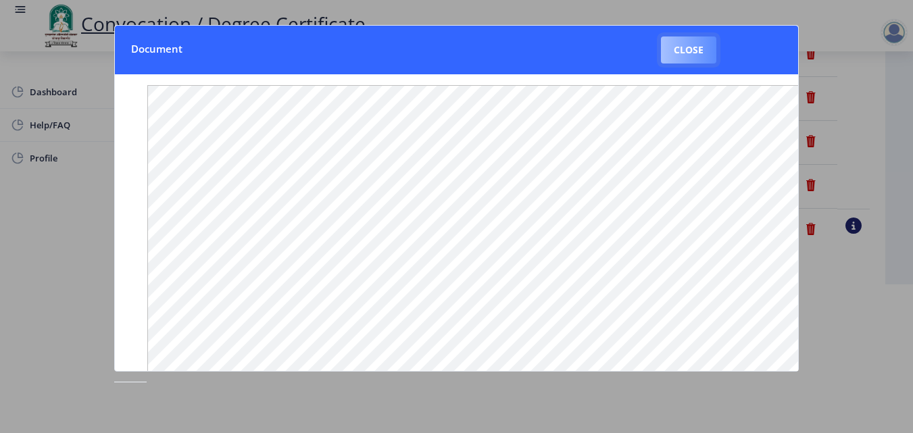
click at [693, 55] on button "Close" at bounding box center [688, 49] width 55 height 27
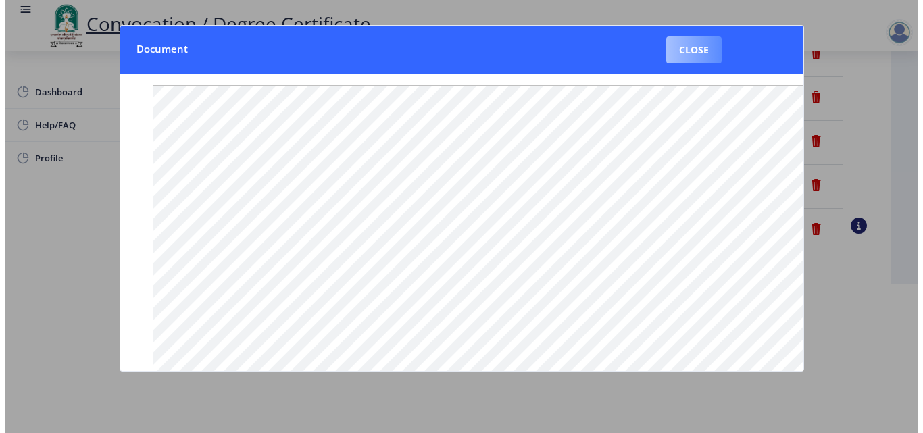
scroll to position [117, 0]
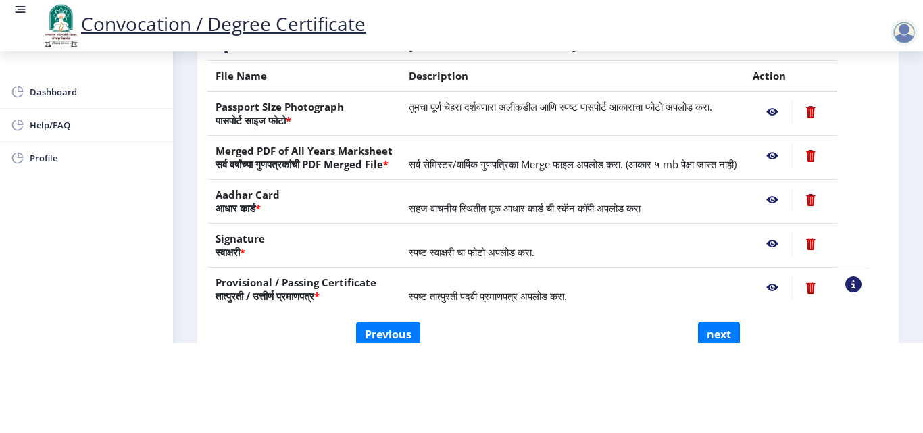
click at [791, 286] on nb-action at bounding box center [772, 288] width 39 height 24
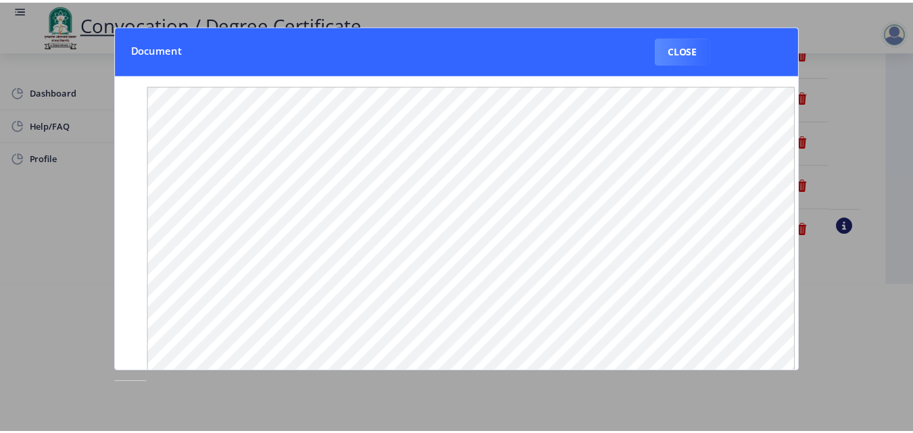
scroll to position [0, 0]
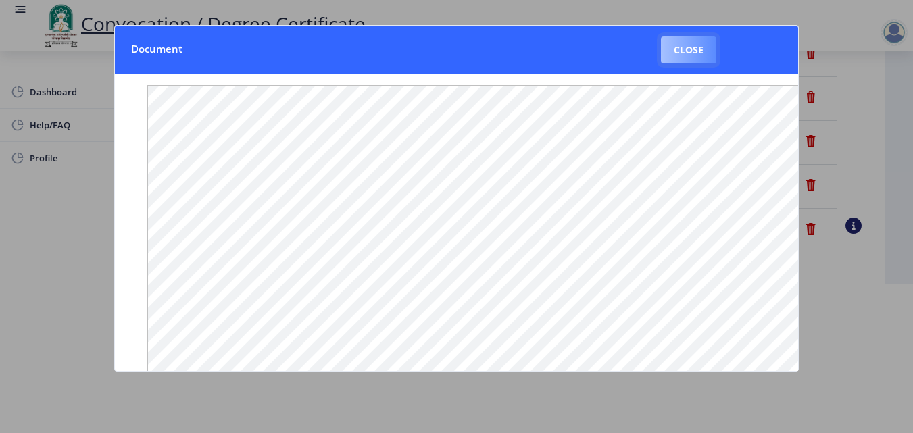
click at [700, 53] on button "Close" at bounding box center [688, 49] width 55 height 27
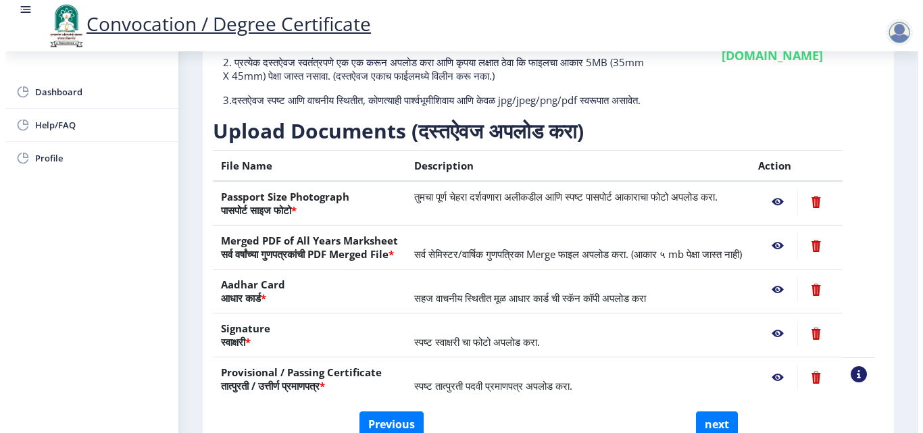
scroll to position [117, 0]
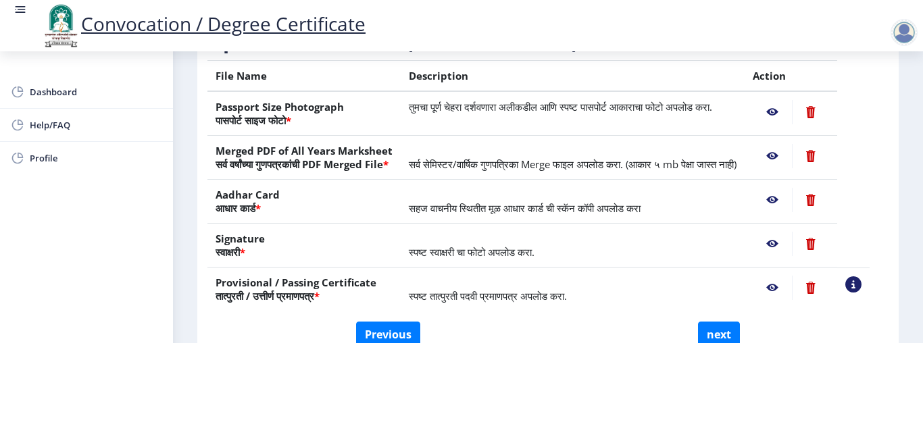
click at [789, 241] on nb-action at bounding box center [772, 244] width 39 height 24
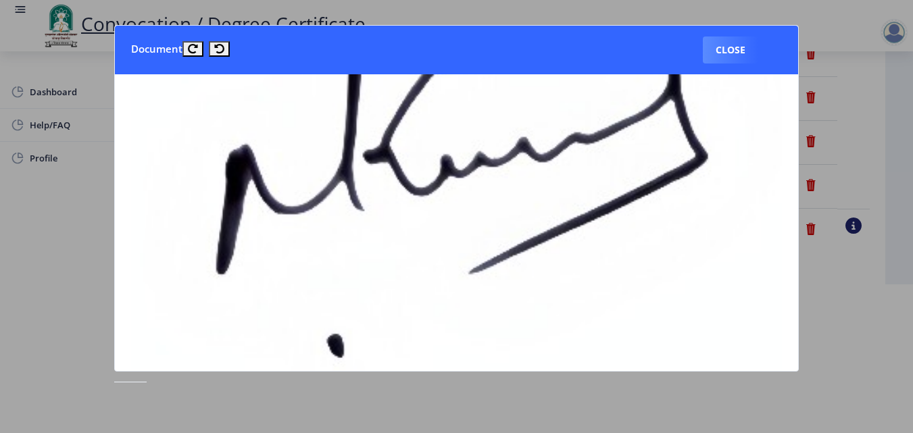
scroll to position [380, 0]
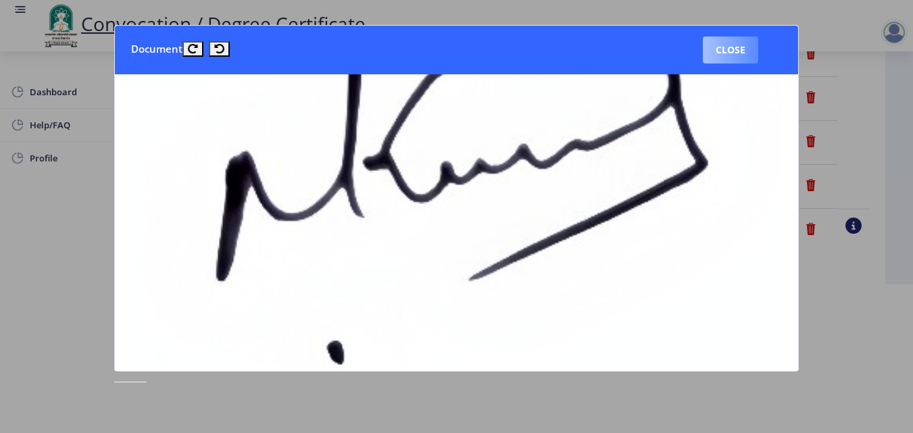
click at [745, 53] on button "Close" at bounding box center [730, 49] width 55 height 27
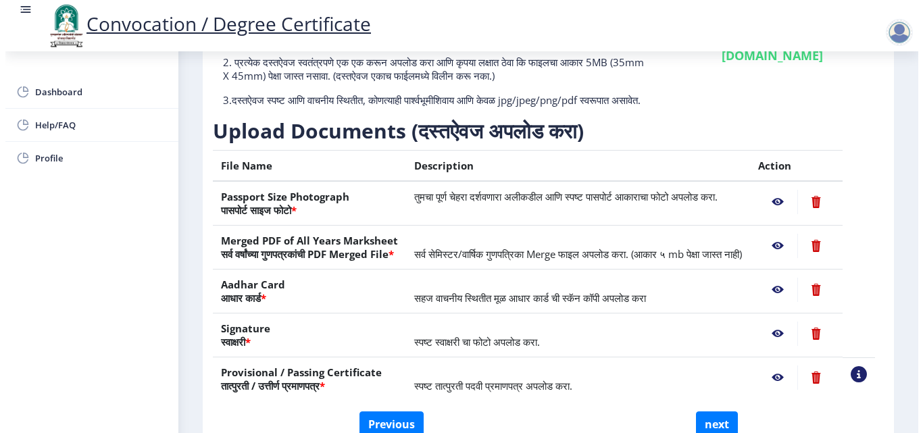
scroll to position [117, 0]
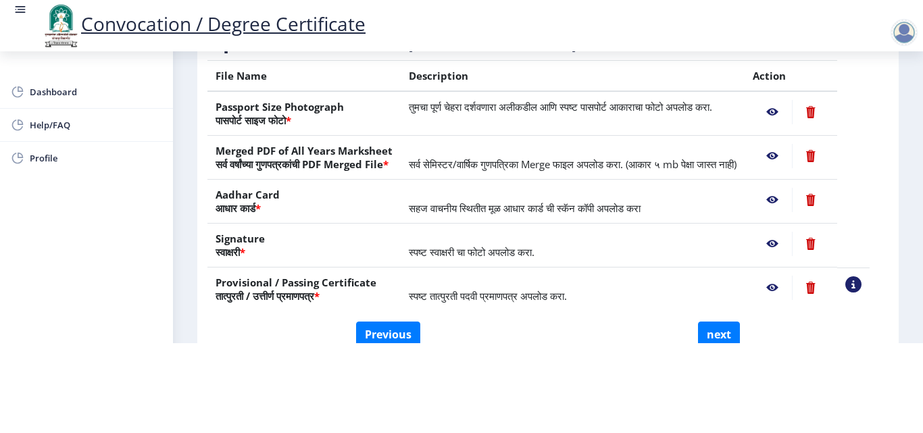
click at [861, 287] on nb-action at bounding box center [853, 284] width 16 height 16
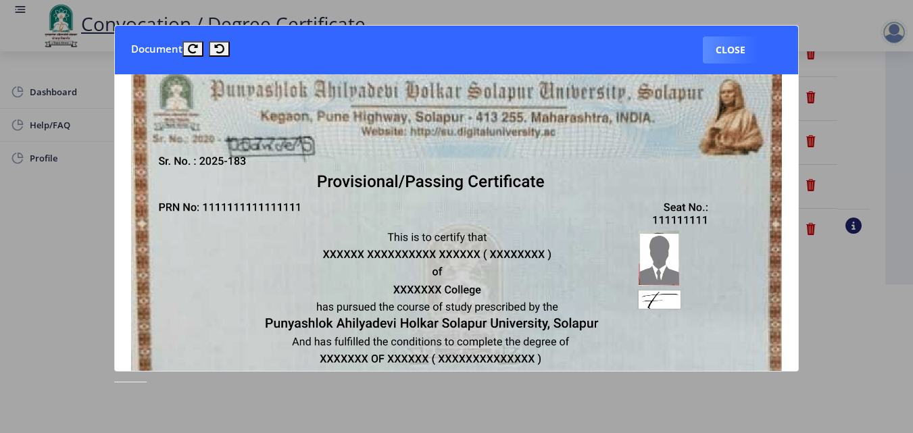
scroll to position [0, 0]
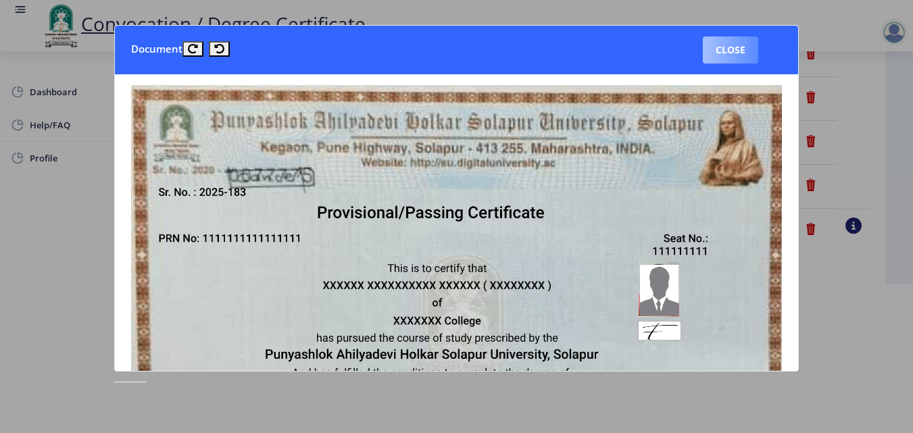
click at [736, 40] on button "Close" at bounding box center [730, 49] width 55 height 27
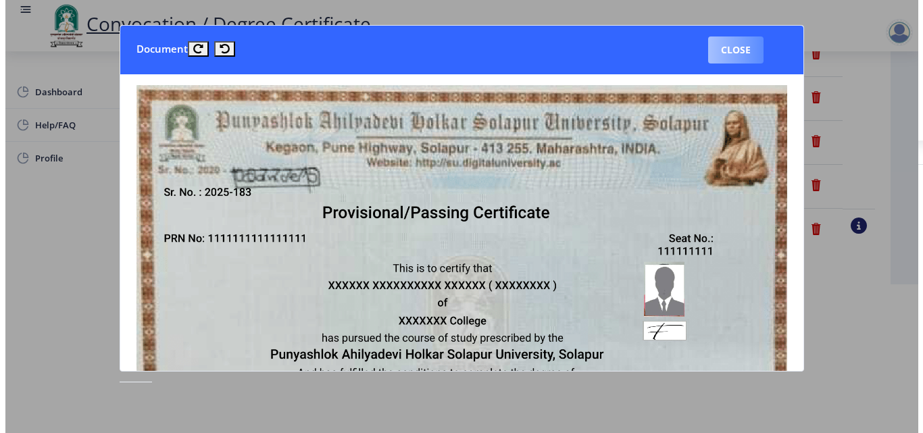
scroll to position [117, 0]
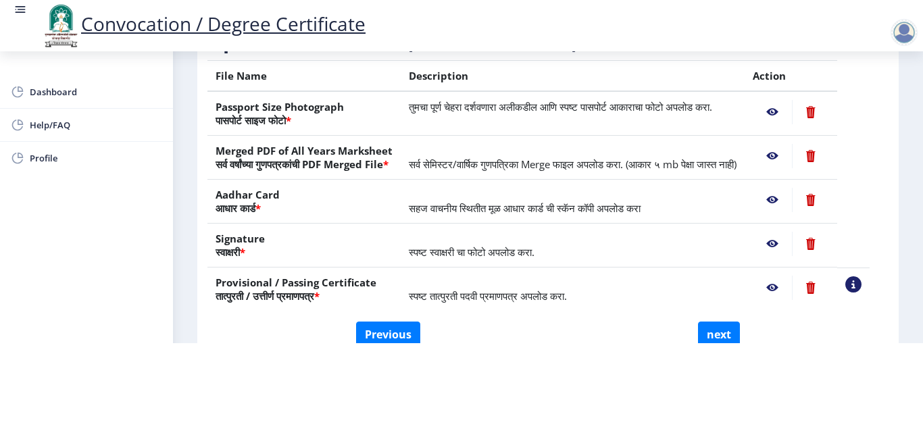
click at [786, 290] on nb-action at bounding box center [772, 288] width 39 height 24
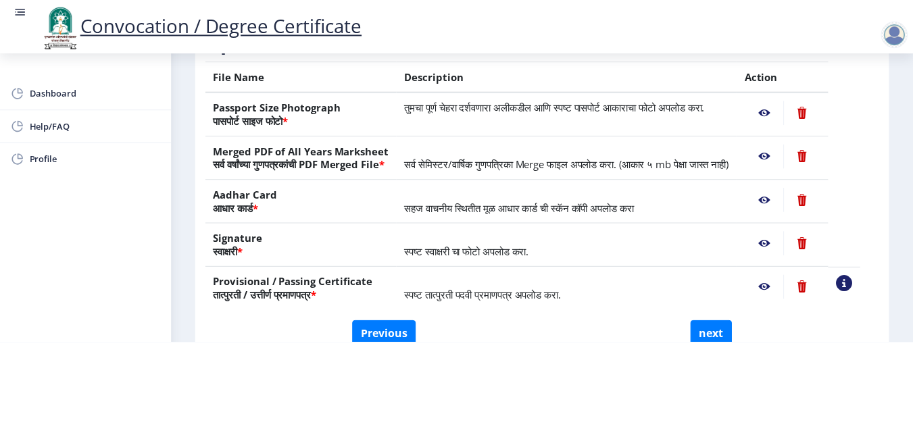
scroll to position [0, 0]
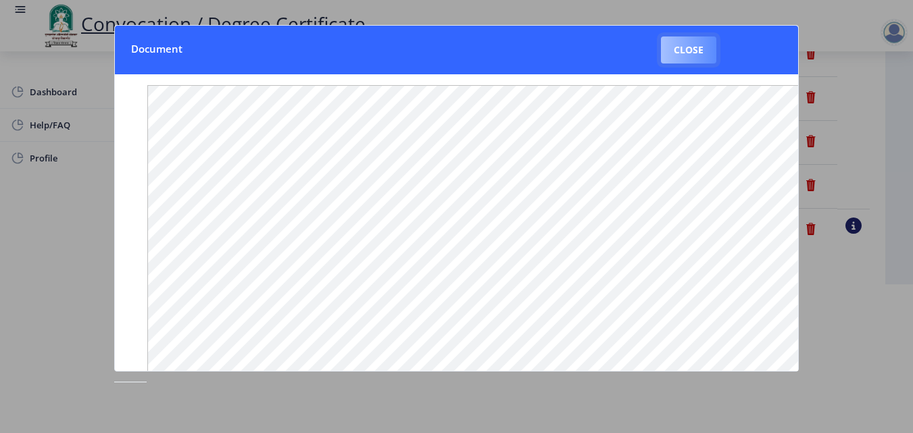
click at [693, 53] on button "Close" at bounding box center [688, 49] width 55 height 27
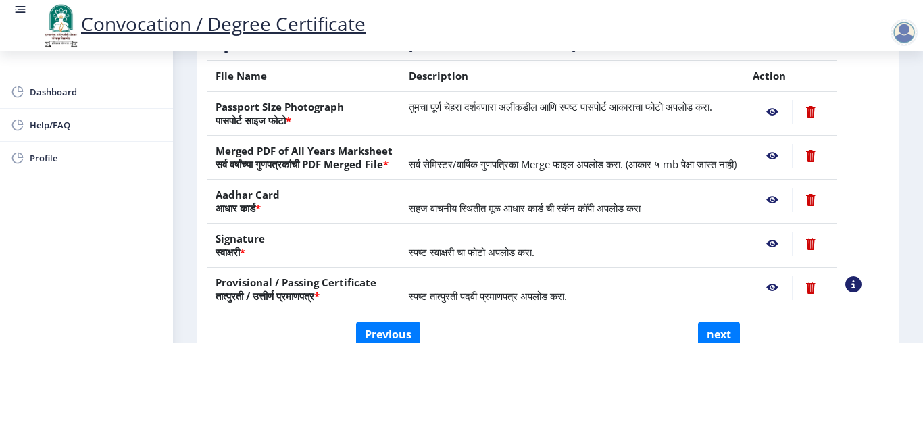
scroll to position [249, 0]
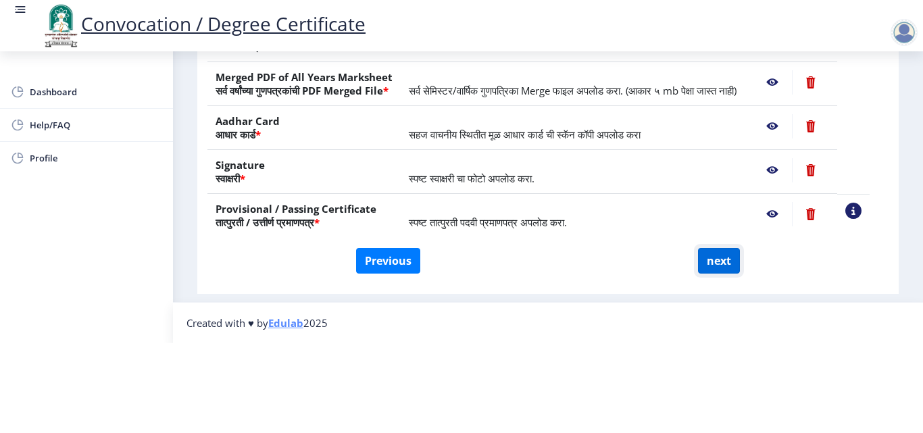
click at [717, 248] on button "next" at bounding box center [719, 261] width 42 height 26
select select
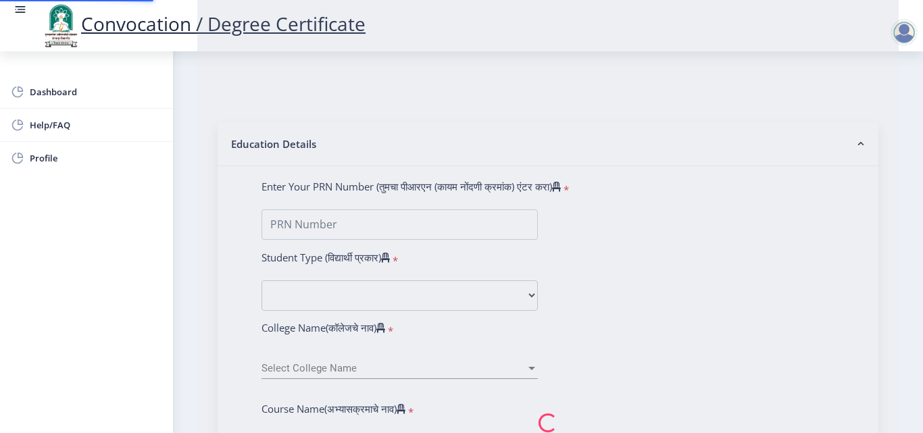
scroll to position [0, 0]
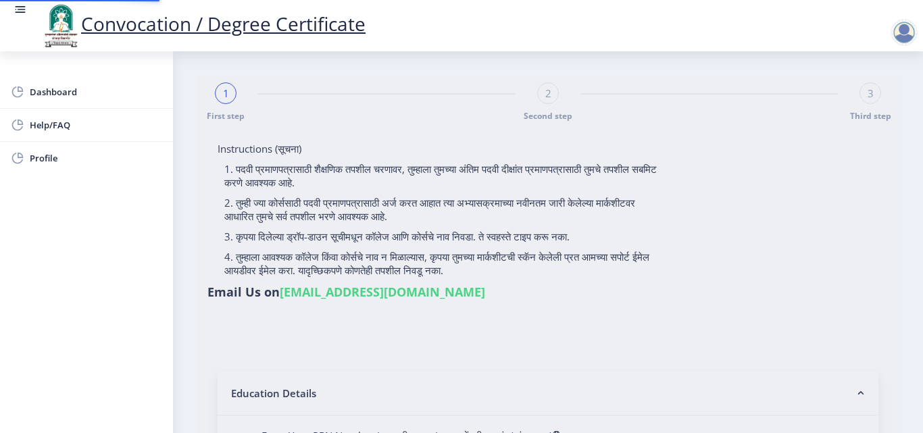
select select
type input "2015032500206062"
select select "Regular"
select select "2018"
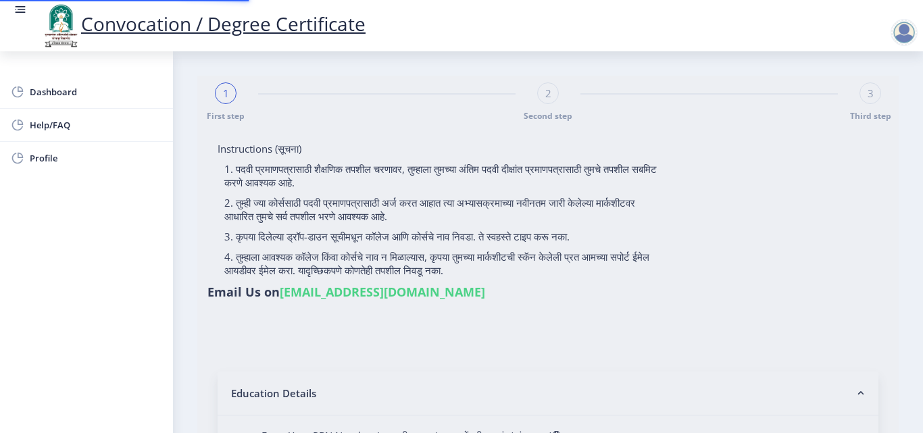
select select "May"
select select "Grade A"
type input "589780"
type input "Shabana"
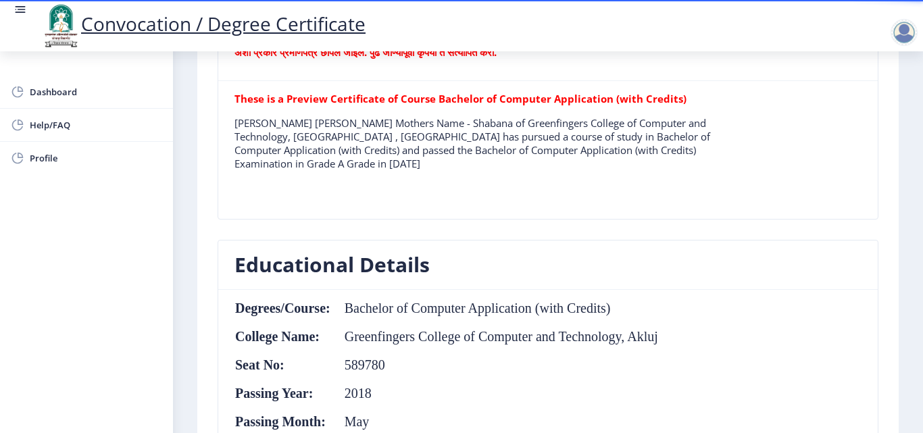
scroll to position [441, 0]
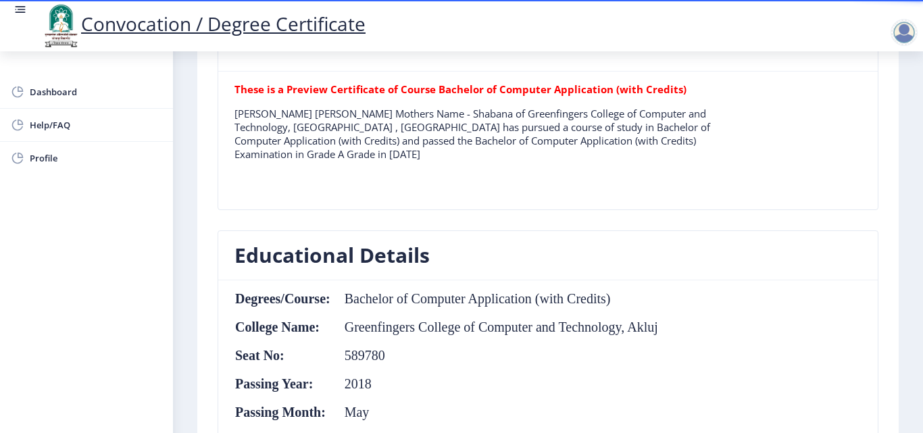
drag, startPoint x: 918, startPoint y: 228, endPoint x: 920, endPoint y: 251, distance: 23.0
click at [920, 251] on div "Convocation / Degree Certificate Dashboard Help/FAQ Profile First step Second s…" at bounding box center [461, 216] width 923 height 433
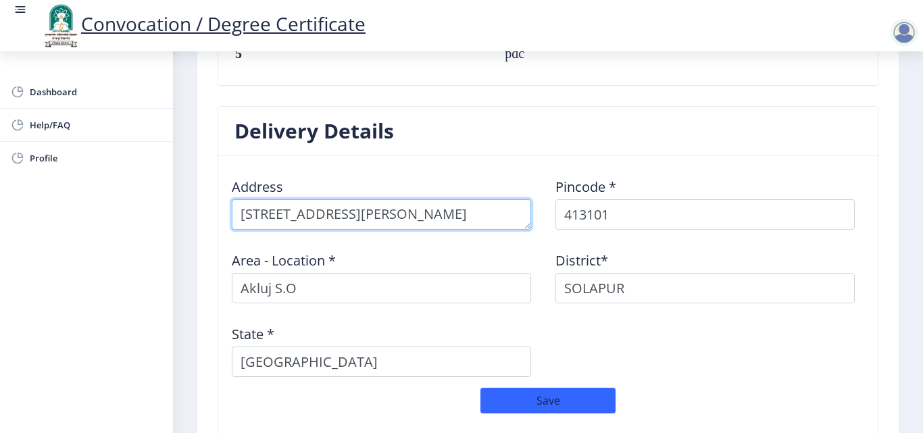
scroll to position [658, 0]
